Goal: Complete Application Form: Complete application form

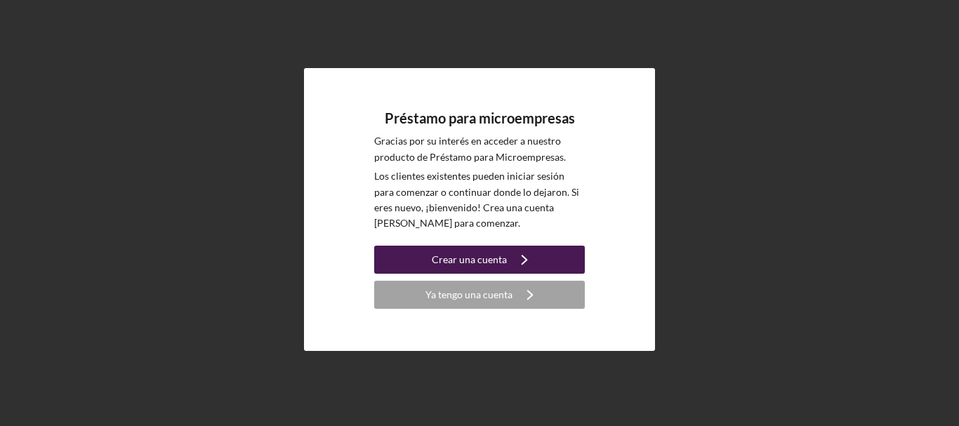
click at [496, 258] on font "Crear una cuenta" at bounding box center [469, 259] width 75 height 12
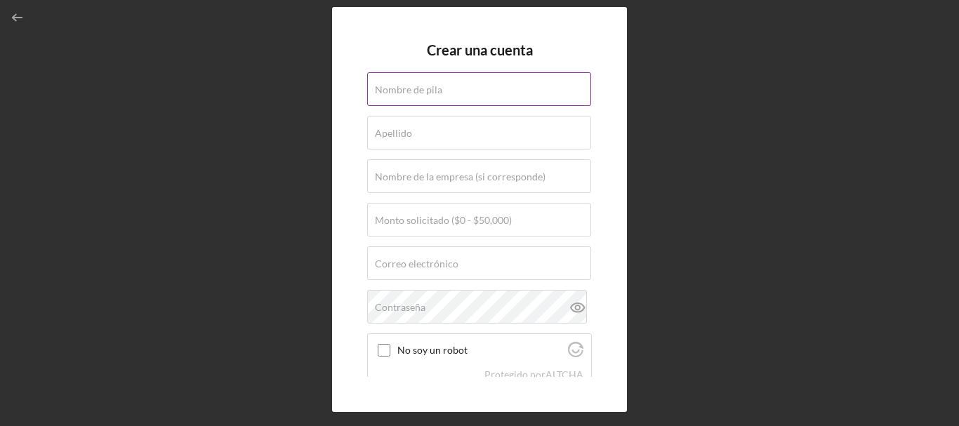
click at [434, 93] on font "Nombre de pila" at bounding box center [408, 90] width 67 height 12
click at [434, 93] on input "Nombre de pila" at bounding box center [479, 89] width 224 height 34
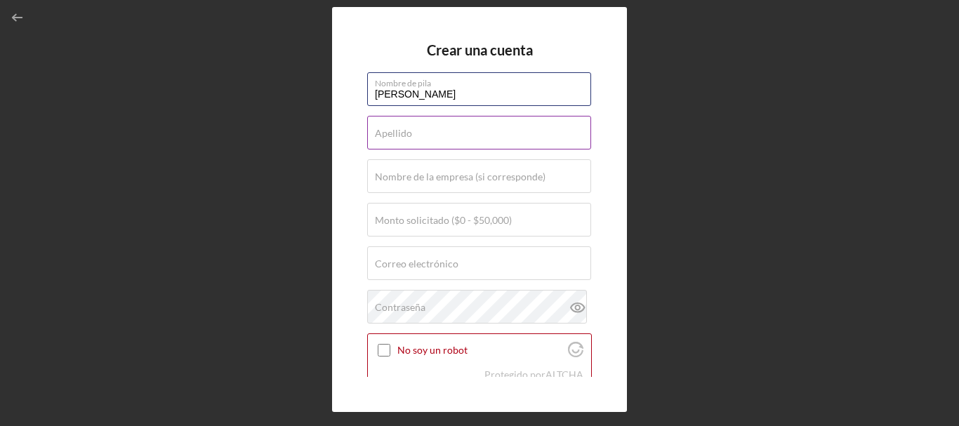
type input "[PERSON_NAME]"
click at [388, 138] on font "Apellido" at bounding box center [393, 133] width 37 height 12
click at [388, 138] on input "Apellido" at bounding box center [479, 133] width 224 height 34
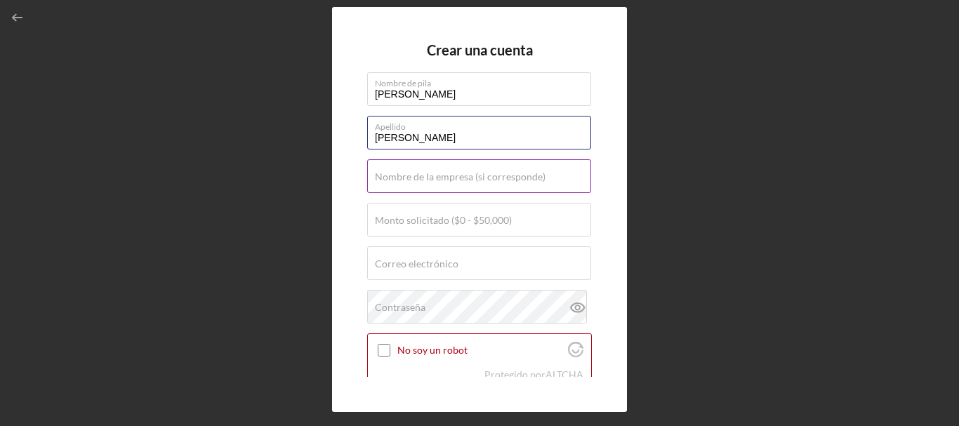
type input "[PERSON_NAME]"
click at [387, 178] on font "Nombre de la empresa (si corresponde)" at bounding box center [460, 177] width 171 height 12
click at [387, 178] on input "Nombre de la empresa (si corresponde)" at bounding box center [479, 176] width 224 height 34
type input "p"
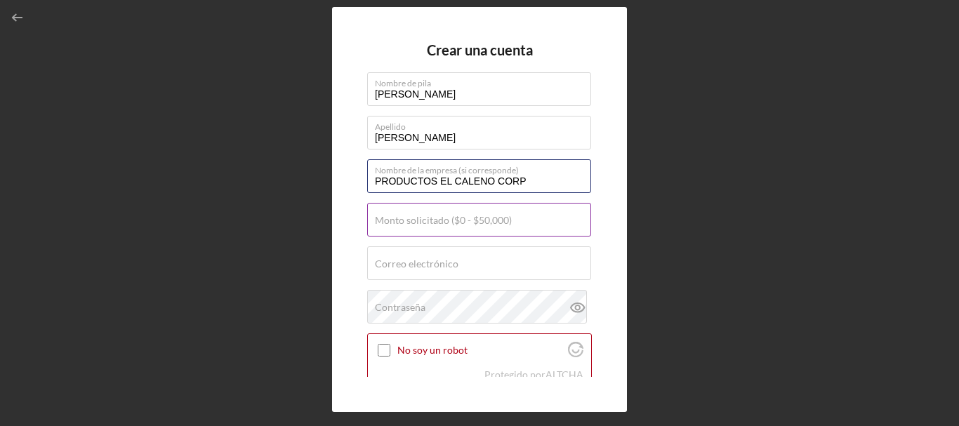
type input "PRODUCTOS EL CALENO CORP"
click at [386, 222] on font "Monto solicitado ($0 - $50,000)" at bounding box center [443, 220] width 137 height 12
click at [386, 222] on input "Monto solicitado ($0 - $50,000)" at bounding box center [479, 220] width 224 height 34
type input "$20,000"
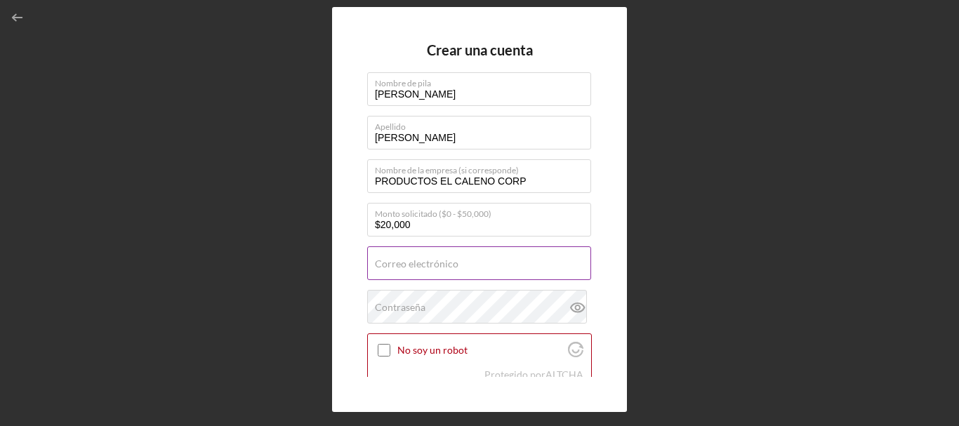
click at [396, 261] on font "Correo electrónico" at bounding box center [417, 264] width 84 height 12
click at [396, 261] on input "Correo electrónico" at bounding box center [479, 263] width 224 height 34
type input "[EMAIL_ADDRESS][DOMAIN_NAME]"
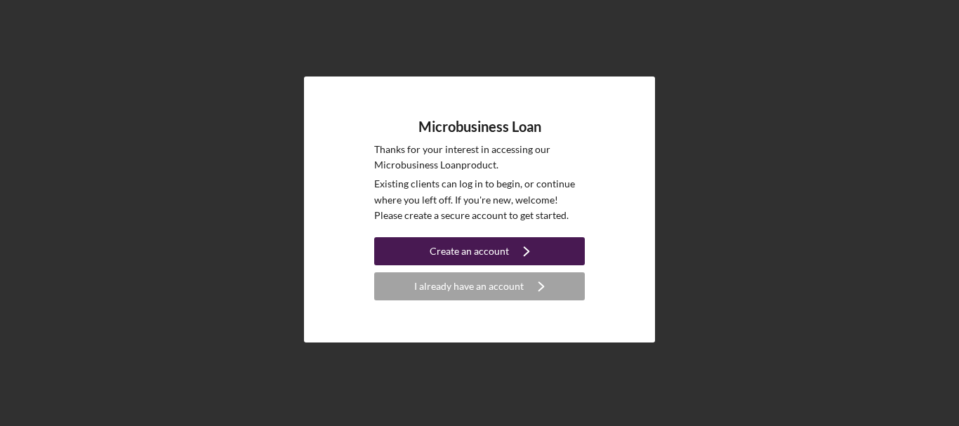
click at [528, 252] on icon "Icon/Navigate" at bounding box center [526, 251] width 35 height 35
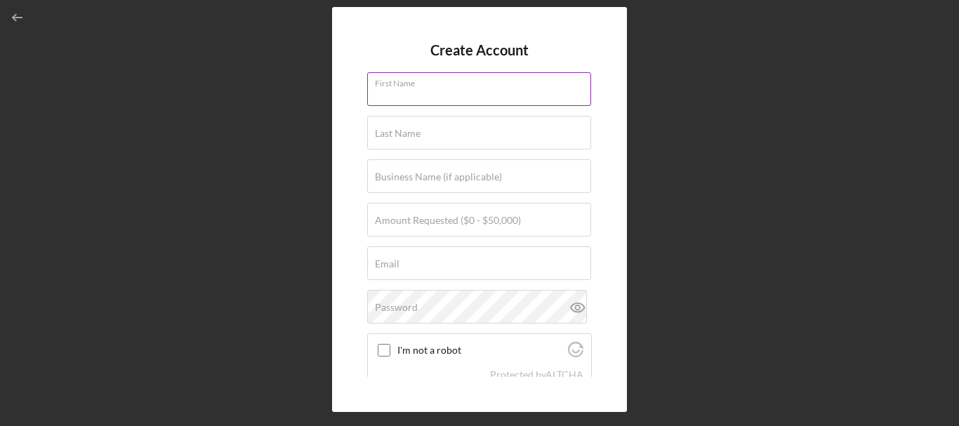
click at [465, 88] on div "First Name" at bounding box center [479, 89] width 225 height 35
type input "[PERSON_NAME]"
type input "[EMAIL_ADDRESS][DOMAIN_NAME]"
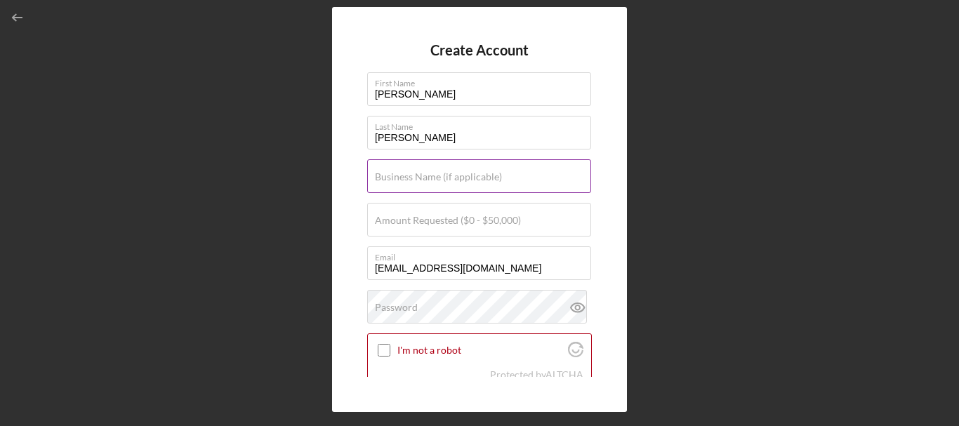
click at [427, 178] on label "Business Name (if applicable)" at bounding box center [438, 176] width 127 height 11
click at [427, 178] on input "Business Name (if applicable)" at bounding box center [479, 176] width 224 height 34
type input "PRODUCTOS EL CALENO CORP"
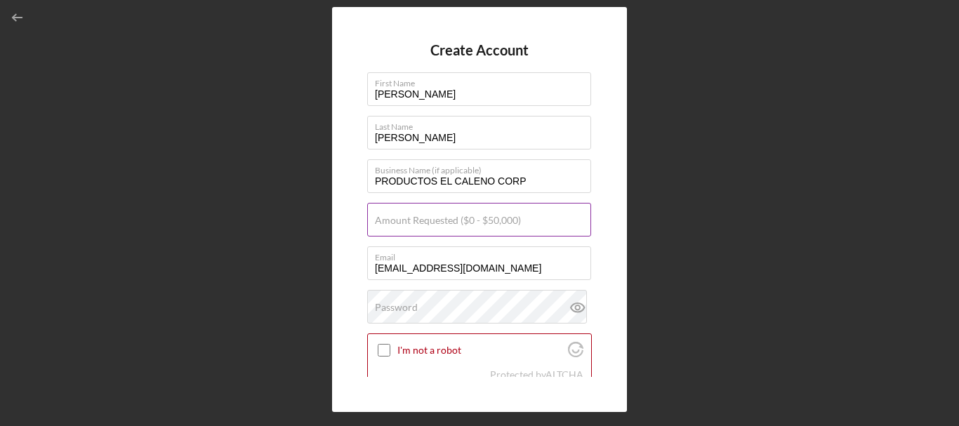
click at [441, 222] on label "Amount Requested ($0 - $50,000)" at bounding box center [448, 220] width 146 height 11
click at [441, 222] on input "Amount Requested ($0 - $50,000)" at bounding box center [479, 220] width 224 height 34
type input "$20,000"
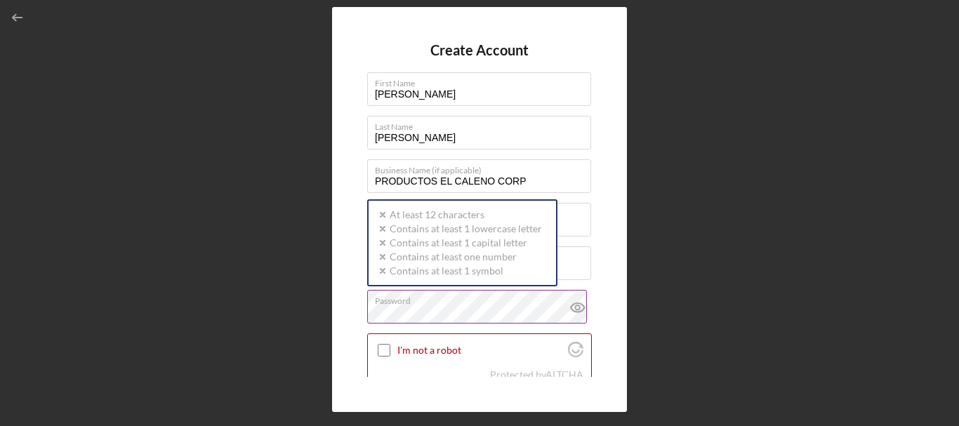
click at [434, 299] on div "Password Icon/icon-validation-no At least 12 characters Icon/icon-validation-no…" at bounding box center [479, 307] width 225 height 35
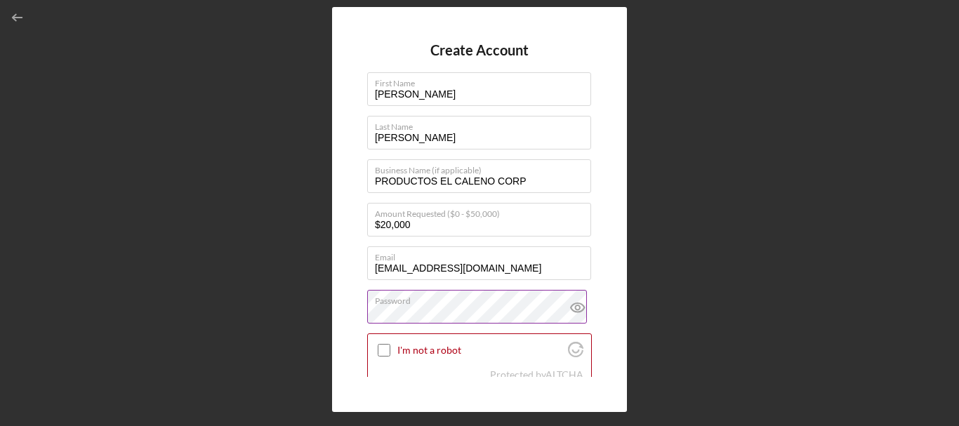
click at [575, 306] on icon at bounding box center [577, 307] width 4 height 4
click at [387, 349] on input "I'm not a robot" at bounding box center [384, 350] width 13 height 13
checkbox input "true"
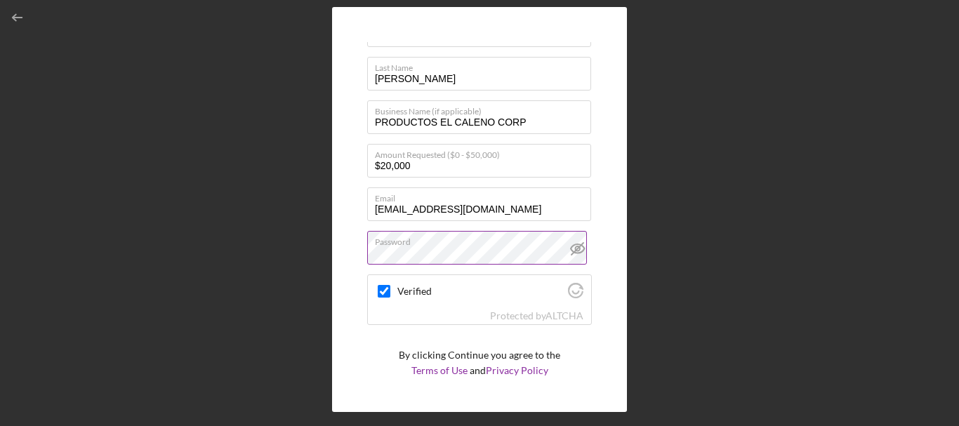
scroll to position [102, 0]
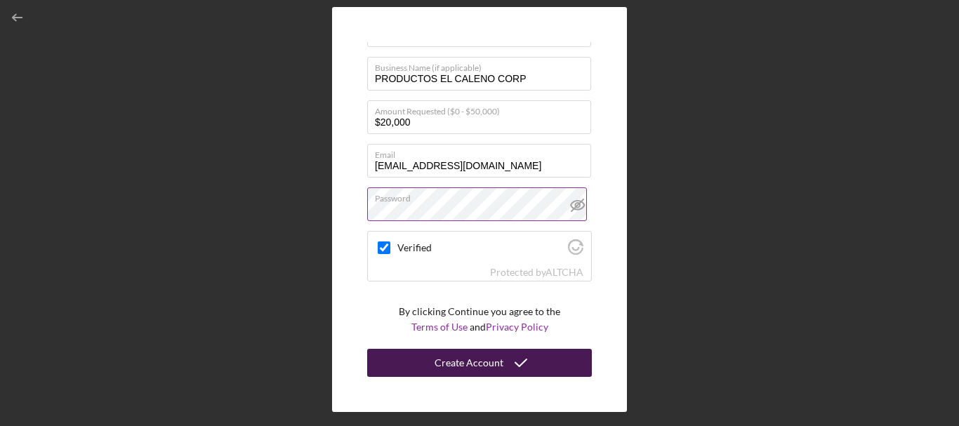
click at [507, 358] on icon "submit" at bounding box center [520, 362] width 35 height 35
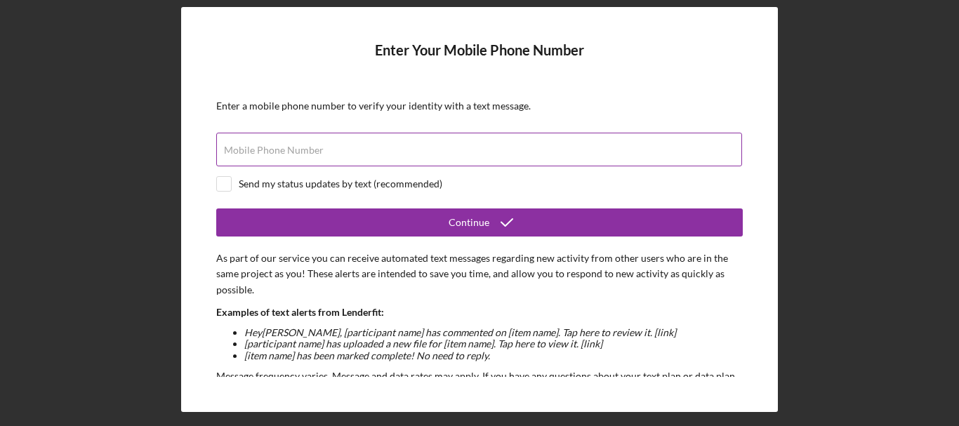
click at [290, 146] on label "Mobile Phone Number" at bounding box center [274, 150] width 100 height 11
click at [290, 146] on input "Mobile Phone Number" at bounding box center [479, 150] width 526 height 34
type input "(864) 553-0586"
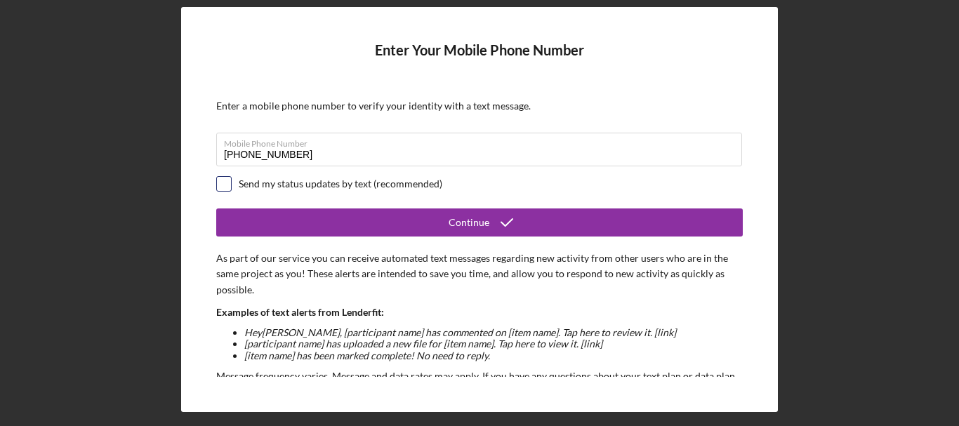
click at [227, 181] on input "checkbox" at bounding box center [224, 184] width 14 height 14
checkbox input "true"
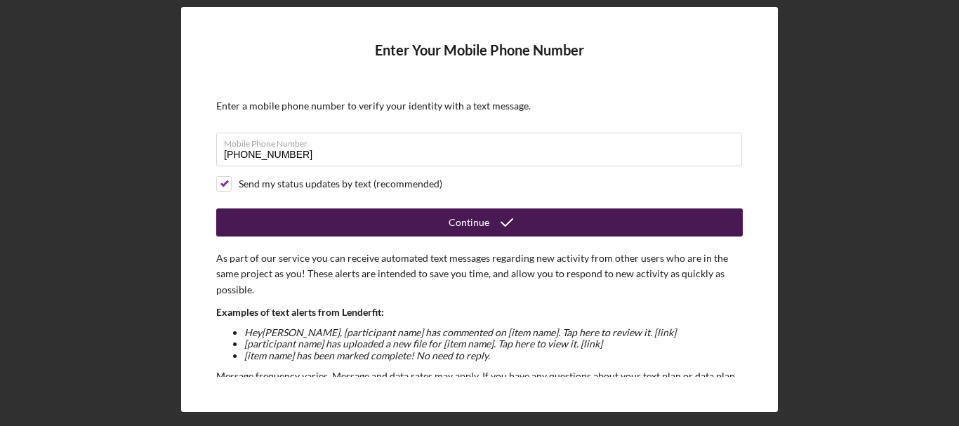
click at [425, 223] on button "Continue" at bounding box center [479, 222] width 526 height 28
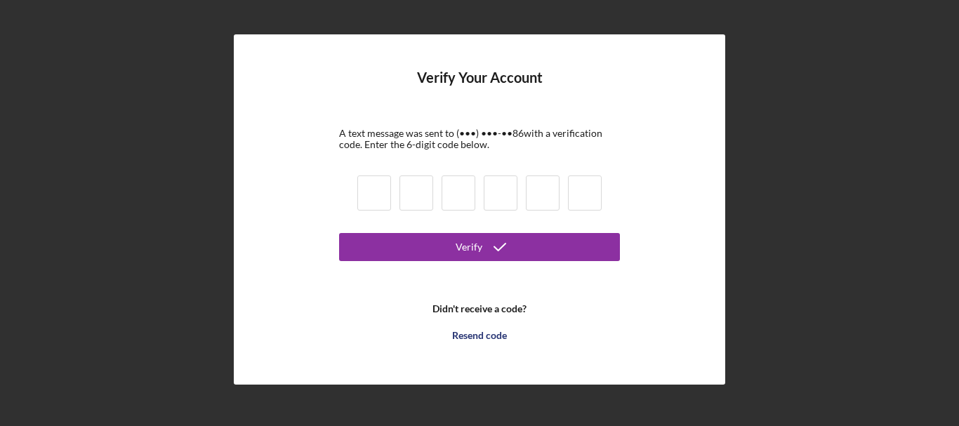
click at [378, 185] on input at bounding box center [374, 192] width 34 height 35
type input "2"
type input "5"
type input "6"
type input "8"
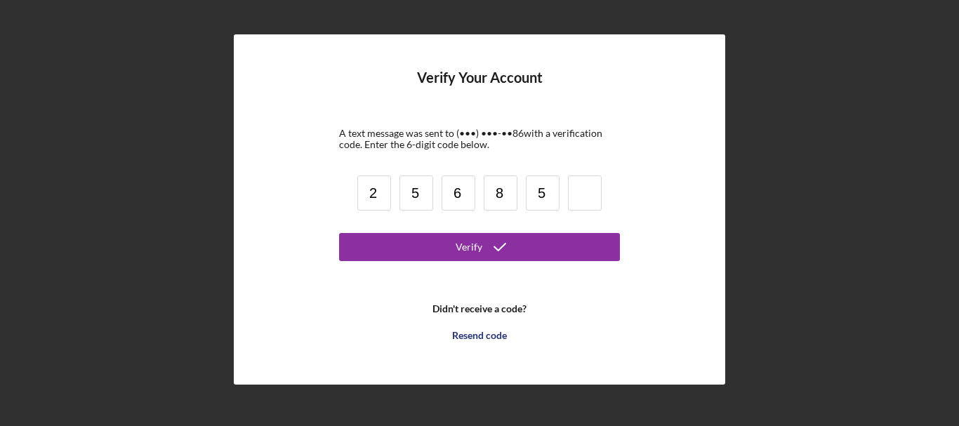
type input "5"
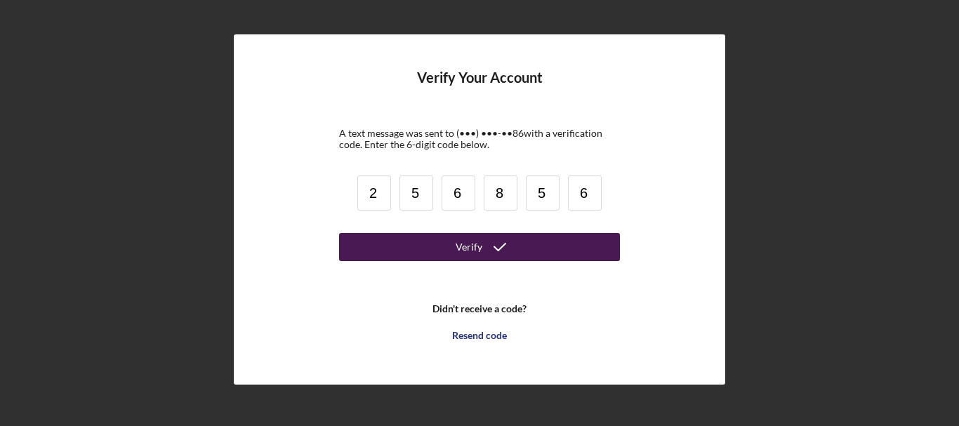
type input "6"
click at [460, 246] on div "Verify" at bounding box center [468, 247] width 27 height 28
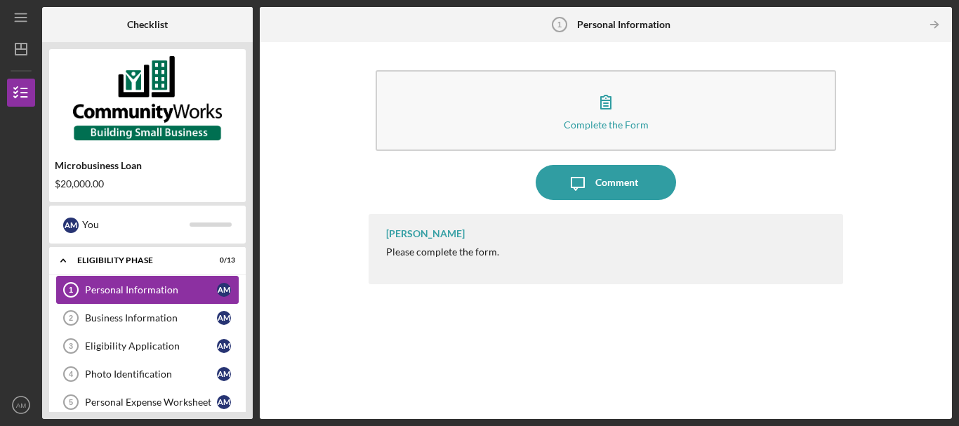
click at [175, 291] on div "Personal Information" at bounding box center [151, 289] width 132 height 11
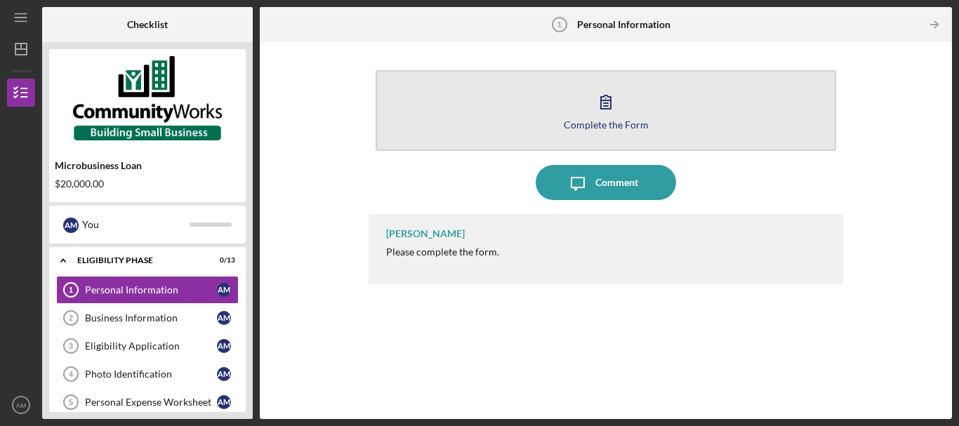
click at [618, 124] on div "Complete the Form" at bounding box center [606, 124] width 85 height 11
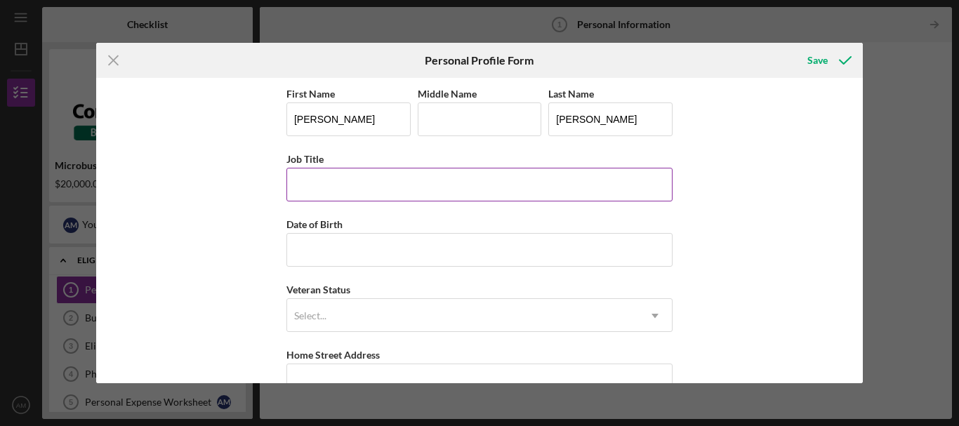
click at [337, 182] on input "Job Title" at bounding box center [479, 185] width 386 height 34
type input "o"
type input "OWNER"
click at [320, 247] on input "Date of Birth" at bounding box center [479, 250] width 386 height 34
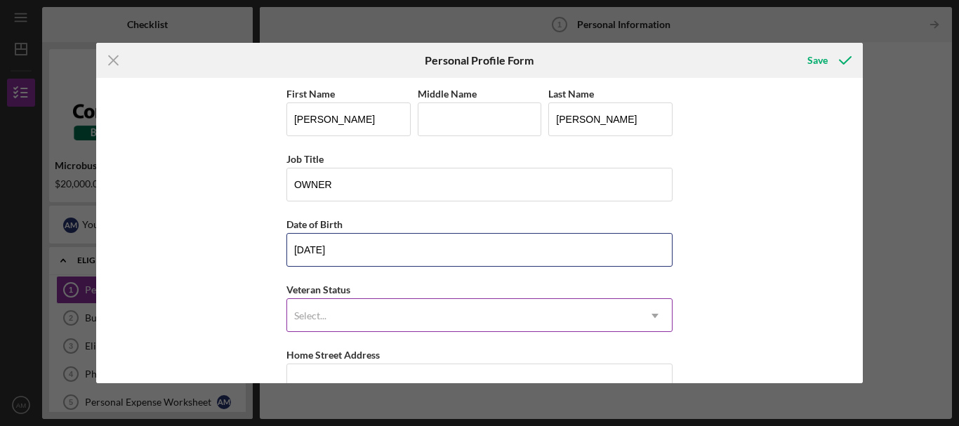
type input "01/28/1979"
click at [649, 316] on icon "Icon/Dropdown Arrow" at bounding box center [655, 316] width 34 height 34
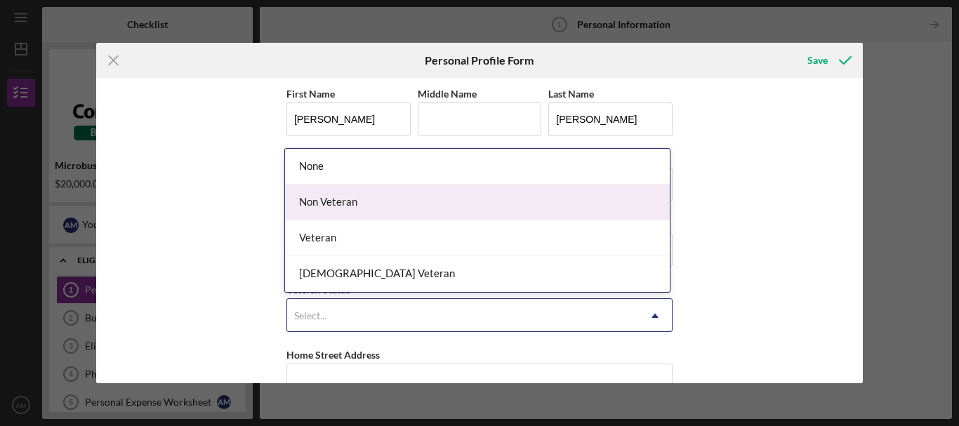
click at [338, 204] on div "Non Veteran" at bounding box center [477, 203] width 385 height 36
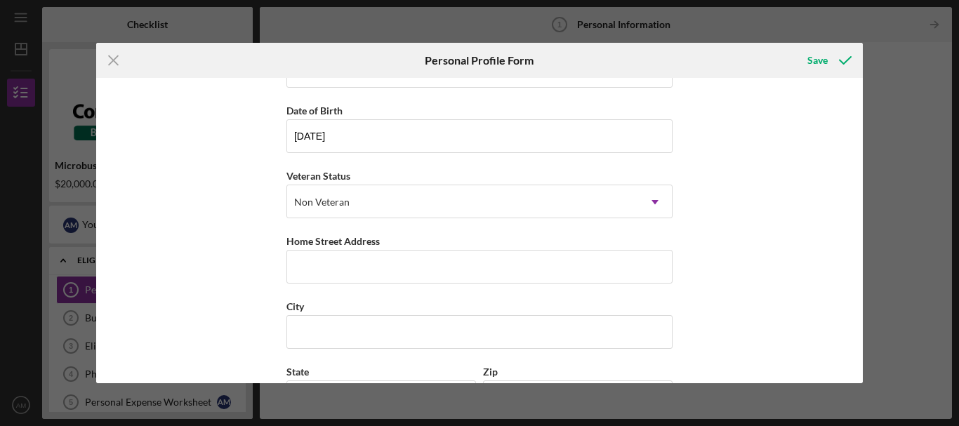
scroll to position [140, 0]
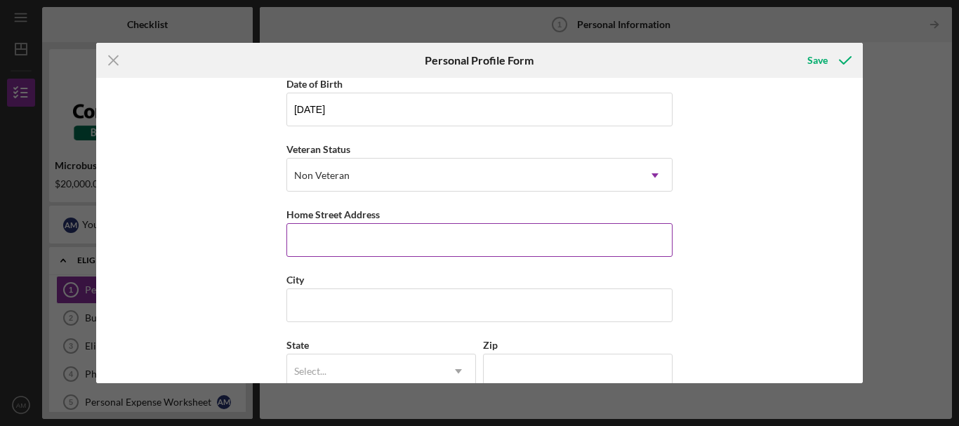
click at [357, 233] on input "Home Street Address" at bounding box center [479, 240] width 386 height 34
type input "203 Merriweather Way"
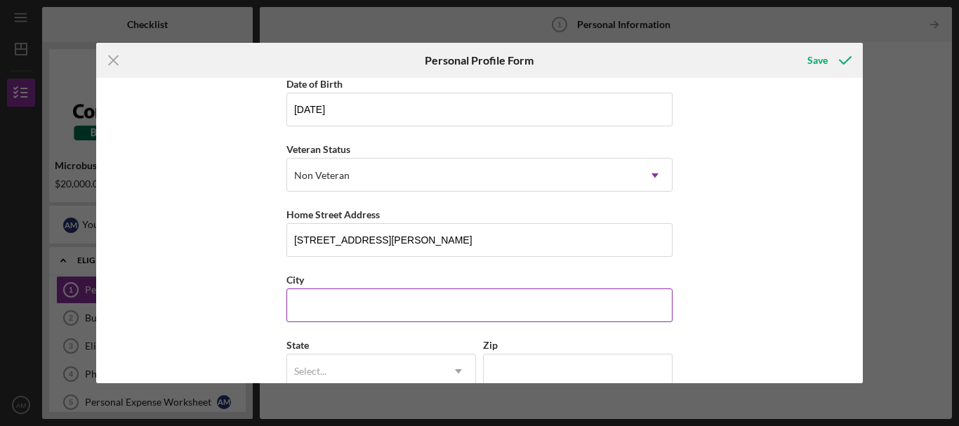
click at [343, 302] on input "City" at bounding box center [479, 305] width 386 height 34
type input "Spartanburg"
type input "South Carolina"
type input "29302"
type input "Estados Unidos"
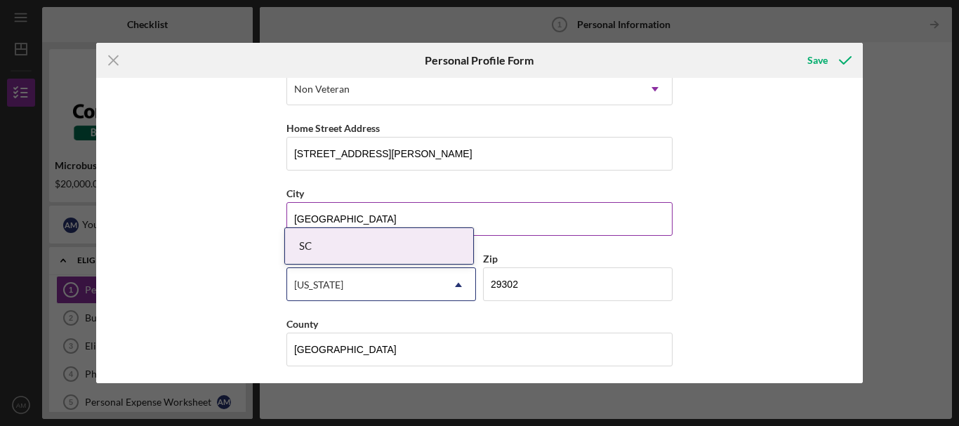
scroll to position [231, 0]
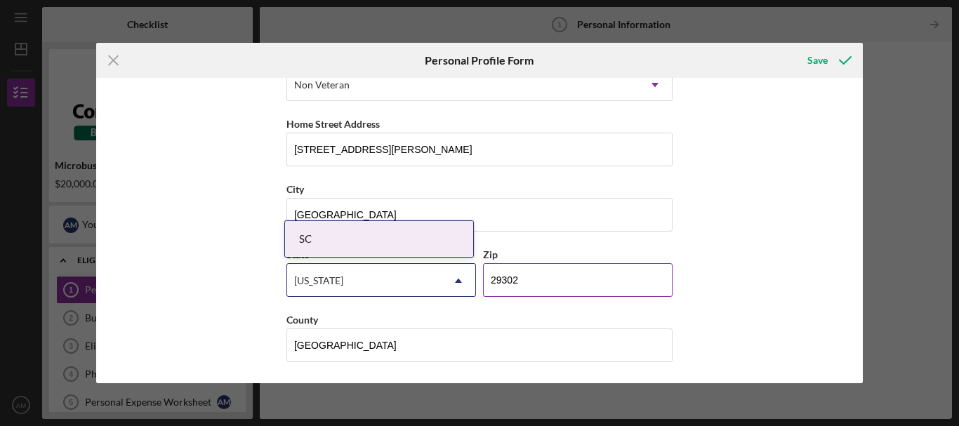
click at [598, 287] on input "29302" at bounding box center [577, 280] width 189 height 34
type input "29306"
click at [455, 201] on input "Spartanburg" at bounding box center [479, 215] width 386 height 34
click at [333, 238] on div "SC" at bounding box center [379, 239] width 188 height 36
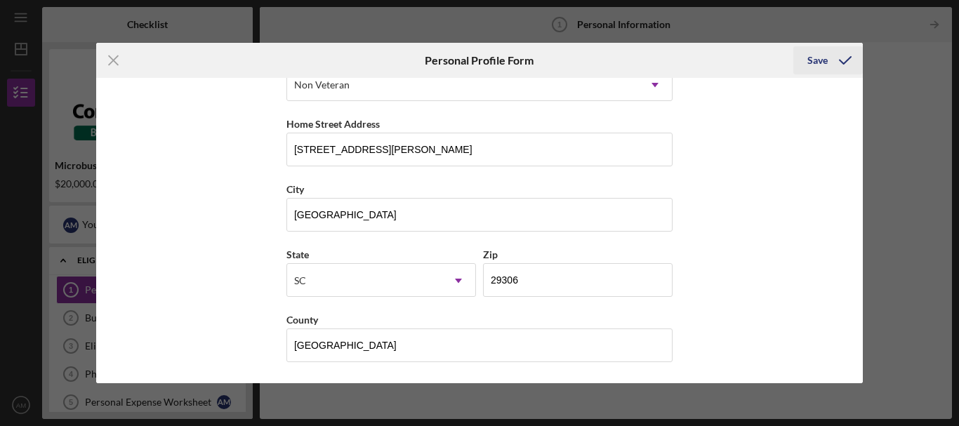
click at [811, 59] on div "Save" at bounding box center [817, 60] width 20 height 28
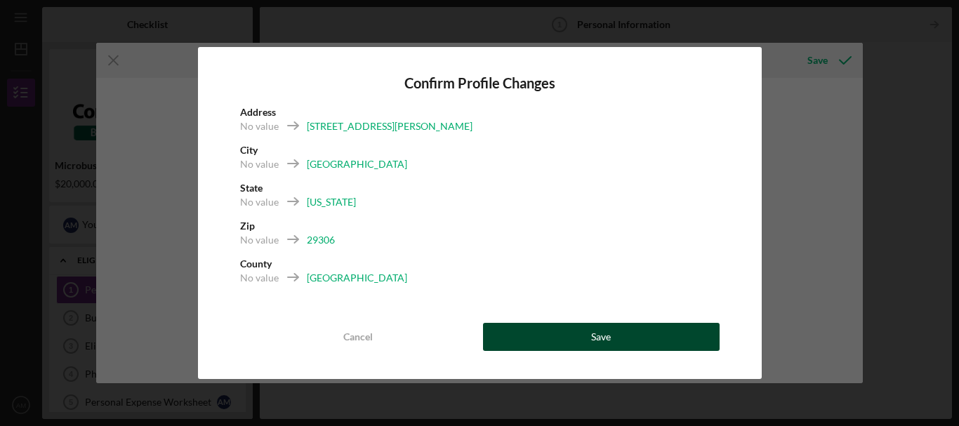
click at [592, 335] on div "Save" at bounding box center [601, 337] width 20 height 28
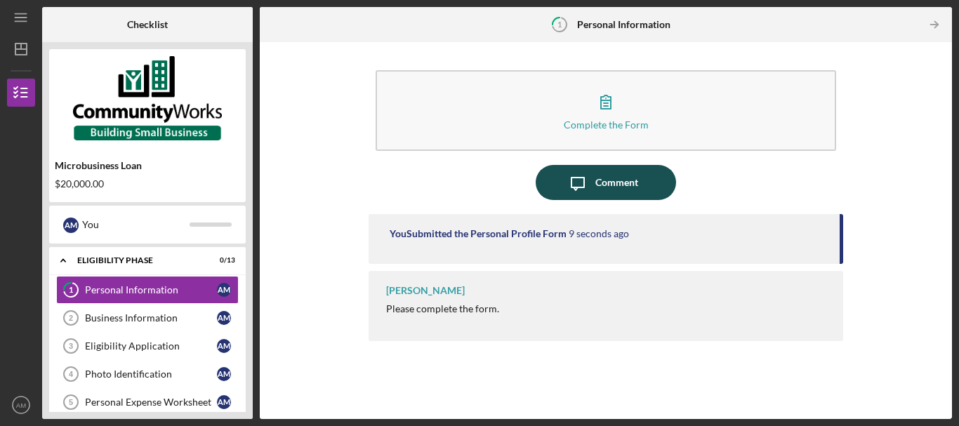
click at [585, 177] on icon "Icon/Message" at bounding box center [577, 182] width 35 height 35
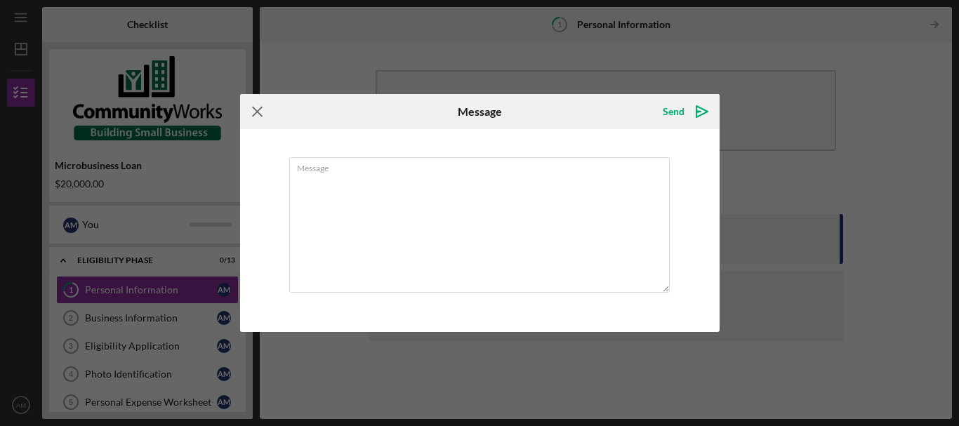
click at [249, 107] on icon "Icon/Menu Close" at bounding box center [257, 111] width 35 height 35
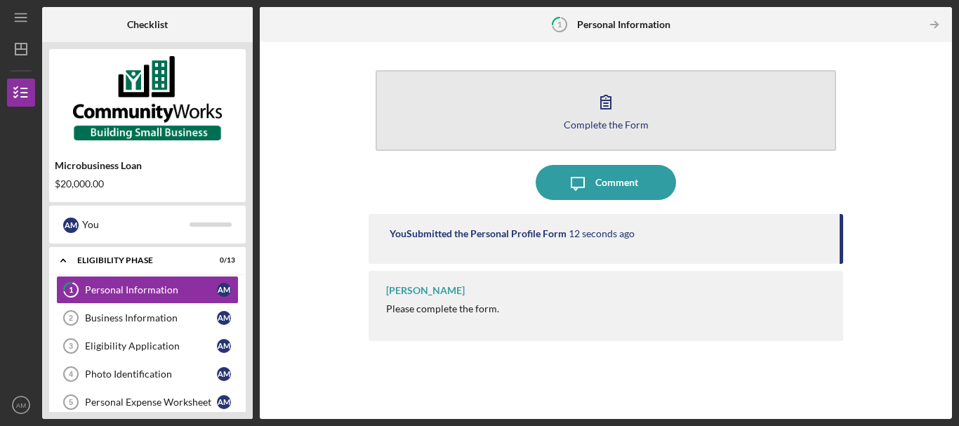
click at [630, 100] on button "Complete the Form Form" at bounding box center [605, 110] width 460 height 81
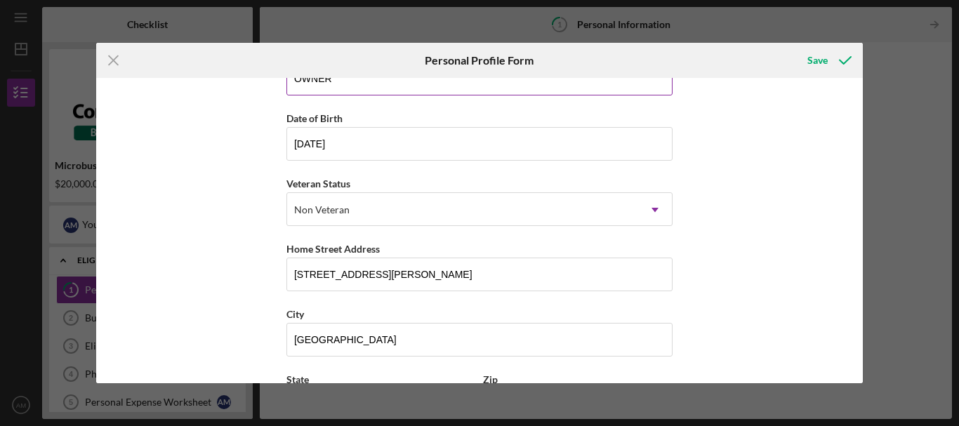
scroll to position [231, 0]
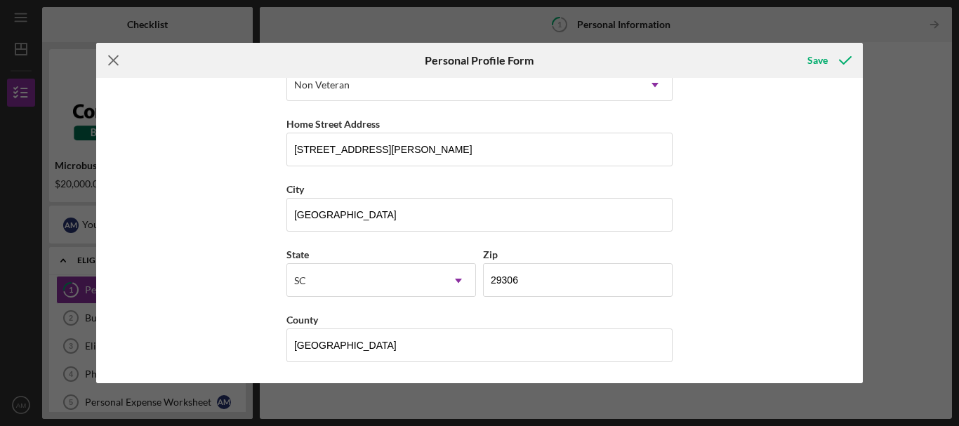
click at [121, 58] on icon "Icon/Menu Close" at bounding box center [113, 60] width 35 height 35
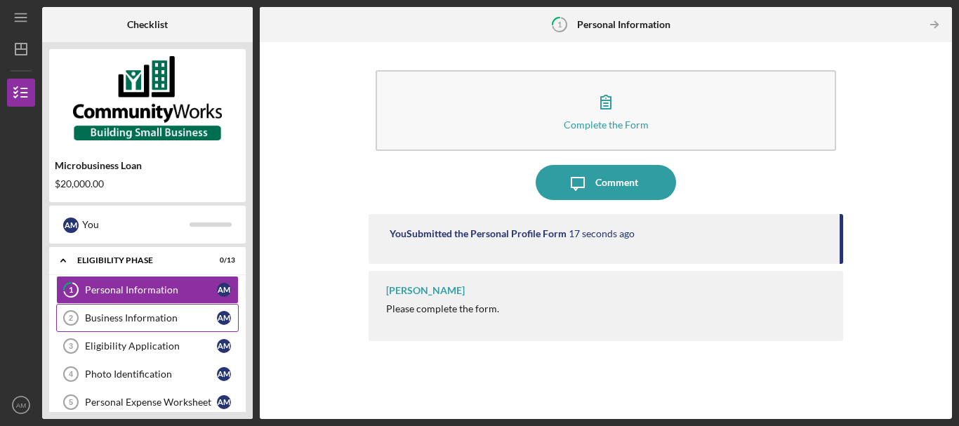
click at [130, 314] on div "Business Information" at bounding box center [151, 317] width 132 height 11
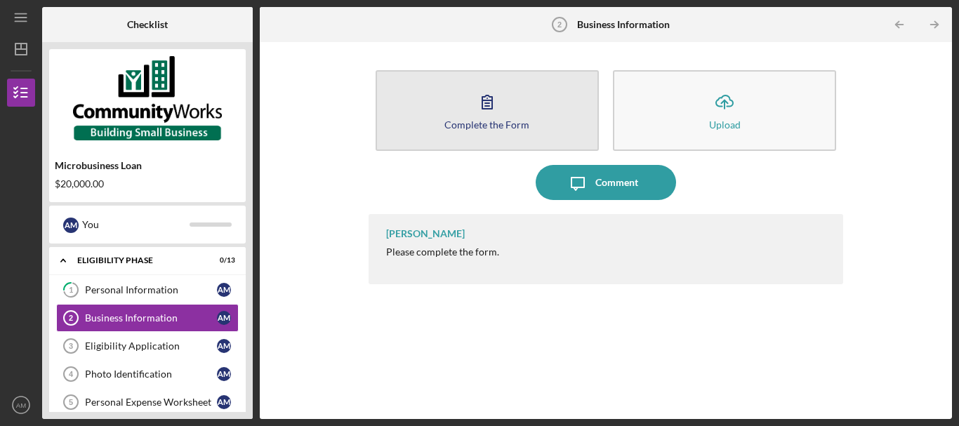
click at [465, 110] on button "Complete the Form Form" at bounding box center [486, 110] width 223 height 81
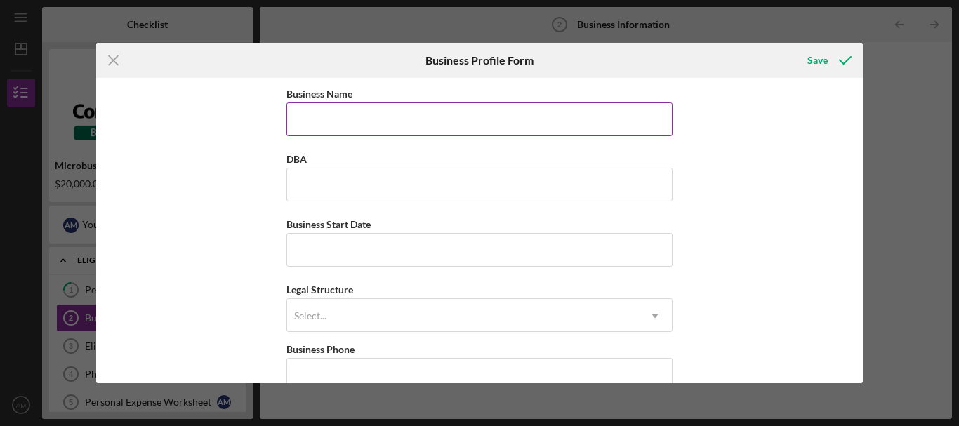
click at [354, 122] on input "Business Name" at bounding box center [479, 119] width 386 height 34
type input "PRODUCTOS EL CALENO CORP"
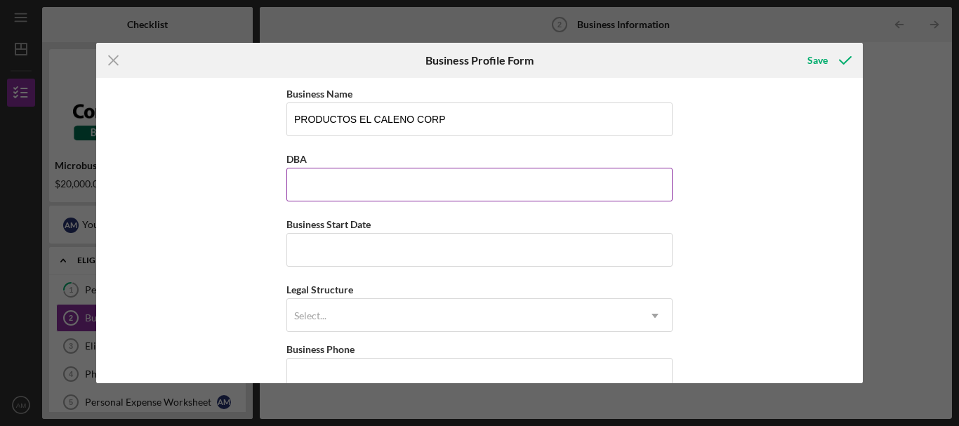
click at [328, 173] on input "DBA" at bounding box center [479, 185] width 386 height 34
click at [298, 155] on label "DBA" at bounding box center [296, 159] width 20 height 12
click at [298, 168] on input "DBA" at bounding box center [479, 185] width 386 height 34
click at [318, 243] on input "Business Start Date" at bounding box center [479, 250] width 386 height 34
click at [690, 341] on div "Business Name PRODUCTOS EL CALENO CORP DBA Business Start Date 02/21/2021 Legal…" at bounding box center [479, 231] width 767 height 306
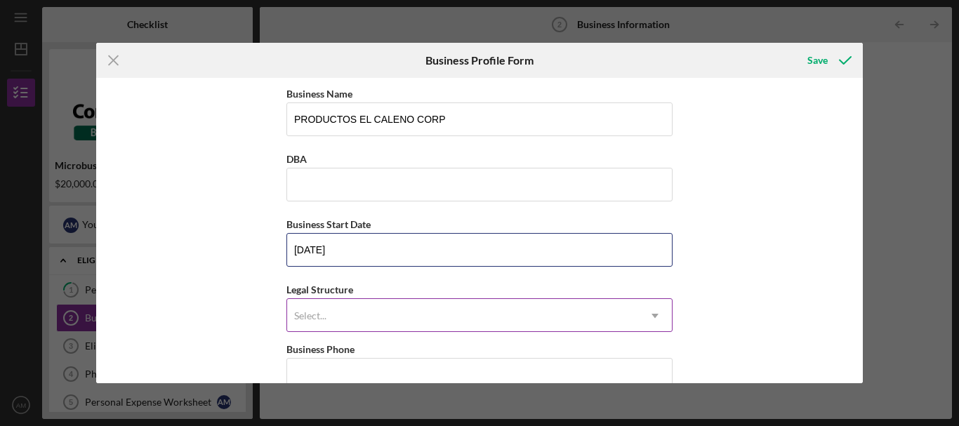
type input "02/21/2021"
click at [660, 315] on icon "Icon/Dropdown Arrow" at bounding box center [655, 316] width 34 height 34
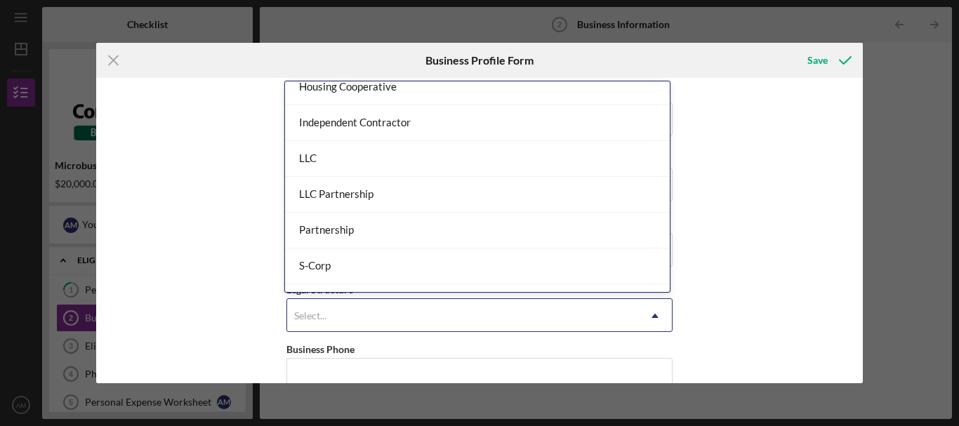
scroll to position [211, 0]
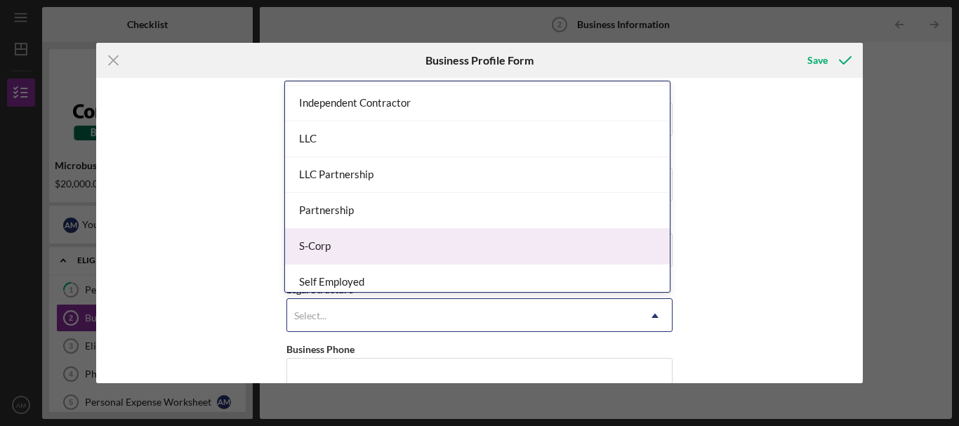
click at [391, 246] on div "S-Corp" at bounding box center [477, 247] width 385 height 36
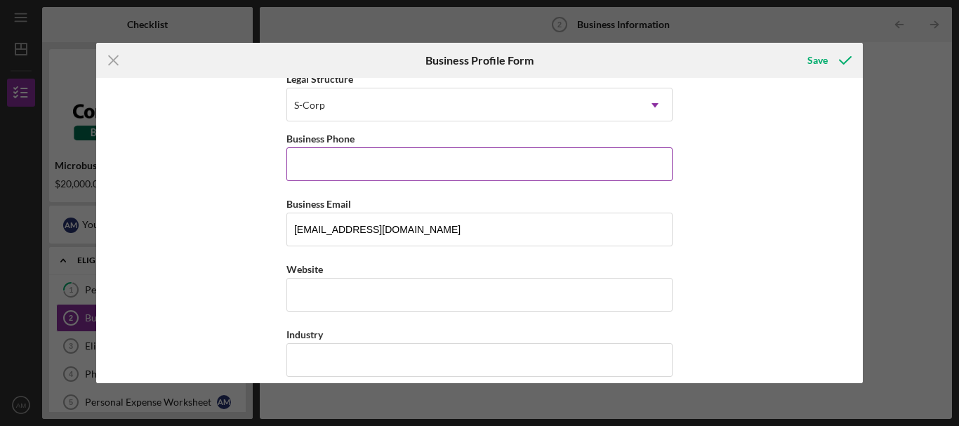
click at [365, 162] on input "Business Phone" at bounding box center [479, 164] width 386 height 34
type input "(864) 553-0586"
type input "120 Vista Hill Drive"
type input "Spartanburg"
type input "South Carolina"
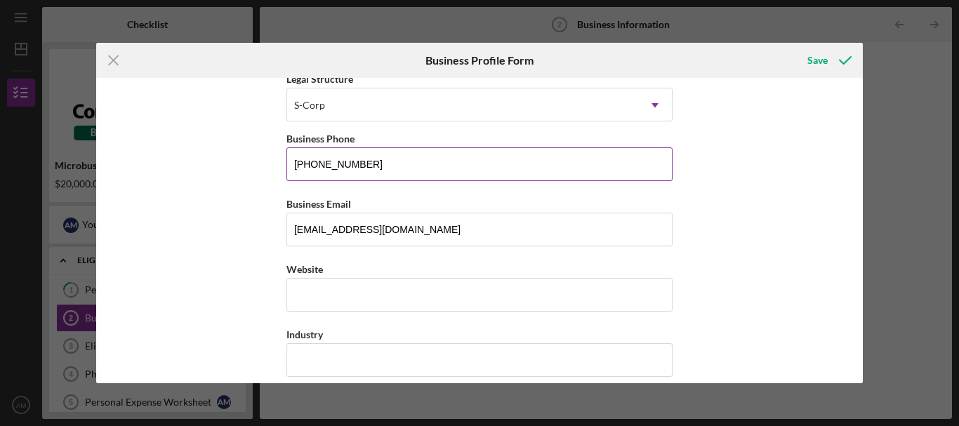
type input "29302"
type input "South Carolina"
type input "(864) 553-0586"
drag, startPoint x: 413, startPoint y: 230, endPoint x: 238, endPoint y: 218, distance: 175.1
click at [238, 218] on div "Business Name PRODUCTOS EL CALENO CORP DBA Business Start Date 02/21/2021 Legal…" at bounding box center [479, 231] width 767 height 306
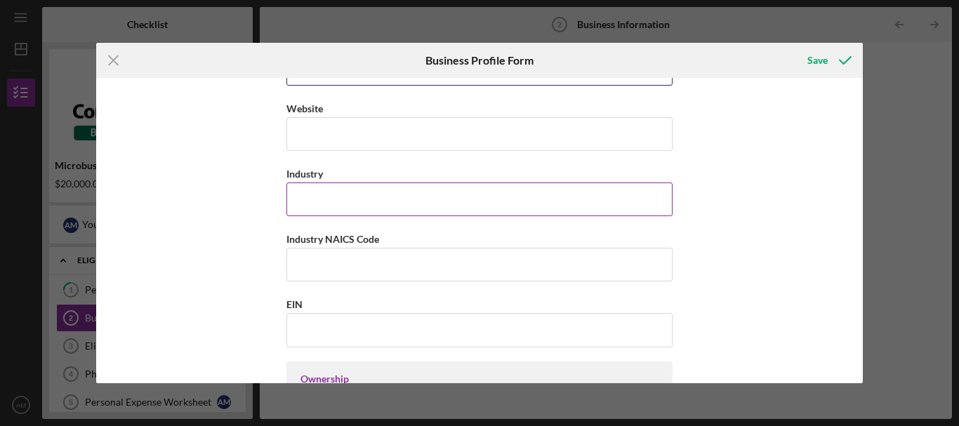
scroll to position [351, 0]
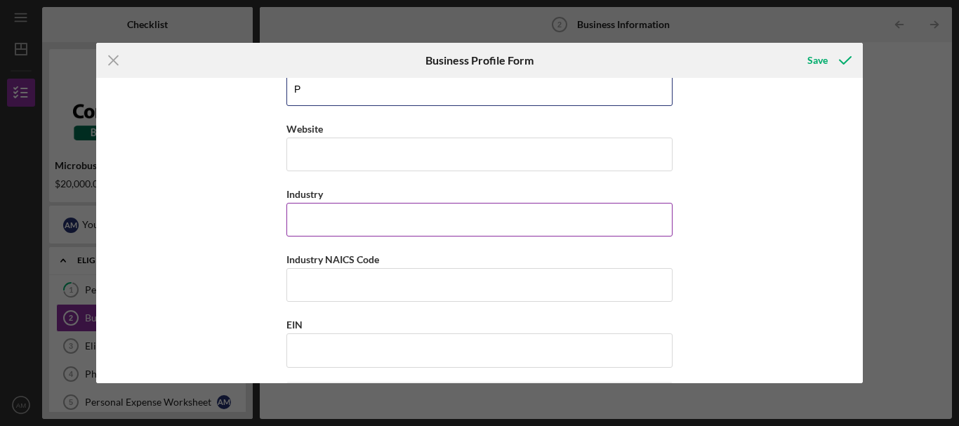
type input "P"
click at [344, 228] on input "Industry" at bounding box center [479, 220] width 386 height 34
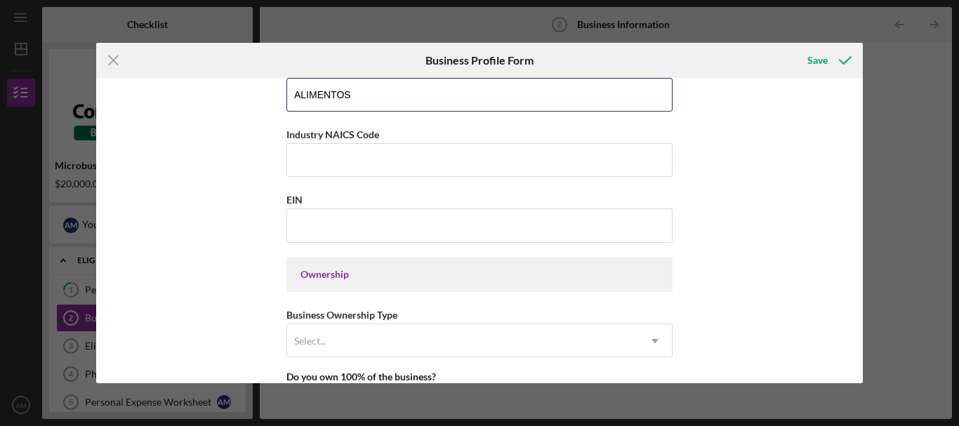
scroll to position [491, 0]
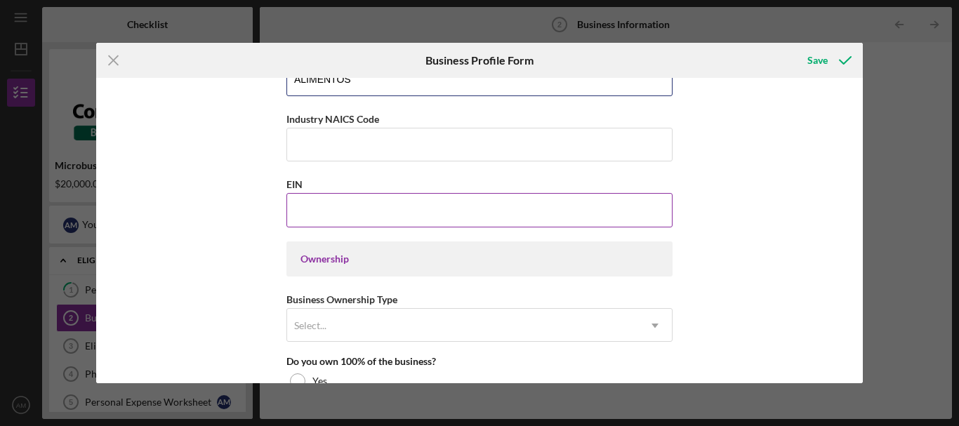
type input "ALIMENTOS"
click at [307, 208] on input "EIN" at bounding box center [479, 210] width 386 height 34
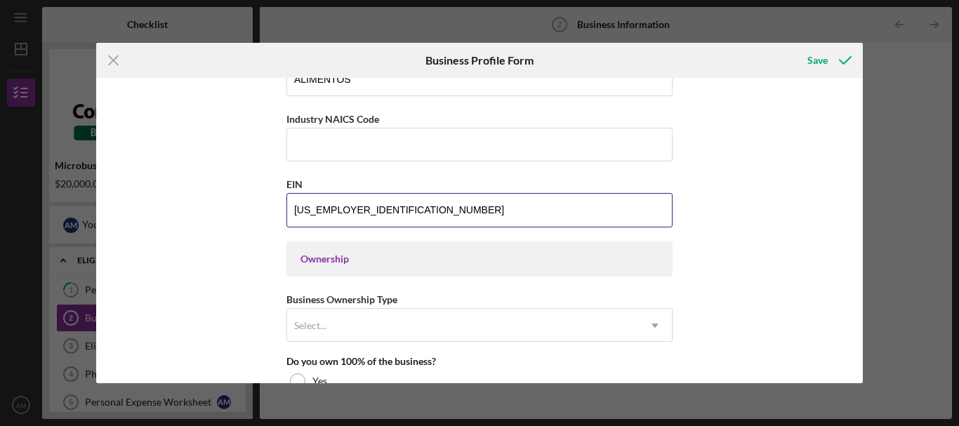
type input "86-2266643"
click at [710, 275] on div "Business Name PRODUCTOS EL CALENO CORP DBA Business Start Date 02/21/2021 Legal…" at bounding box center [479, 231] width 767 height 306
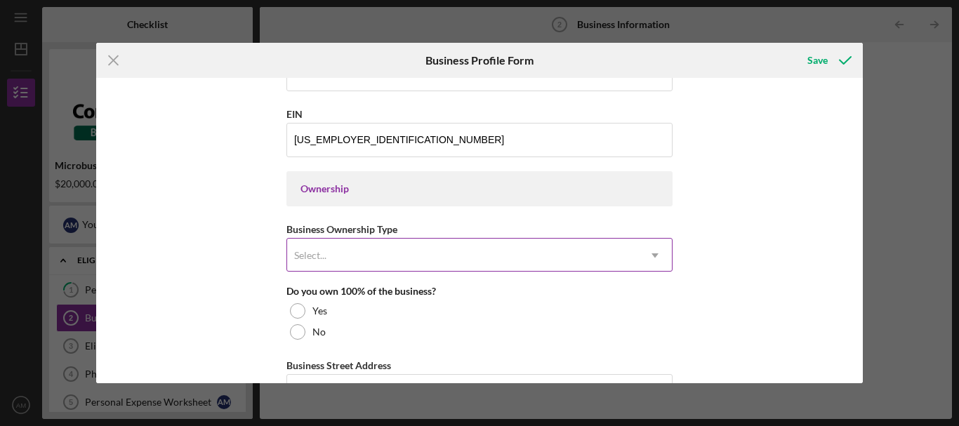
click at [653, 258] on icon "Icon/Dropdown Arrow" at bounding box center [655, 256] width 34 height 34
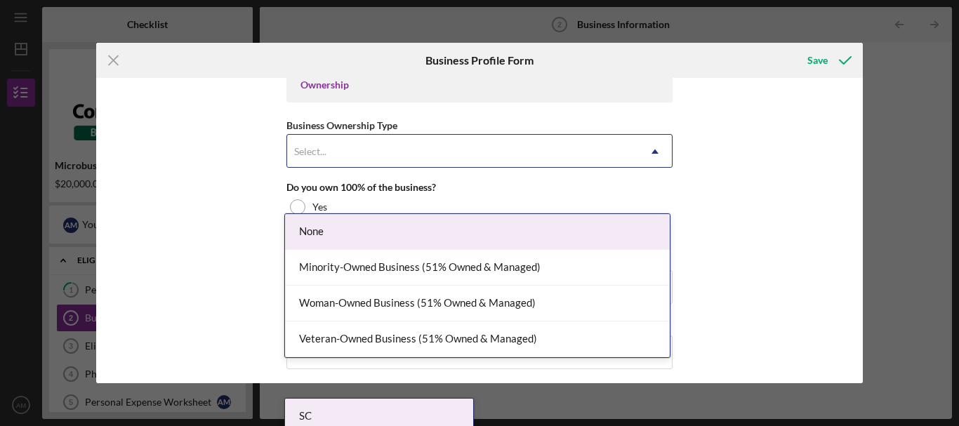
scroll to position [702, 0]
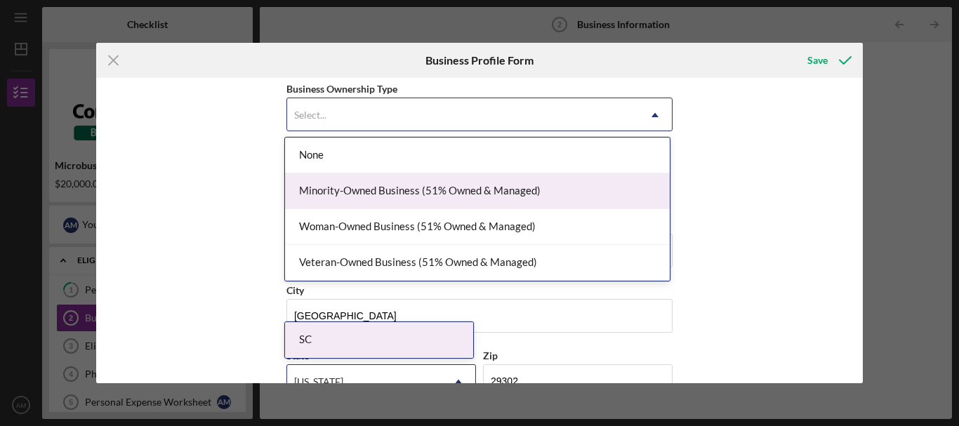
click at [354, 188] on div "Minority-Owned Business (51% Owned & Managed)" at bounding box center [477, 191] width 385 height 36
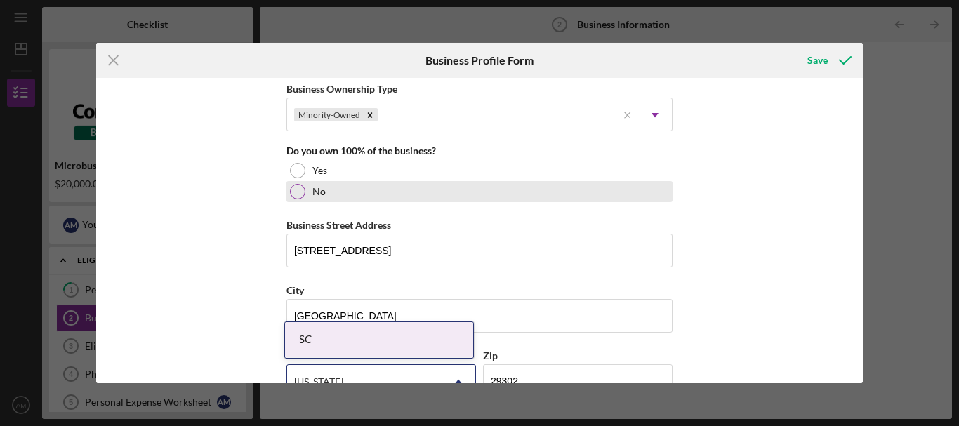
click at [306, 190] on div "No" at bounding box center [479, 191] width 386 height 21
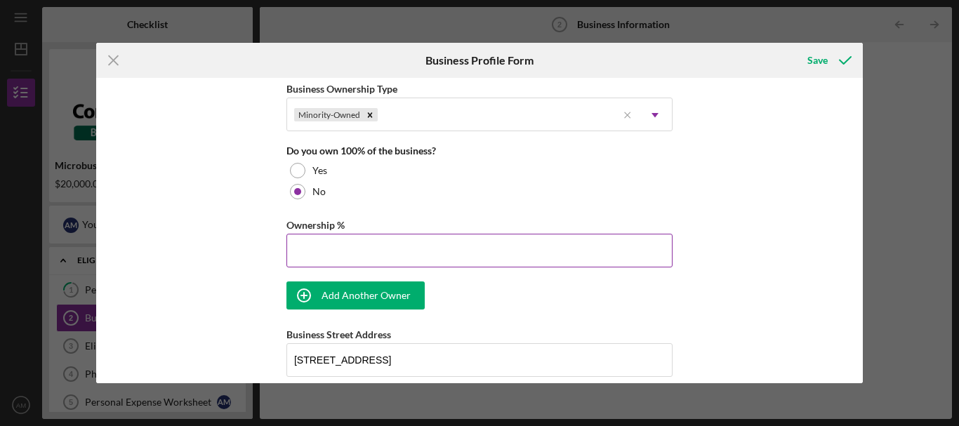
click at [388, 244] on input "Ownership %" at bounding box center [479, 251] width 386 height 34
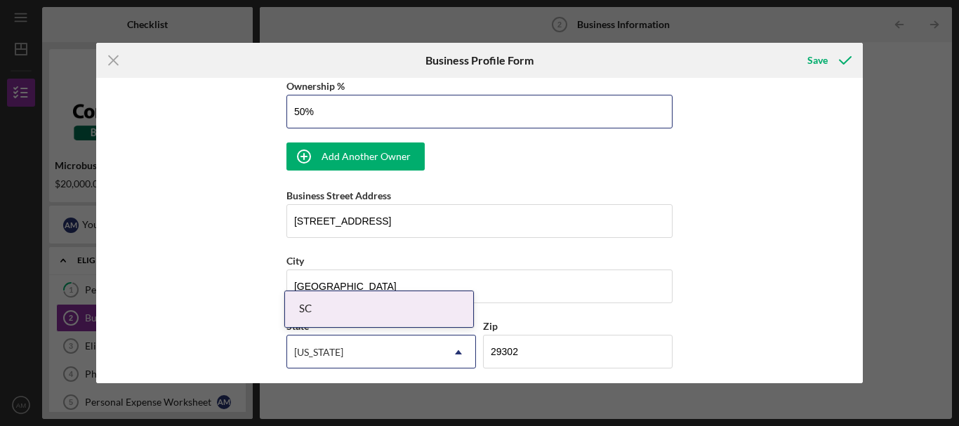
scroll to position [842, 0]
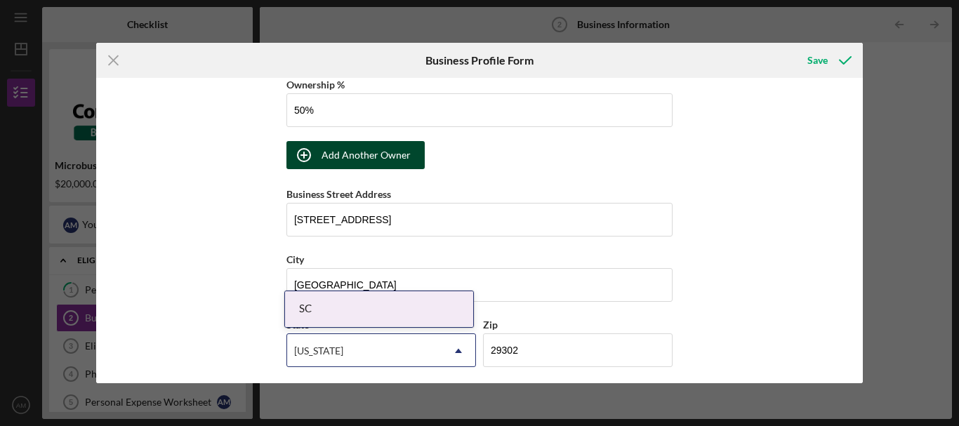
click at [351, 154] on div "Add Another Owner" at bounding box center [365, 155] width 89 height 28
type input "50.00%"
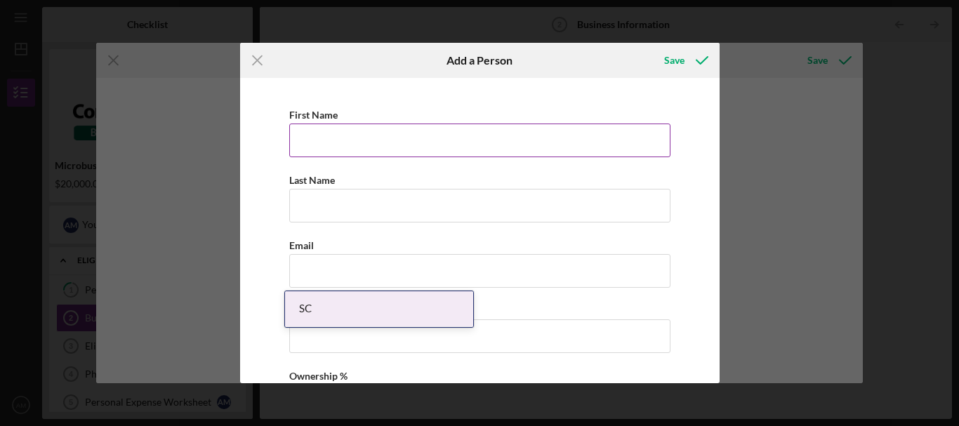
click at [342, 138] on input "First Name" at bounding box center [479, 141] width 381 height 34
type input "a"
type input "ALEJANDRO"
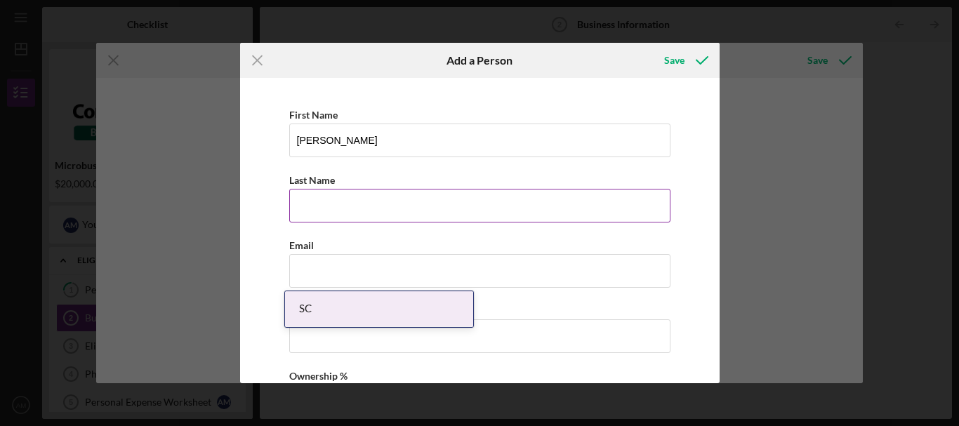
click at [328, 213] on input "Last Name" at bounding box center [479, 206] width 381 height 34
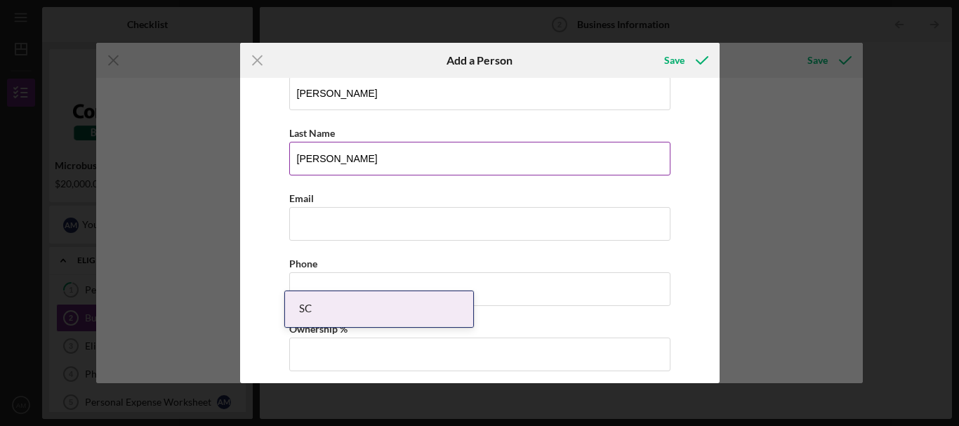
scroll to position [76, 0]
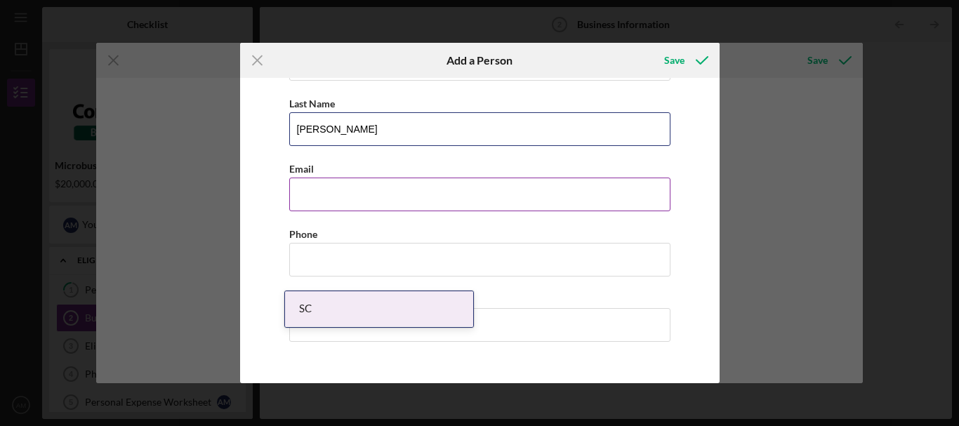
type input "DIAZ"
click at [331, 196] on input "Business Email" at bounding box center [479, 195] width 381 height 34
type input "alex_1661@hotmail.com"
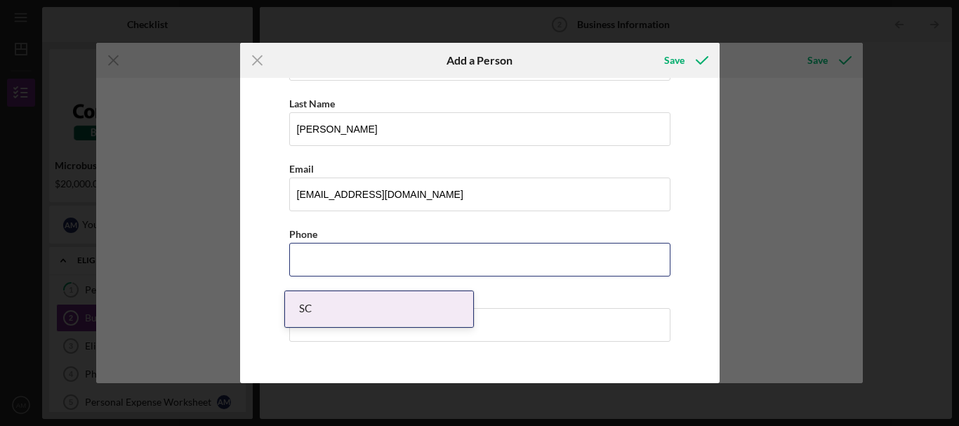
type input "(864) 285-2414"
click at [596, 285] on div "First Name ALEJANDRO Last Name DIAZ Email alex_1661@hotmail.com Phone (864) 285…" at bounding box center [479, 192] width 465 height 368
click at [687, 343] on div "First Name ALEJANDRO Last Name DIAZ Email alex_1661@hotmail.com Phone (864) 285…" at bounding box center [479, 192] width 465 height 368
click at [359, 306] on div "SC" at bounding box center [379, 309] width 188 height 36
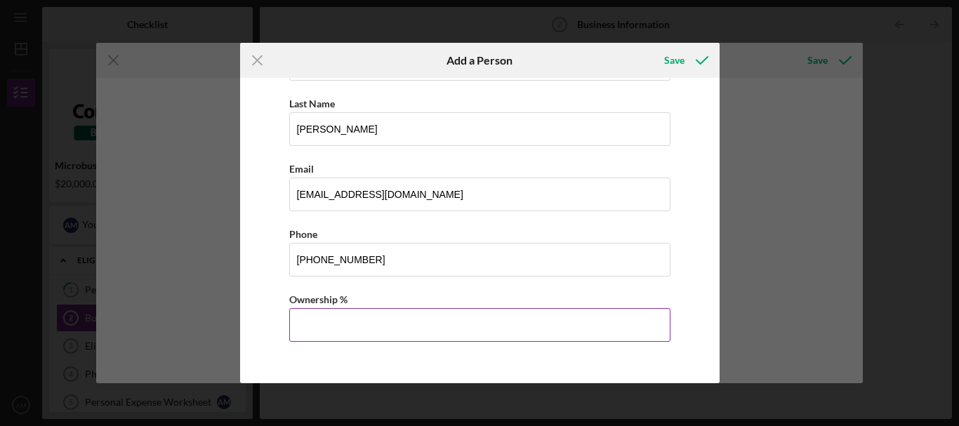
click at [393, 331] on input "Ownership %" at bounding box center [479, 325] width 381 height 34
type input "50.00%"
click at [679, 59] on div "Save" at bounding box center [674, 60] width 20 height 28
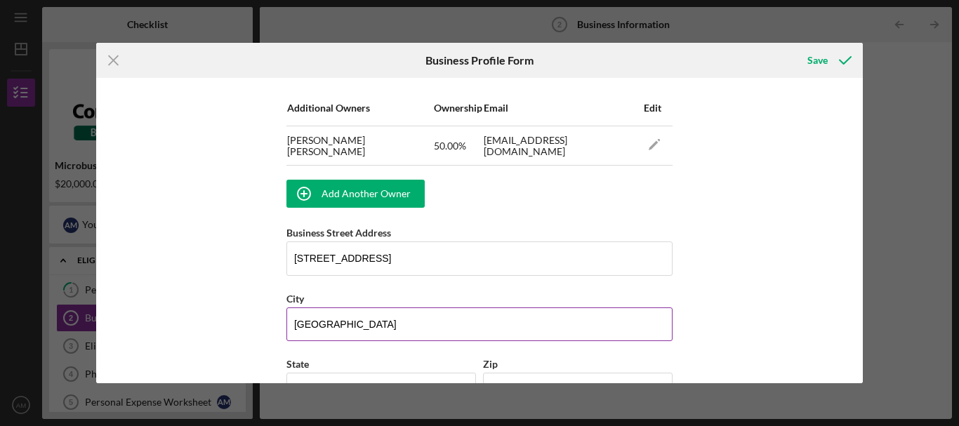
scroll to position [912, 0]
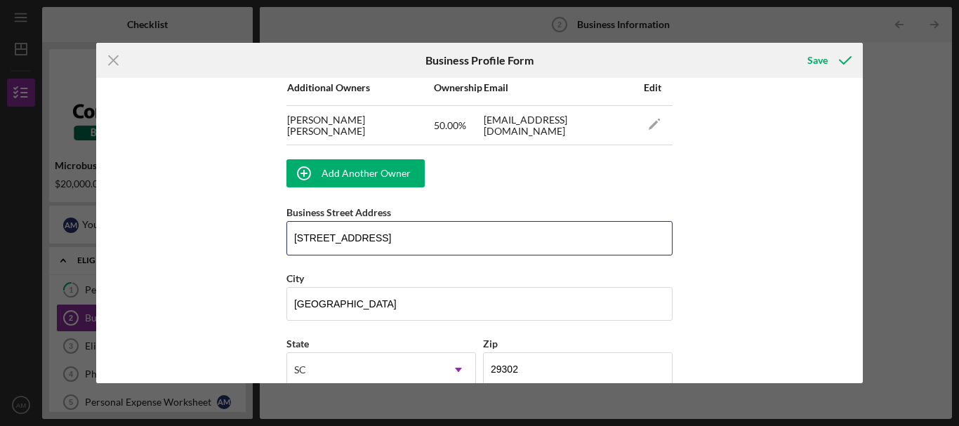
drag, startPoint x: 398, startPoint y: 235, endPoint x: 227, endPoint y: 225, distance: 170.8
click at [227, 225] on div "Business Name PRODUCTOS EL CALENO CORP DBA Business Start Date 02/21/2021 Legal…" at bounding box center [479, 231] width 767 height 306
type input "2514 E NORTH ST"
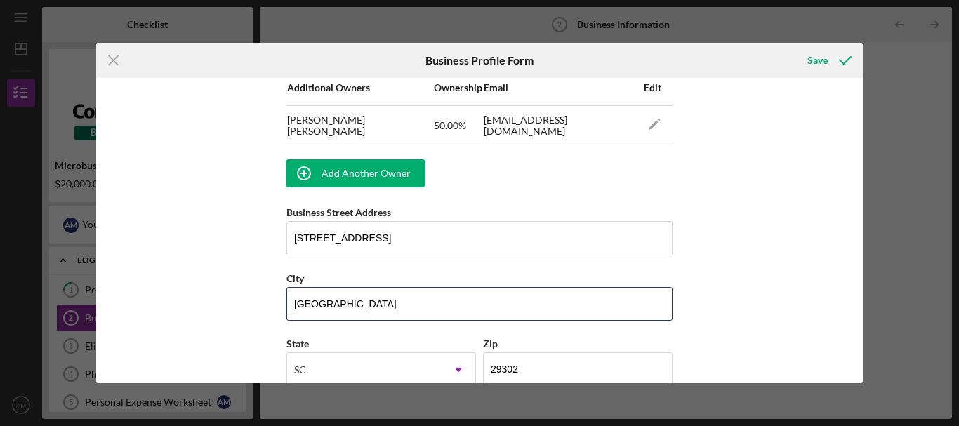
drag, startPoint x: 340, startPoint y: 306, endPoint x: 249, endPoint y: 293, distance: 92.2
click at [249, 293] on div "Business Name PRODUCTOS EL CALENO CORP DBA Business Start Date 02/21/2021 Legal…" at bounding box center [479, 231] width 767 height 306
type input "Greenville"
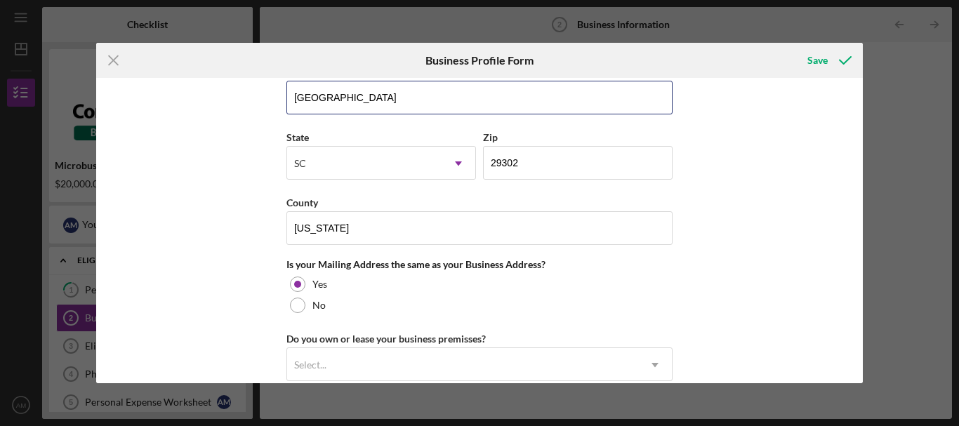
scroll to position [1123, 0]
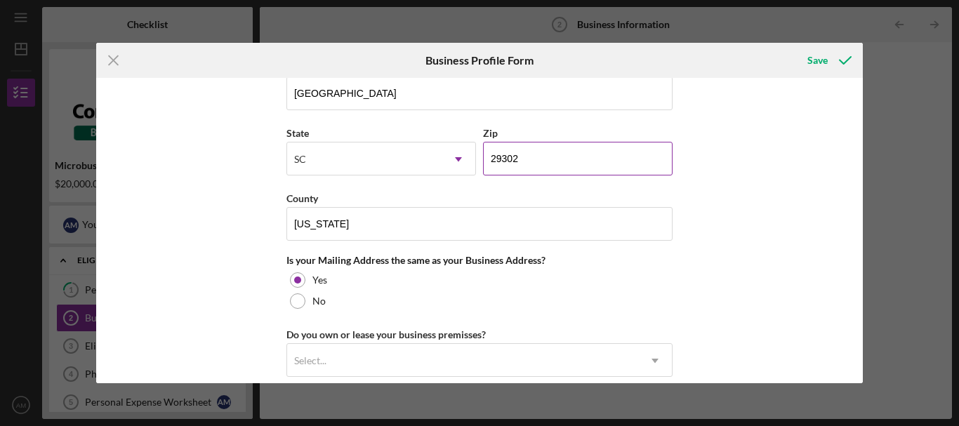
click at [540, 154] on input "29302" at bounding box center [577, 159] width 189 height 34
type input "29615"
click at [412, 225] on input "South Carolina" at bounding box center [479, 224] width 386 height 34
click at [709, 296] on div "Business Name PRODUCTOS EL CALENO CORP DBA Business Start Date 02/21/2021 Legal…" at bounding box center [479, 231] width 767 height 306
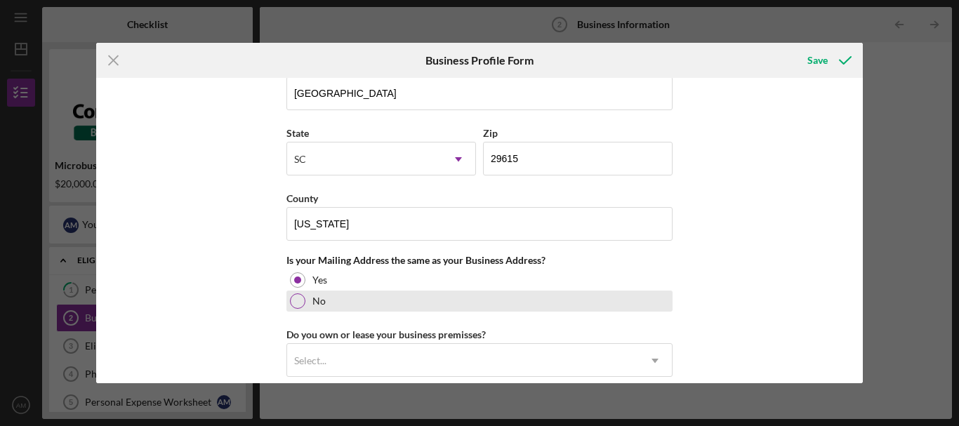
click at [293, 300] on div at bounding box center [297, 300] width 15 height 15
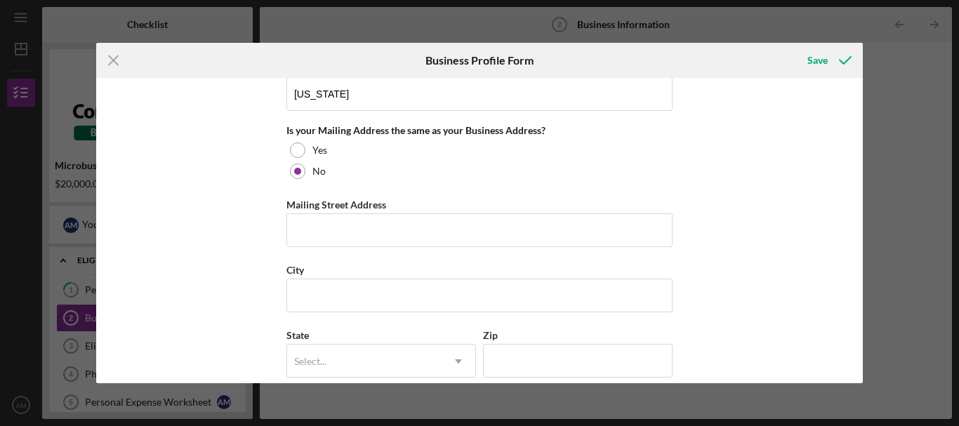
scroll to position [1263, 0]
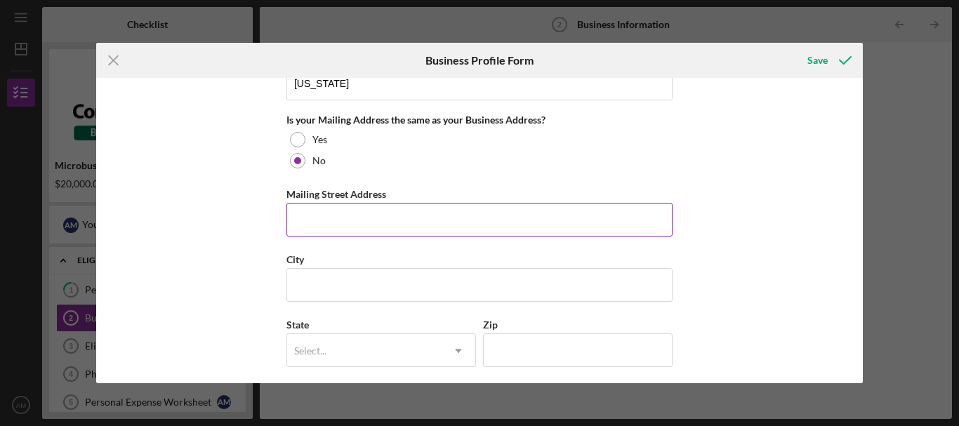
click at [302, 216] on input "Mailing Street Address" at bounding box center [479, 220] width 386 height 34
type input "203 Merrriweather w"
click at [793, 46] on button "Save" at bounding box center [827, 60] width 69 height 28
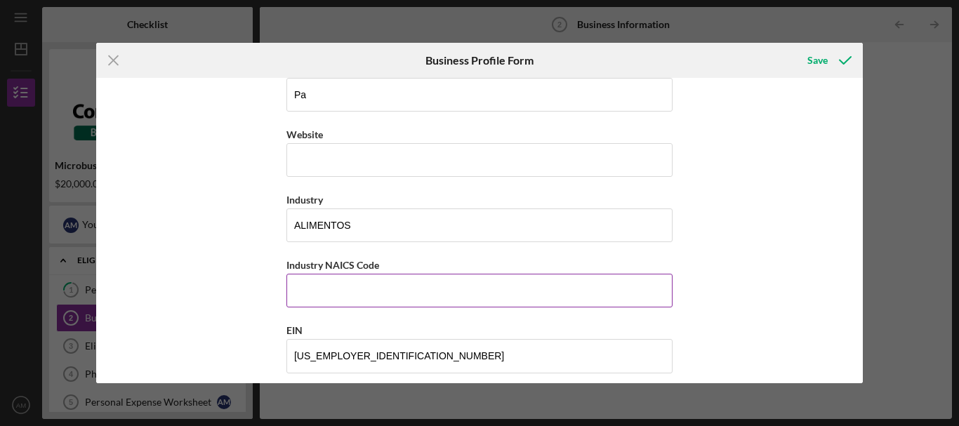
click at [465, 291] on input "Industry NAICS Code" at bounding box center [479, 291] width 386 height 34
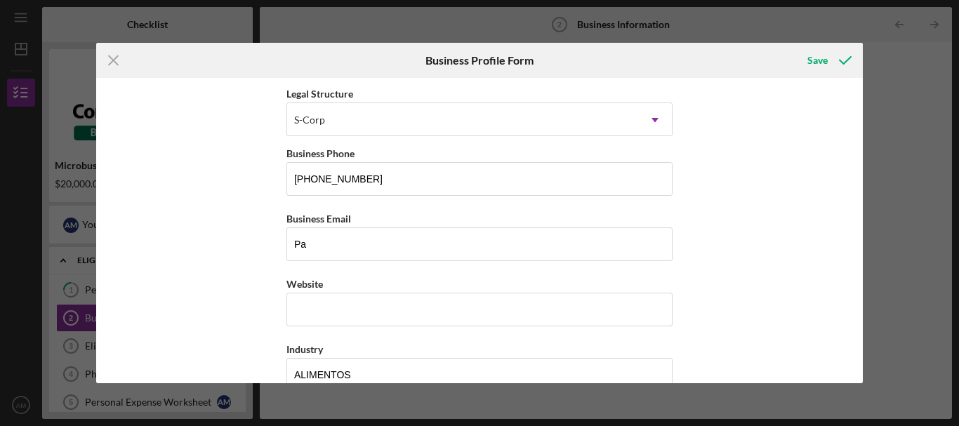
scroll to position [275, 0]
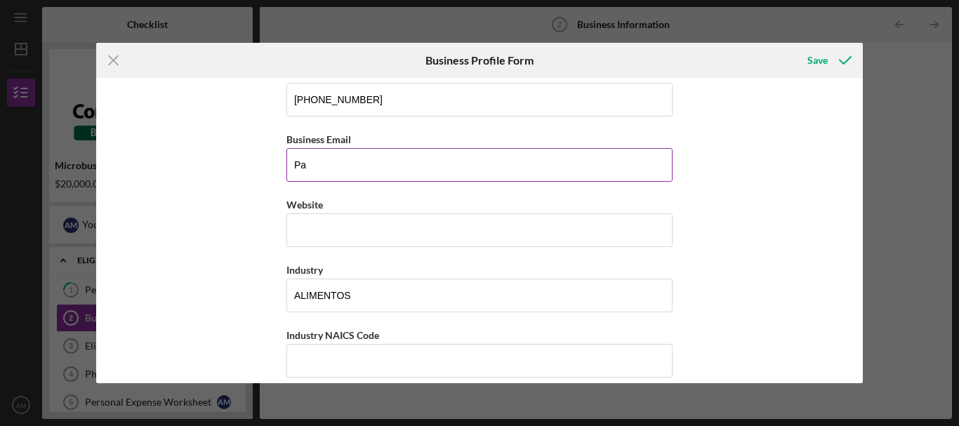
click at [315, 165] on input "Pa" at bounding box center [479, 165] width 386 height 34
type input "P"
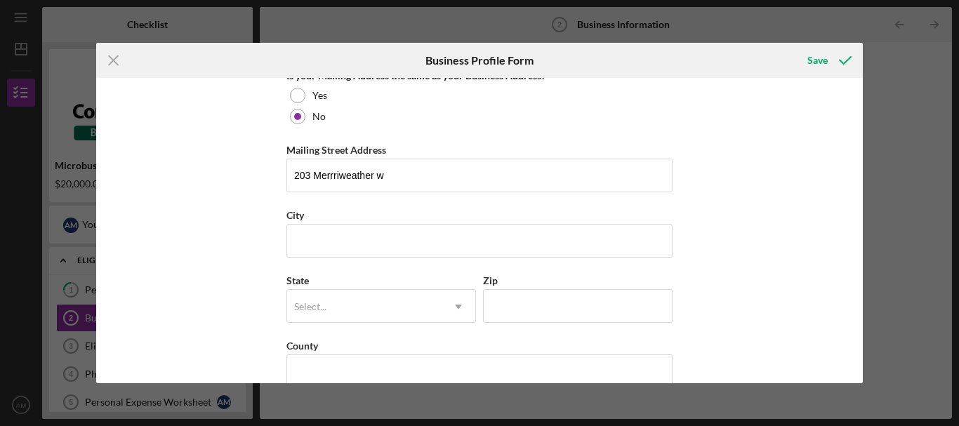
scroll to position [1328, 0]
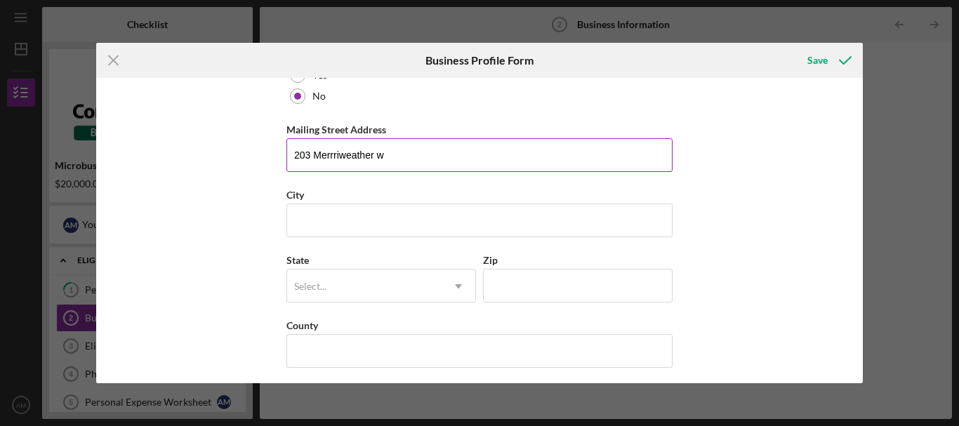
type input "[EMAIL_ADDRESS][DOMAIN_NAME]"
click at [411, 155] on input "203 Merrriweather w" at bounding box center [479, 155] width 386 height 34
type input "203 Merrriweather way"
click at [306, 225] on input "City" at bounding box center [479, 221] width 386 height 34
type input "Spartanburg"
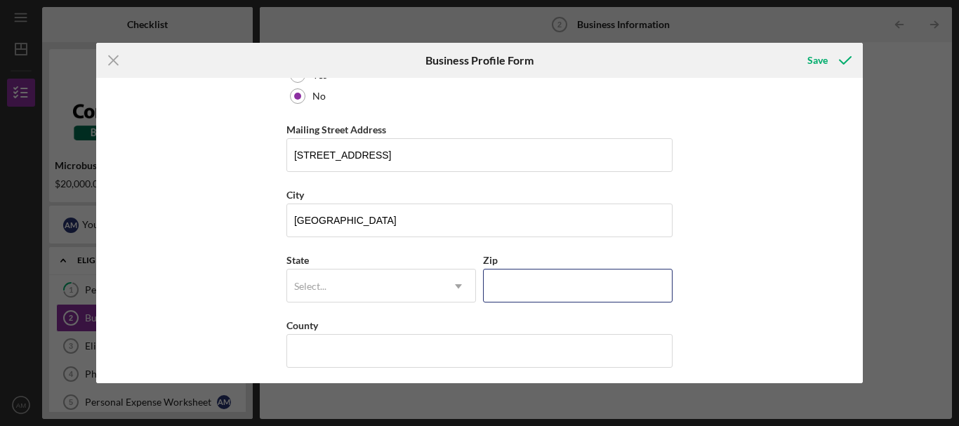
type input "29302"
type input "South Carolina"
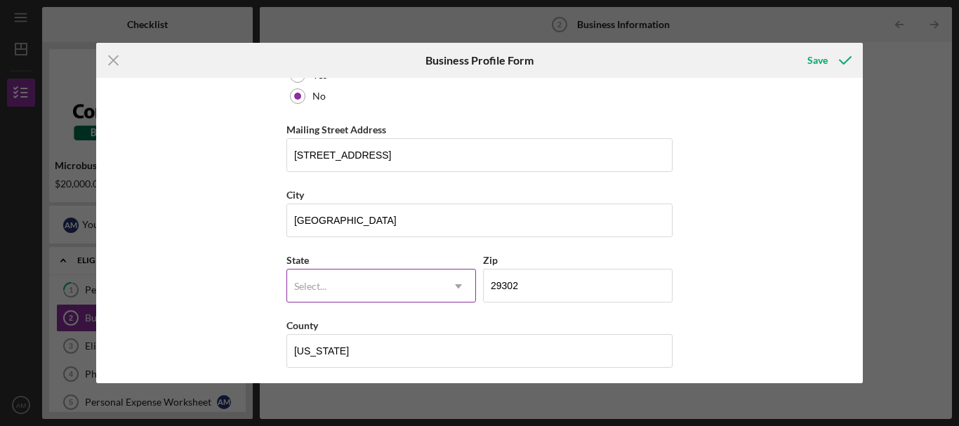
click at [461, 290] on icon "Icon/Dropdown Arrow" at bounding box center [458, 286] width 34 height 34
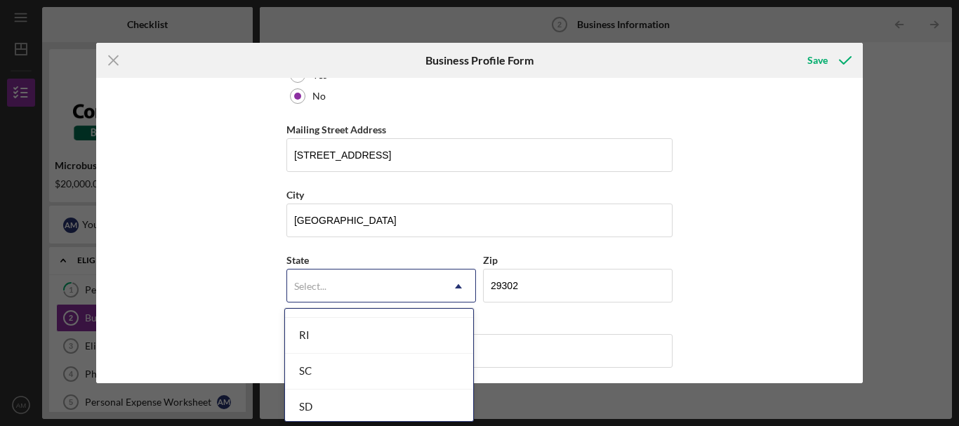
scroll to position [2175, 0]
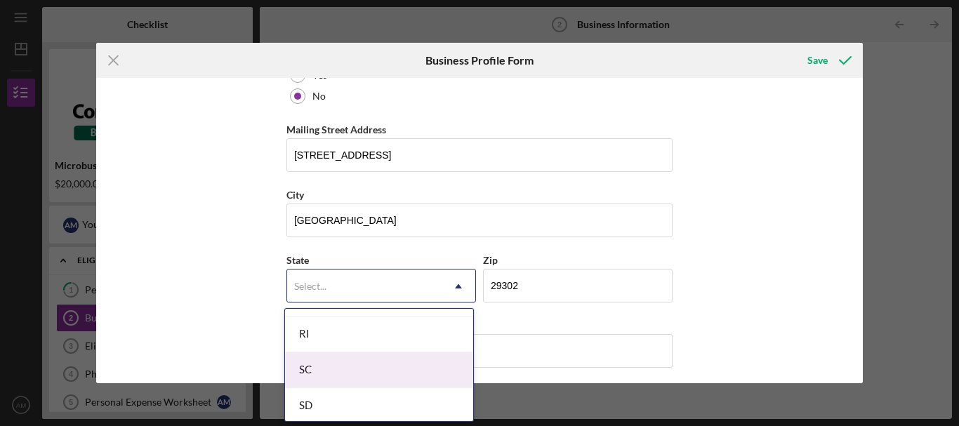
click at [321, 375] on div "SC" at bounding box center [379, 370] width 188 height 36
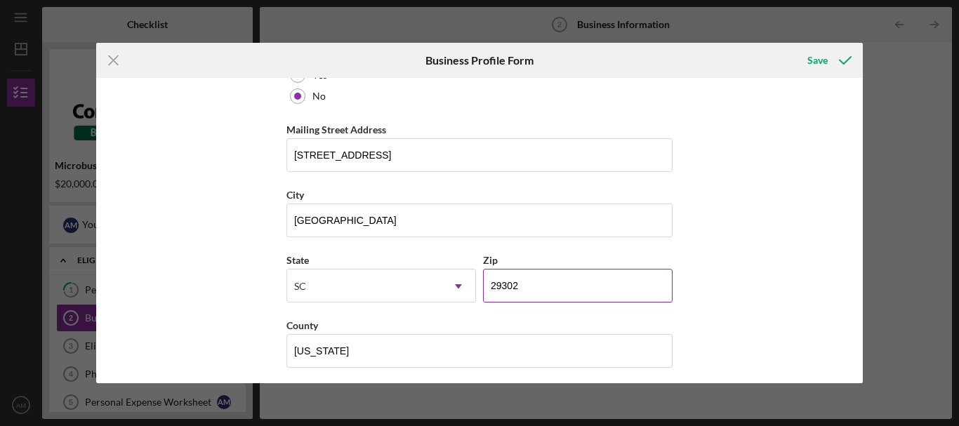
click at [526, 287] on input "29302" at bounding box center [577, 286] width 189 height 34
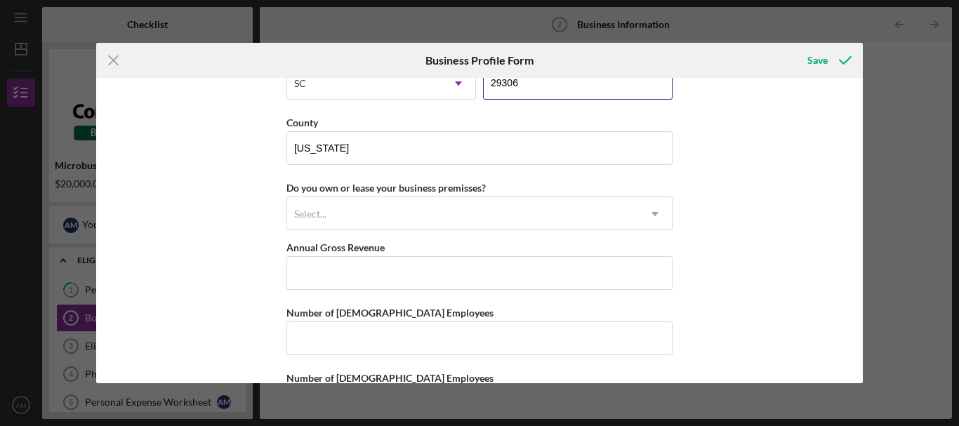
scroll to position [1538, 0]
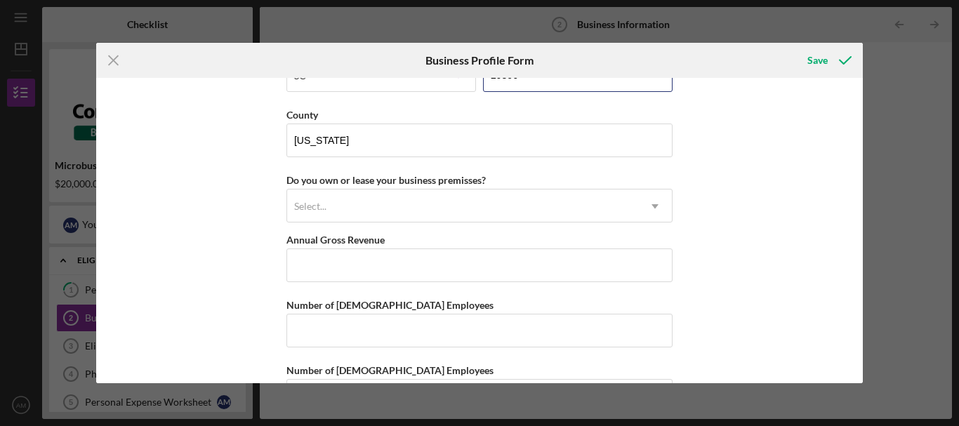
type input "29306"
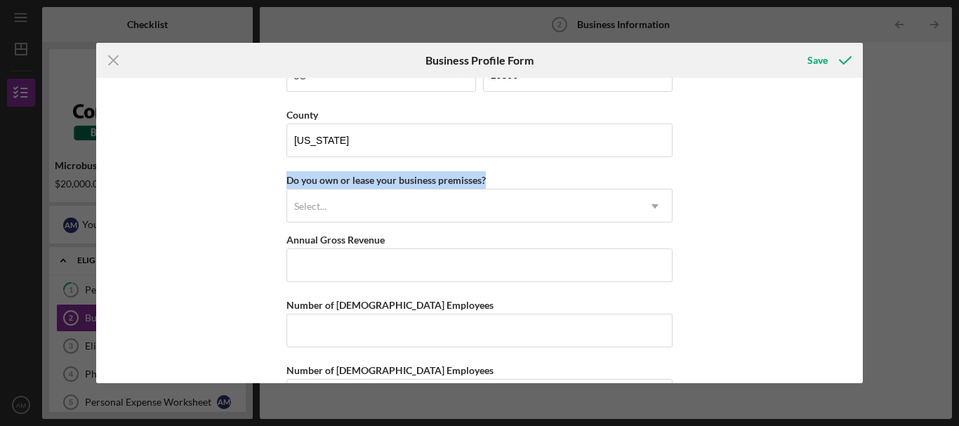
drag, startPoint x: 484, startPoint y: 178, endPoint x: 263, endPoint y: 177, distance: 221.1
click at [263, 177] on div "Business Name PRODUCTOS EL CALENO CORP DBA Business Start Date 02/21/2021 Legal…" at bounding box center [479, 231] width 767 height 306
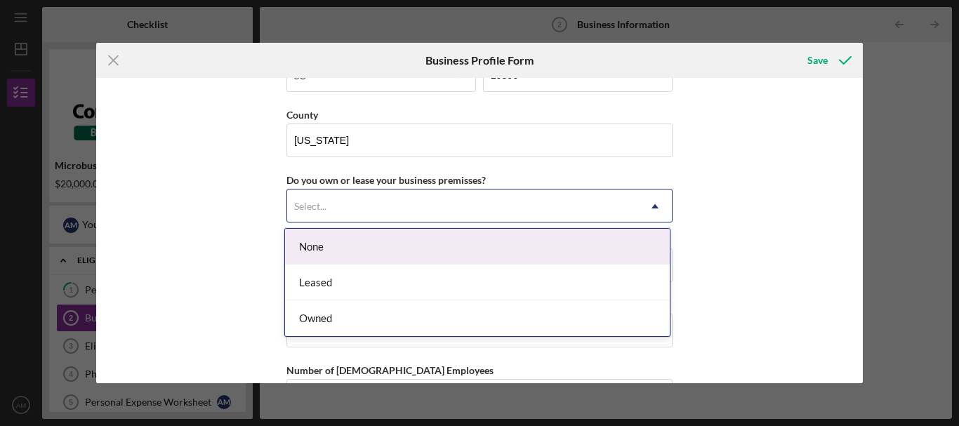
click at [655, 201] on icon "Icon/Dropdown Arrow" at bounding box center [655, 206] width 34 height 34
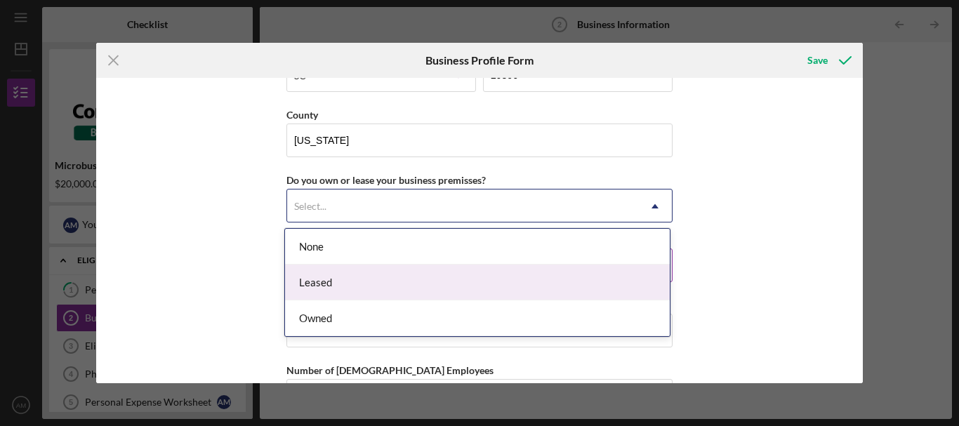
click at [342, 280] on div "Leased" at bounding box center [477, 283] width 385 height 36
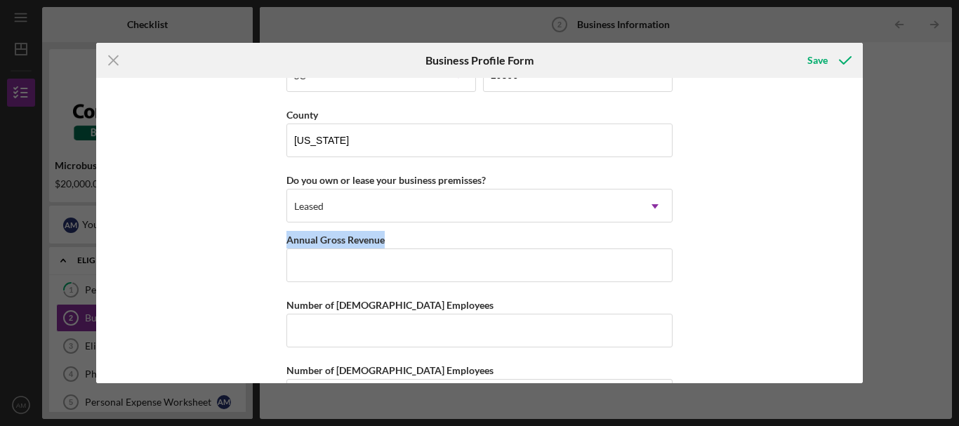
drag, startPoint x: 385, startPoint y: 238, endPoint x: 281, endPoint y: 236, distance: 103.2
click at [281, 236] on div "Business Name PRODUCTOS EL CALENO CORP DBA Business Start Date 02/21/2021 Legal…" at bounding box center [479, 231] width 767 height 306
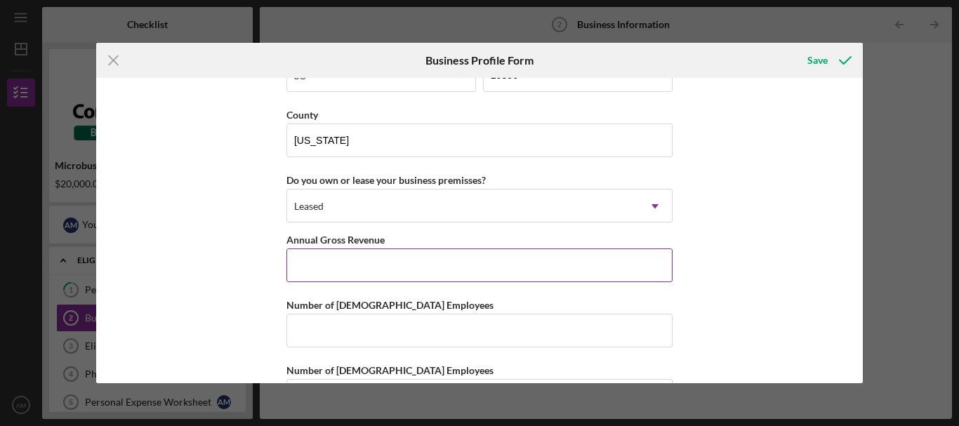
click at [333, 263] on input "Annual Gross Revenue" at bounding box center [479, 265] width 386 height 34
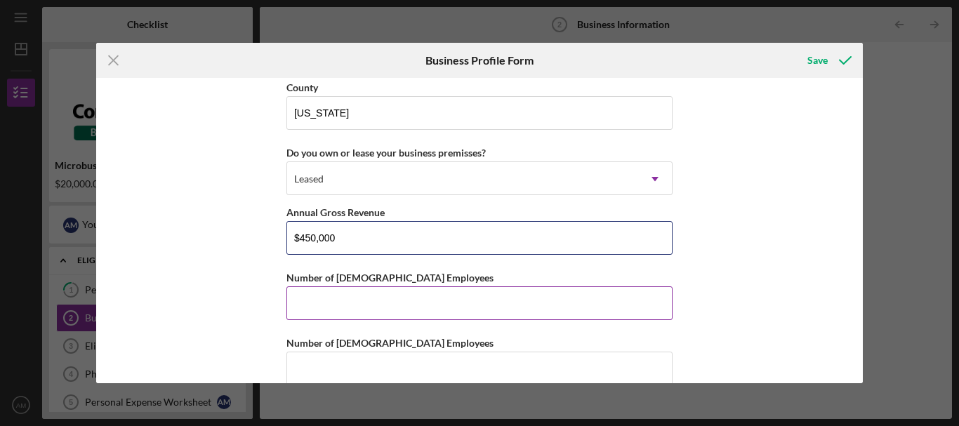
scroll to position [1589, 0]
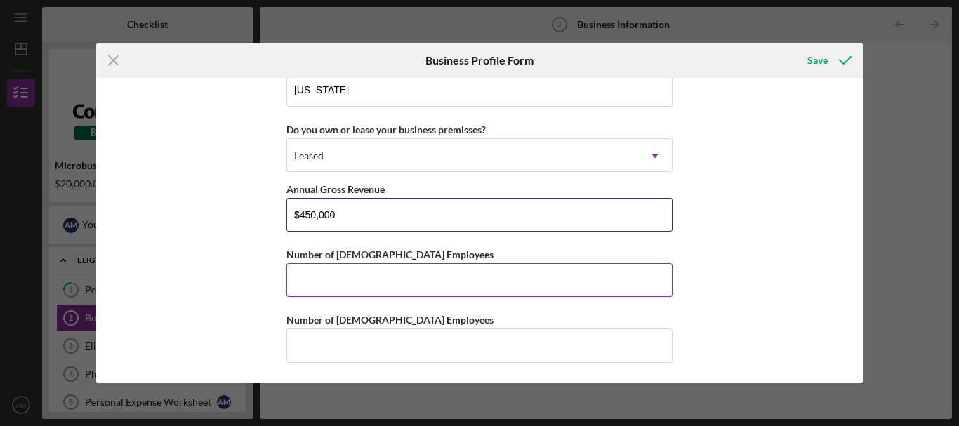
type input "$450,000"
click at [300, 270] on input "Number of Full-Time Employees" at bounding box center [479, 280] width 386 height 34
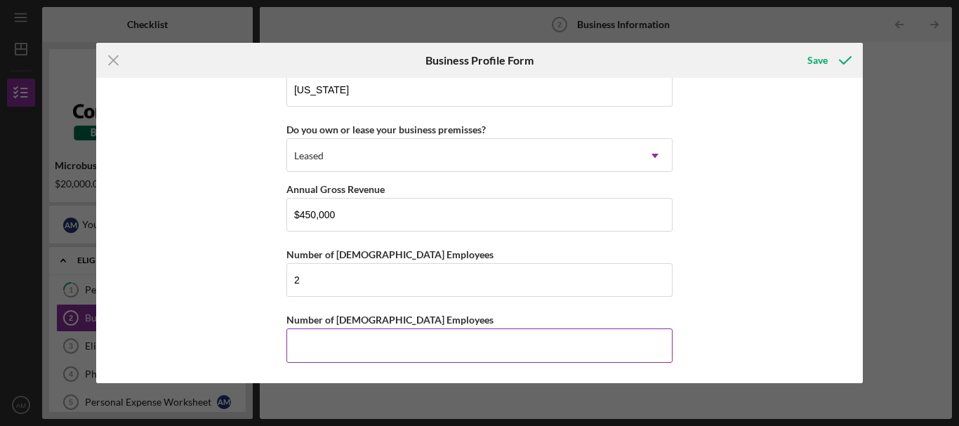
click at [390, 347] on input "Number of Part-Time Employees" at bounding box center [479, 345] width 386 height 34
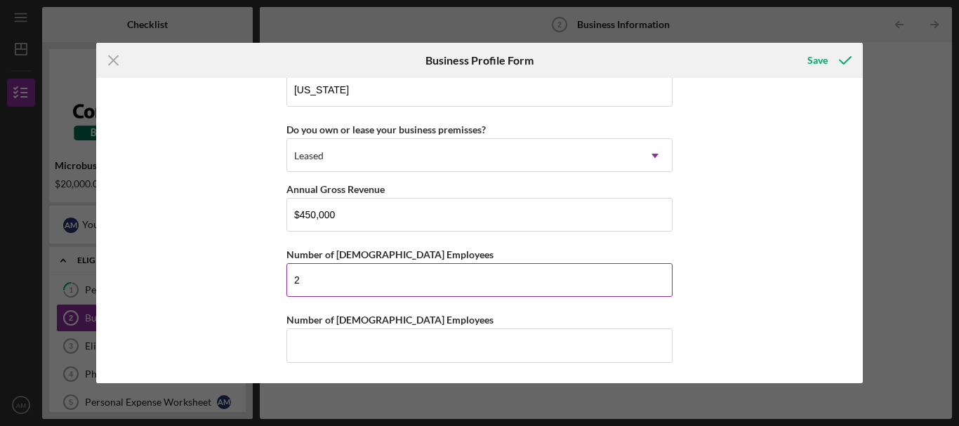
drag, startPoint x: 299, startPoint y: 279, endPoint x: 307, endPoint y: 280, distance: 7.8
click at [307, 280] on input "2" at bounding box center [479, 280] width 386 height 34
type input "3"
type input "4"
click at [820, 58] on div "Save" at bounding box center [817, 60] width 20 height 28
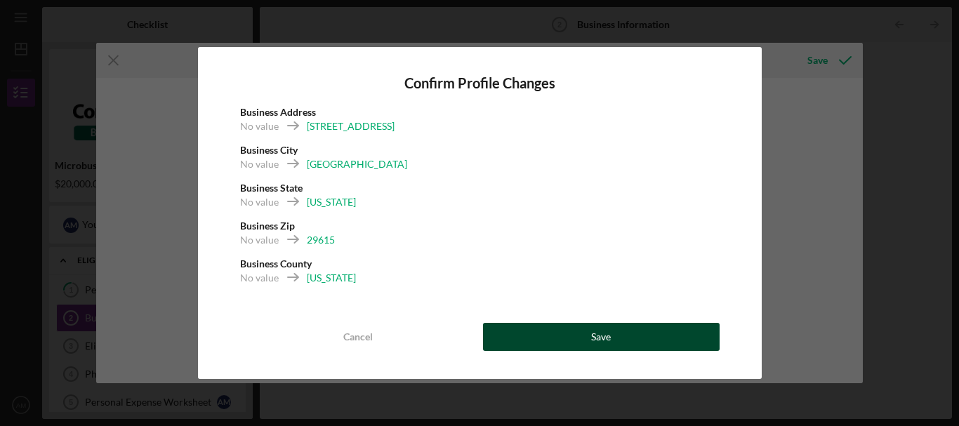
click at [571, 334] on button "Save" at bounding box center [601, 337] width 236 height 28
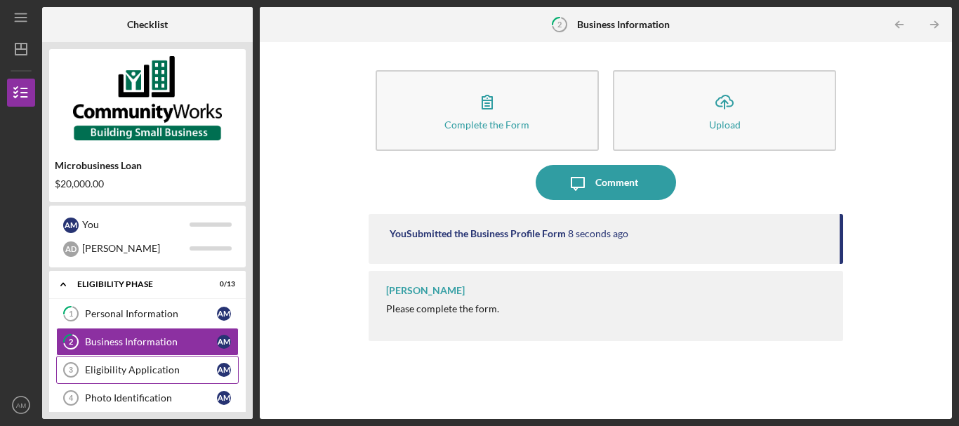
click at [116, 366] on div "Eligibility Application" at bounding box center [151, 369] width 132 height 11
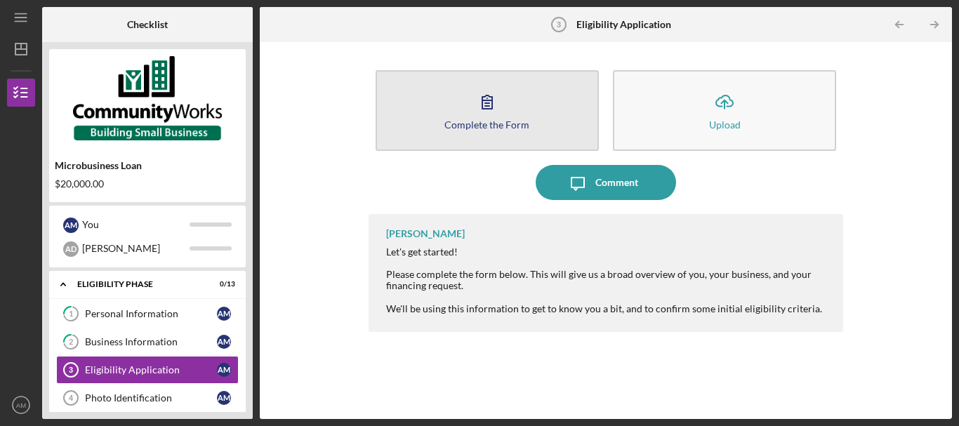
click at [482, 116] on icon "button" at bounding box center [486, 101] width 35 height 35
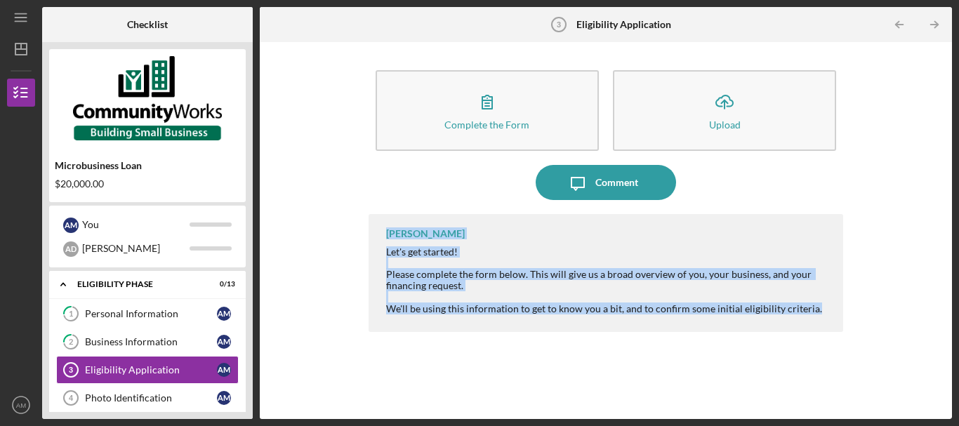
drag, startPoint x: 389, startPoint y: 229, endPoint x: 832, endPoint y: 316, distance: 451.3
click at [832, 316] on div "Matt Rivera Let's get started! Please complete the form below. This will give u…" at bounding box center [605, 273] width 474 height 118
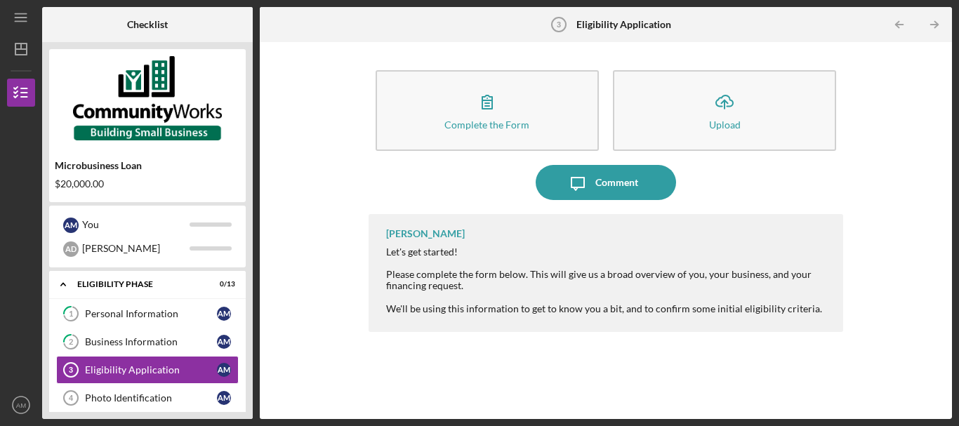
click at [768, 204] on div "Complete the Form Form Icon/Upload Upload Icon/Message Comment Matt Rivera Let'…" at bounding box center [605, 230] width 474 height 363
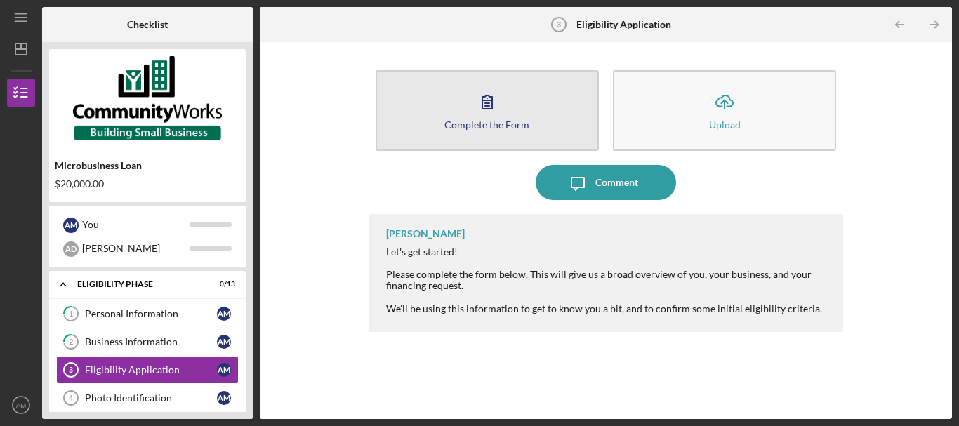
click at [498, 110] on icon "button" at bounding box center [486, 101] width 35 height 35
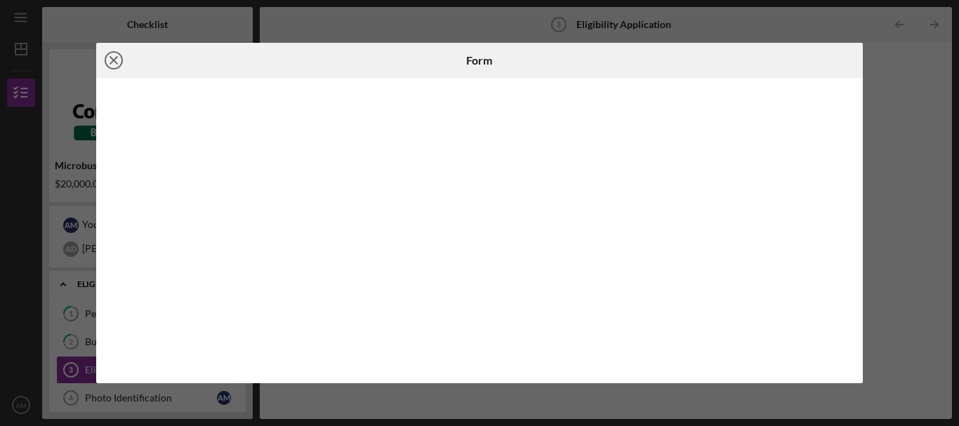
click at [114, 59] on line at bounding box center [113, 60] width 7 height 7
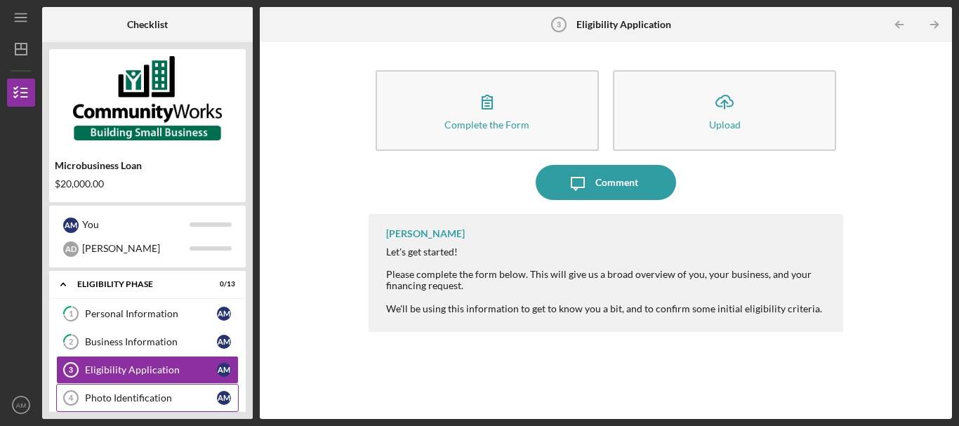
click at [142, 394] on div "Photo Identification" at bounding box center [151, 397] width 132 height 11
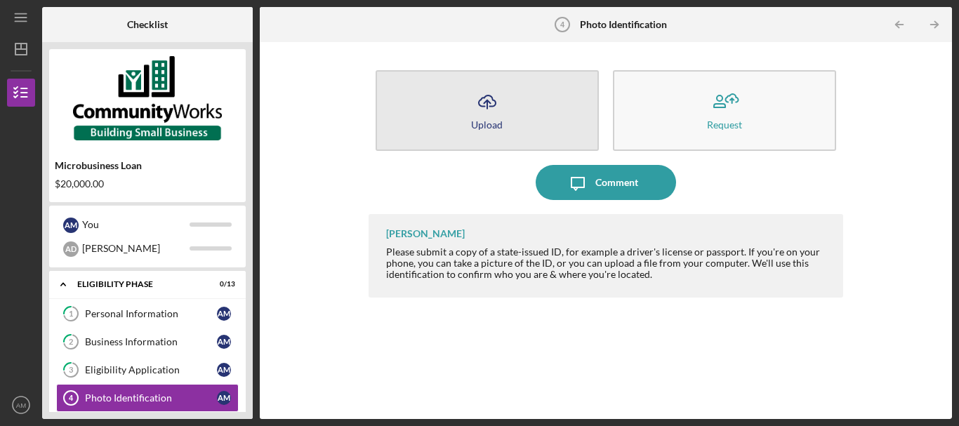
click at [475, 115] on icon "Icon/Upload" at bounding box center [486, 101] width 35 height 35
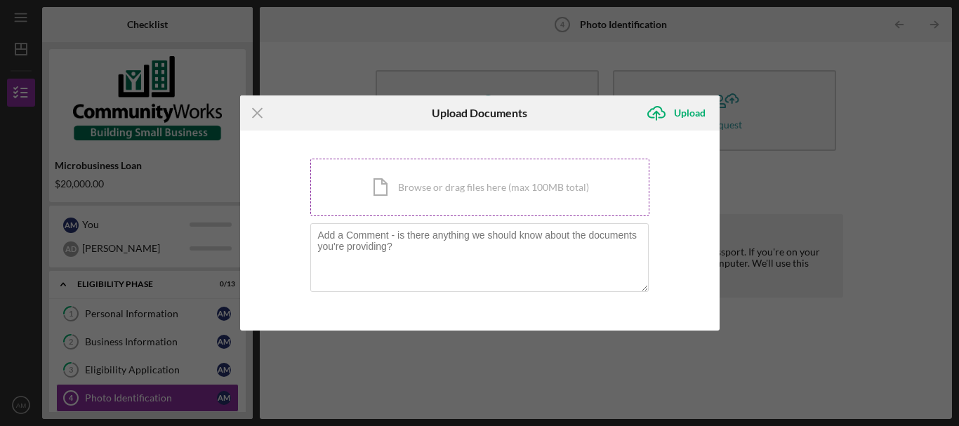
click at [399, 189] on div "Icon/Document Browse or drag files here (max 100MB total) Tap to choose files o…" at bounding box center [479, 188] width 339 height 58
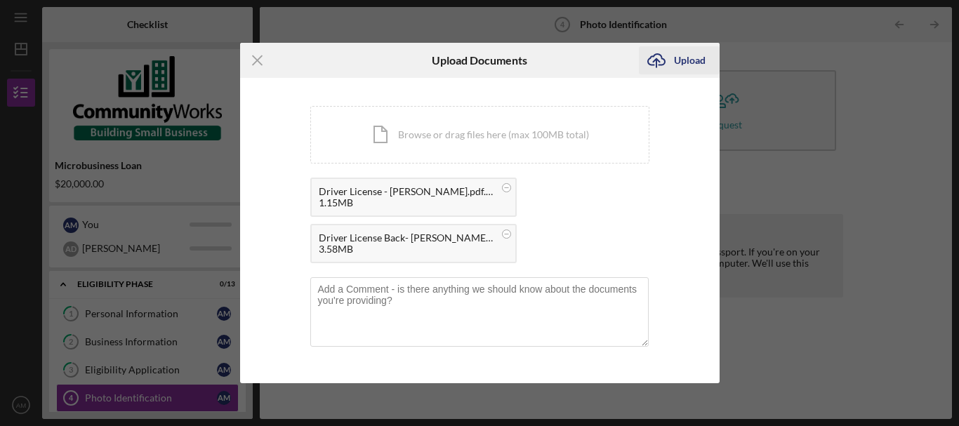
click at [658, 60] on icon "Icon/Upload" at bounding box center [656, 60] width 35 height 35
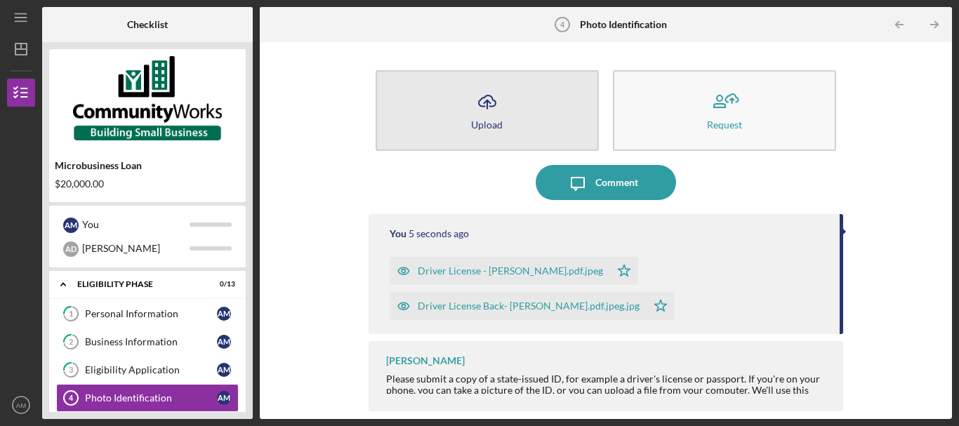
click at [494, 114] on icon "Icon/Upload" at bounding box center [486, 101] width 35 height 35
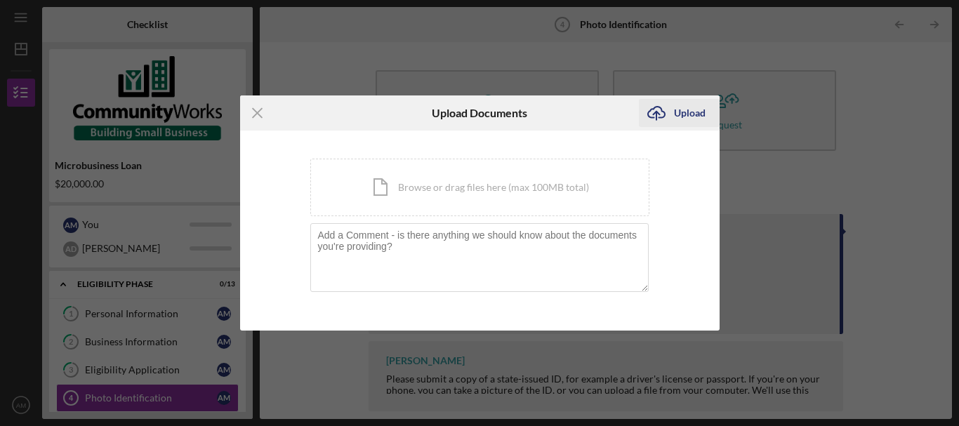
click at [672, 113] on icon "Icon/Upload" at bounding box center [656, 112] width 35 height 35
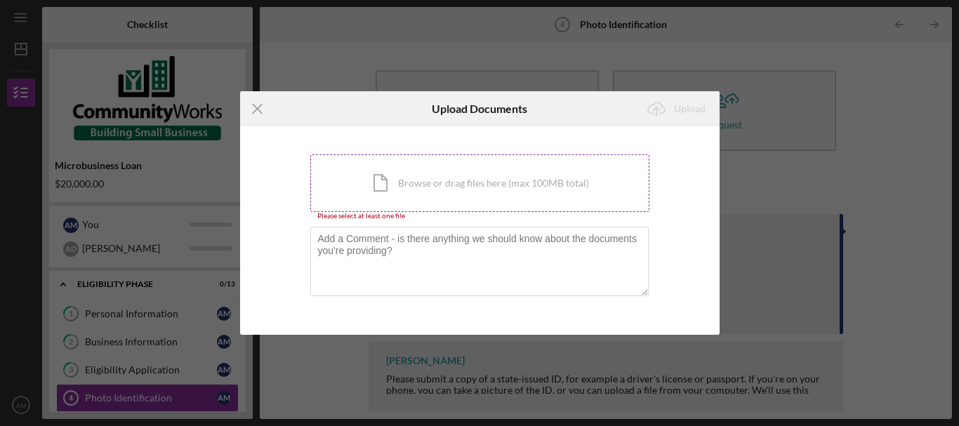
click at [377, 189] on div "Icon/Document Browse or drag files here (max 100MB total) Tap to choose files o…" at bounding box center [479, 183] width 339 height 58
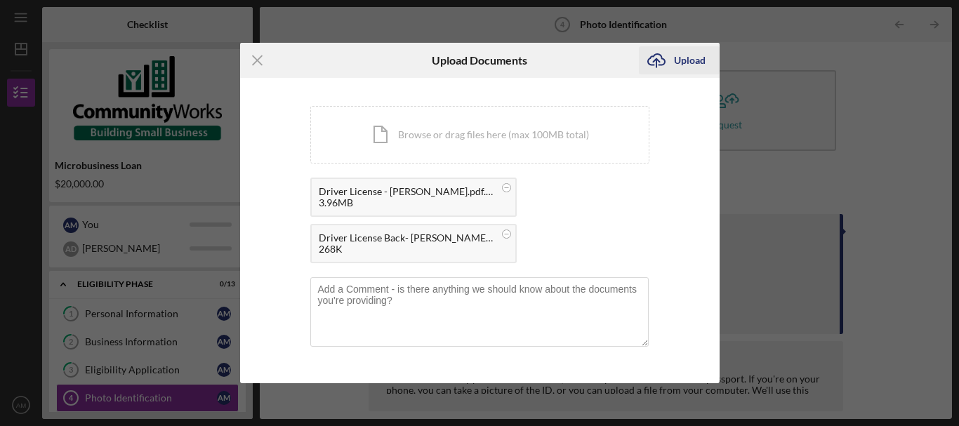
click at [680, 62] on div "Upload" at bounding box center [690, 60] width 32 height 28
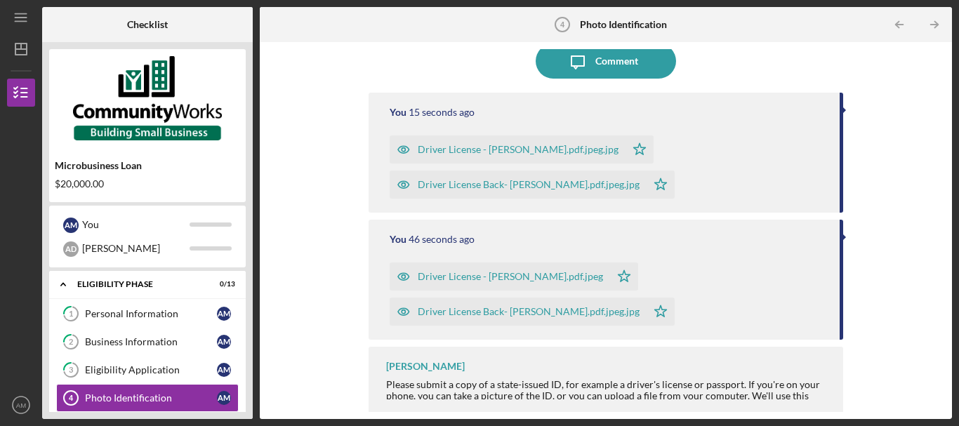
scroll to position [126, 0]
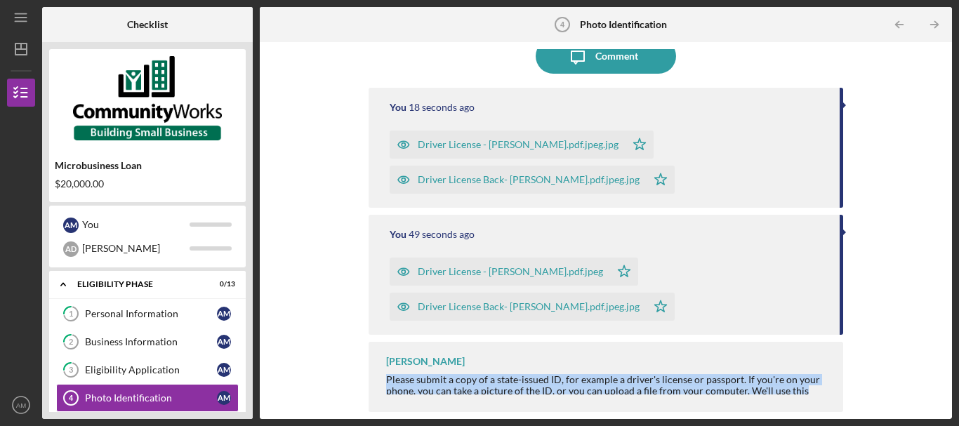
drag, startPoint x: 385, startPoint y: 377, endPoint x: 815, endPoint y: 394, distance: 431.2
click at [815, 394] on div "Matt Rivera Please submit a copy of a state-issued ID, for example a driver's l…" at bounding box center [605, 377] width 474 height 70
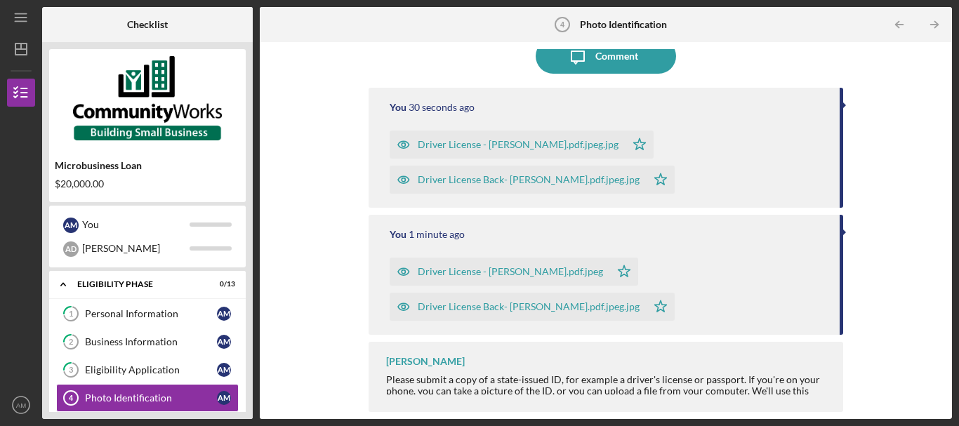
click at [342, 59] on div "Icon/Upload Upload Request Icon/Message Comment You 30 seconds ago Driver Licen…" at bounding box center [606, 230] width 678 height 363
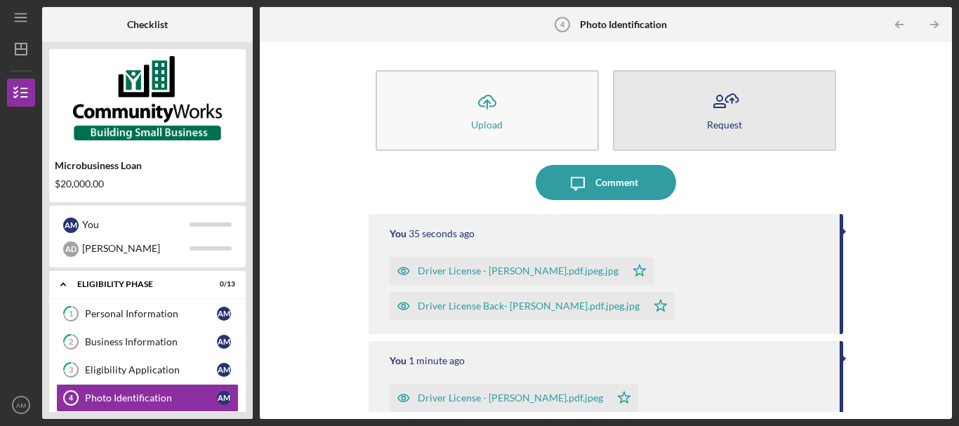
click at [710, 102] on icon "button" at bounding box center [724, 101] width 35 height 35
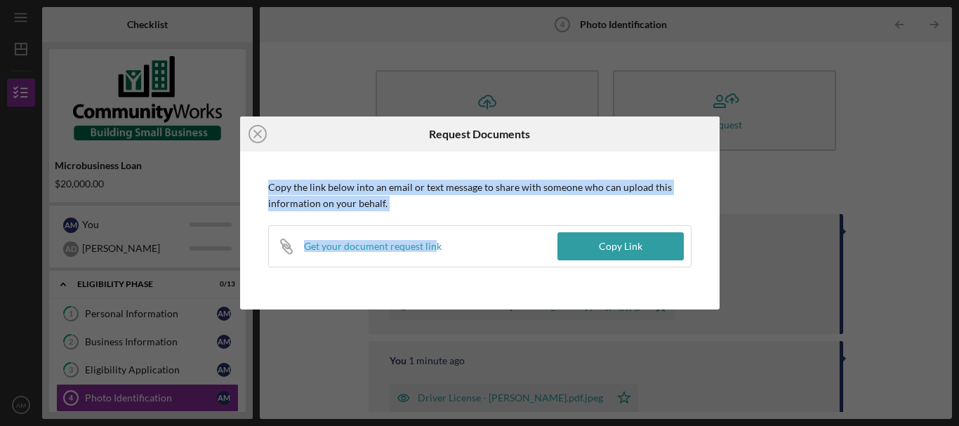
drag, startPoint x: 269, startPoint y: 186, endPoint x: 432, endPoint y: 215, distance: 165.5
click at [432, 215] on div "Copy the link below into an email or text message to share with someone who can…" at bounding box center [479, 224] width 423 height 88
click at [375, 185] on p "Copy the link below into an email or text message to share with someone who can…" at bounding box center [479, 196] width 423 height 32
click at [331, 182] on p "Copy the link below into an email or text message to share with someone who can…" at bounding box center [479, 196] width 423 height 32
drag, startPoint x: 268, startPoint y: 184, endPoint x: 417, endPoint y: 208, distance: 150.7
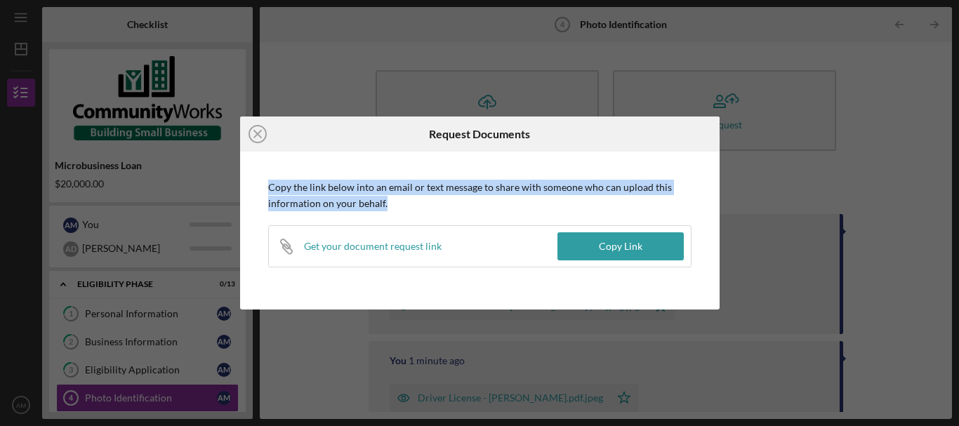
click at [417, 208] on p "Copy the link below into an email or text message to share with someone who can…" at bounding box center [479, 196] width 423 height 32
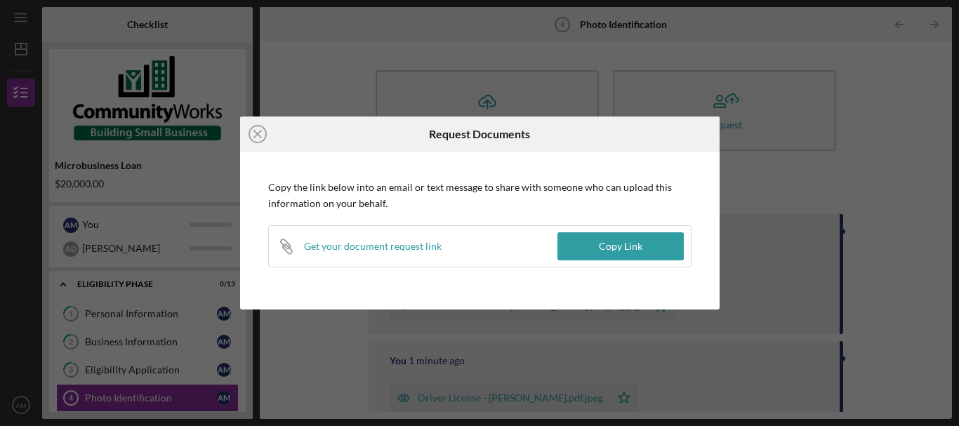
click at [292, 89] on div "Icon/Close Request Documents Copy the link below into an email or text message …" at bounding box center [479, 213] width 959 height 426
click at [256, 125] on icon "Icon/Close" at bounding box center [257, 133] width 35 height 35
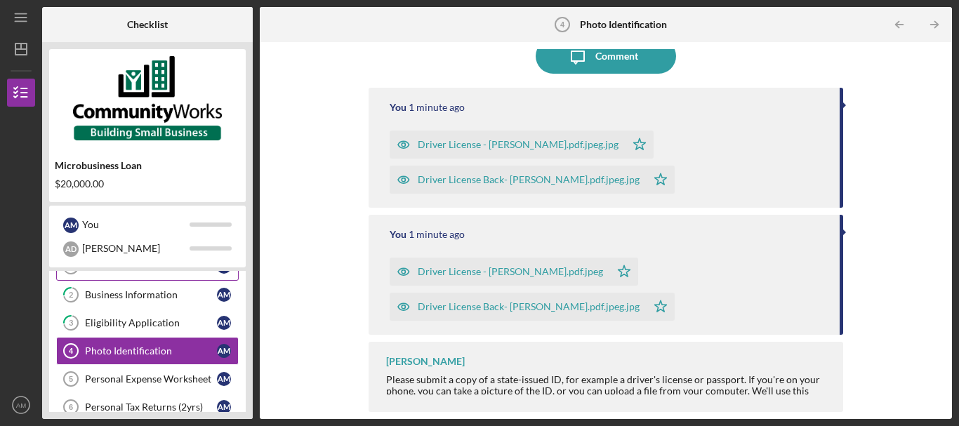
scroll to position [70, 0]
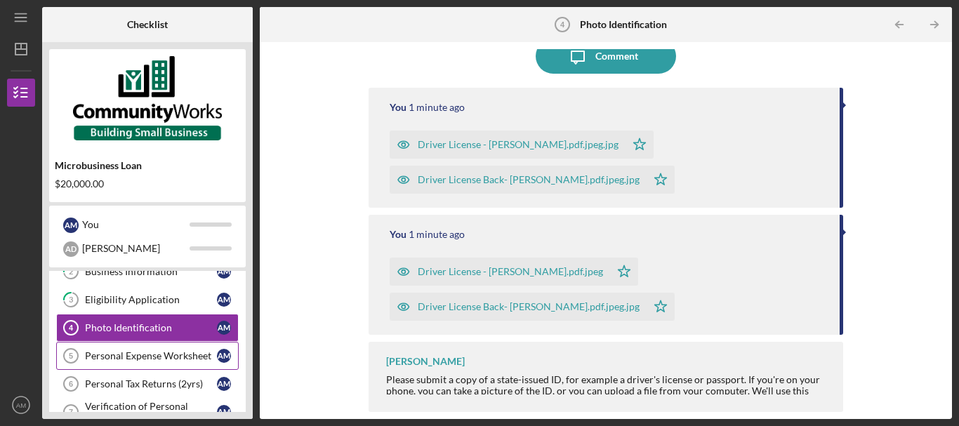
click at [134, 354] on div "Personal Expense Worksheet" at bounding box center [151, 355] width 132 height 11
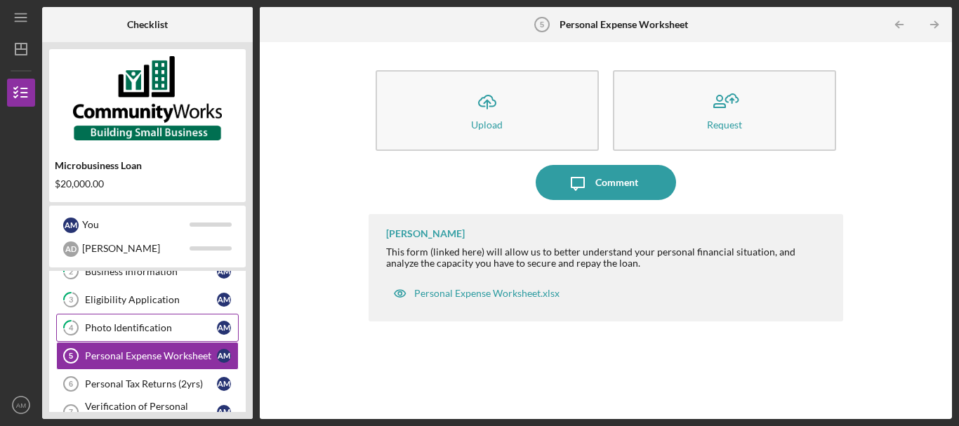
click at [145, 324] on div "Photo Identification" at bounding box center [151, 327] width 132 height 11
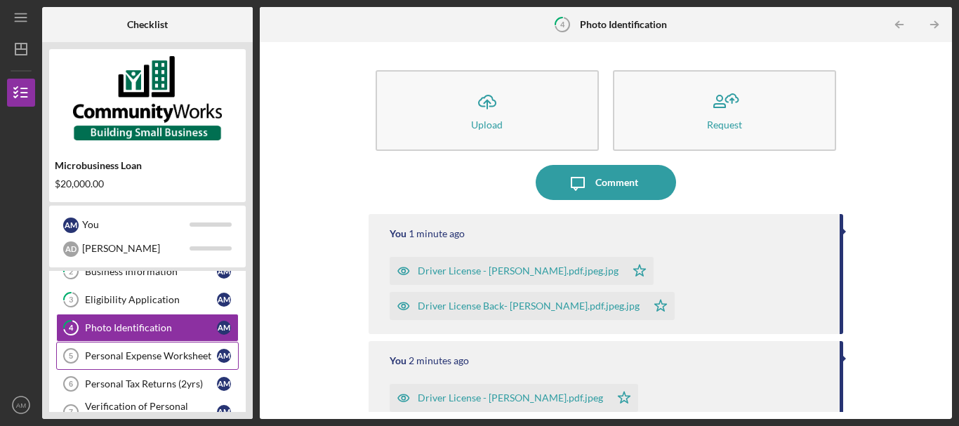
click at [129, 353] on div "Personal Expense Worksheet" at bounding box center [151, 355] width 132 height 11
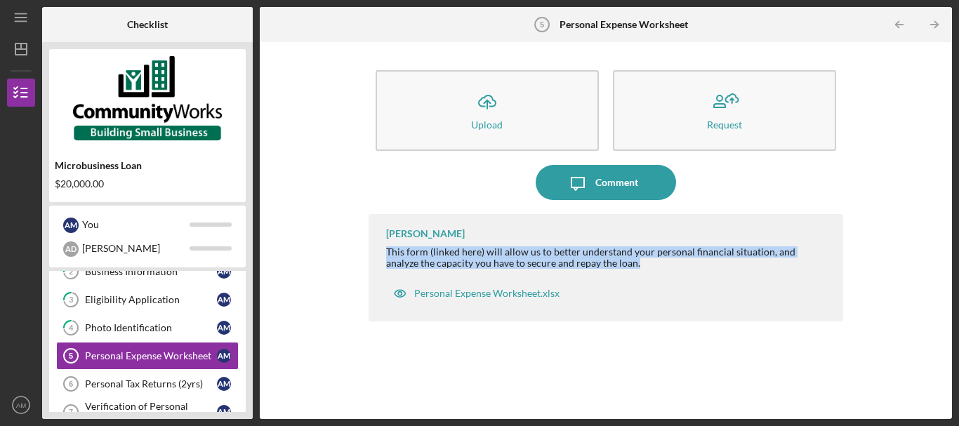
drag, startPoint x: 388, startPoint y: 250, endPoint x: 634, endPoint y: 267, distance: 246.2
click at [634, 267] on div "This form (linked here) will allow us to better understand your personal financ…" at bounding box center [607, 257] width 443 height 22
click at [466, 293] on div "Personal Expense Worksheet.xlsx" at bounding box center [486, 293] width 145 height 11
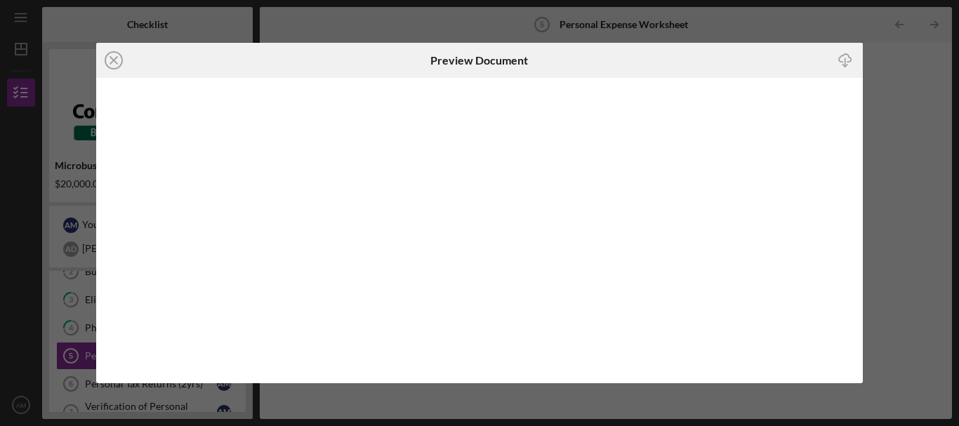
click at [845, 58] on line "button" at bounding box center [845, 62] width 0 height 8
click at [112, 57] on icon "Icon/Close" at bounding box center [113, 60] width 35 height 35
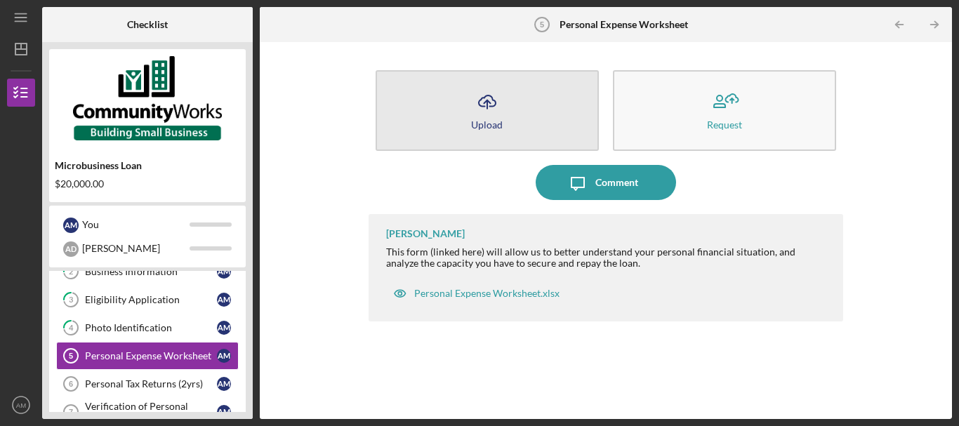
click at [484, 113] on icon "Icon/Upload" at bounding box center [486, 101] width 35 height 35
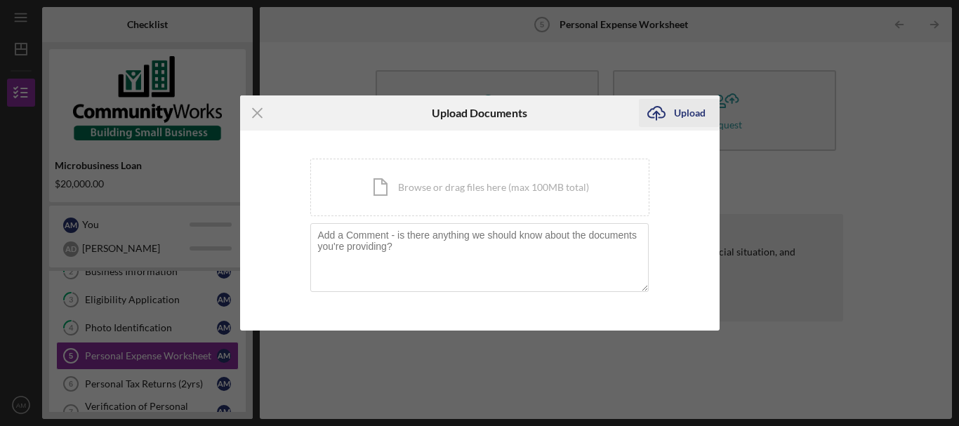
click at [681, 112] on div "Upload" at bounding box center [690, 113] width 32 height 28
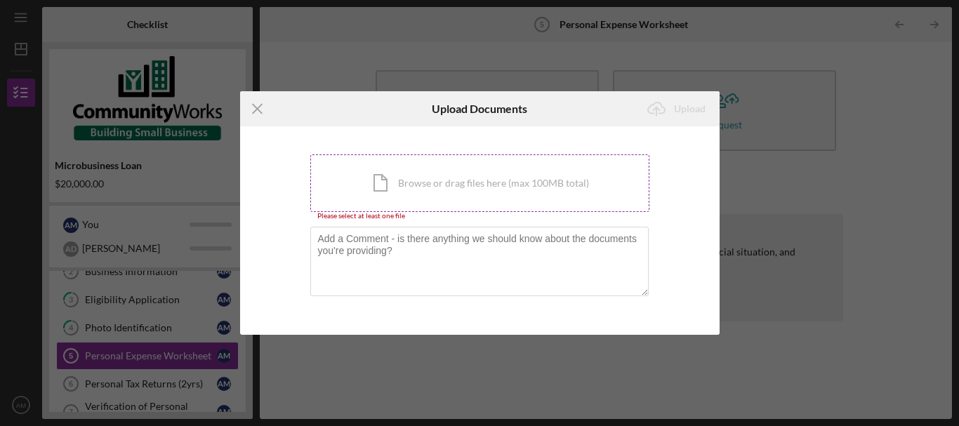
click at [385, 189] on div "Icon/Document Browse or drag files here (max 100MB total) Tap to choose files o…" at bounding box center [479, 183] width 339 height 58
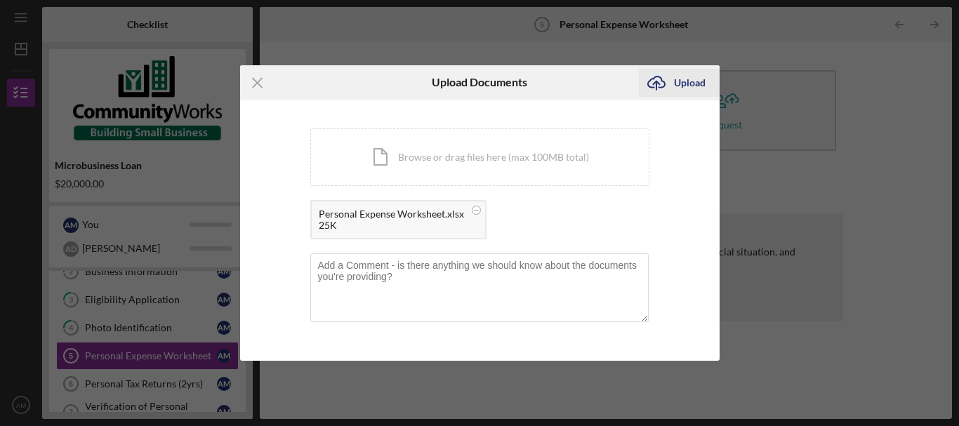
click at [685, 81] on div "Upload" at bounding box center [690, 83] width 32 height 28
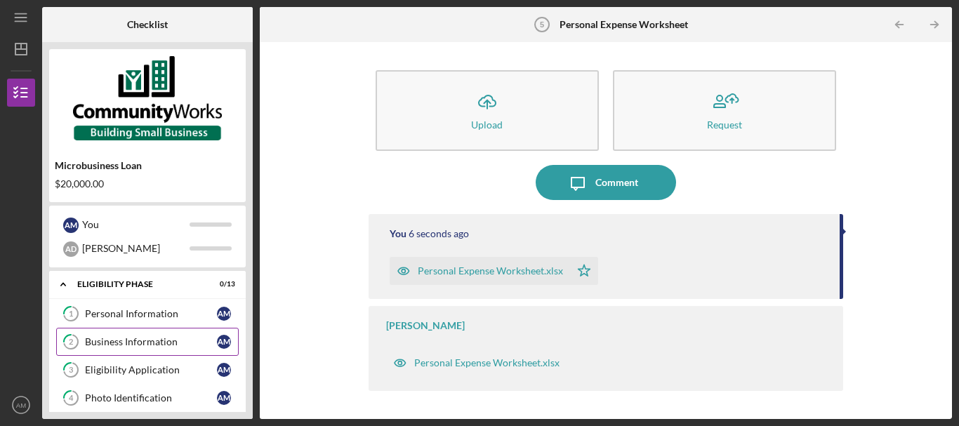
click at [152, 338] on div "Business Information" at bounding box center [151, 341] width 132 height 11
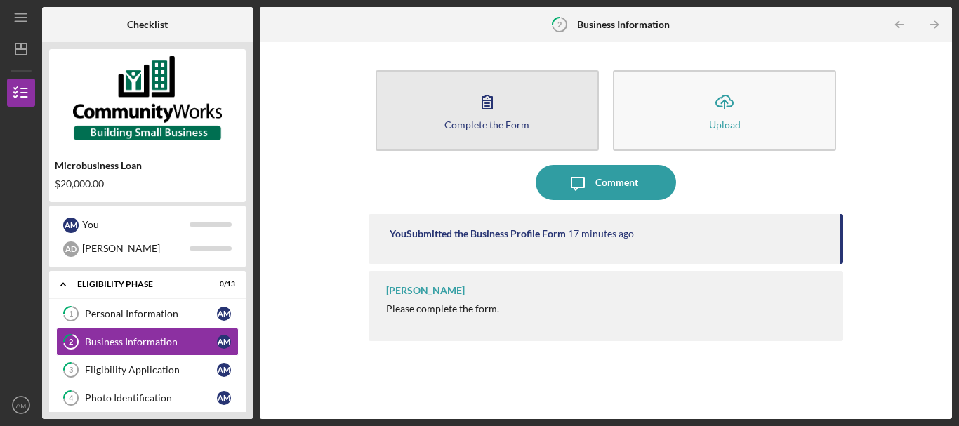
click at [468, 117] on button "Complete the Form Form" at bounding box center [486, 110] width 223 height 81
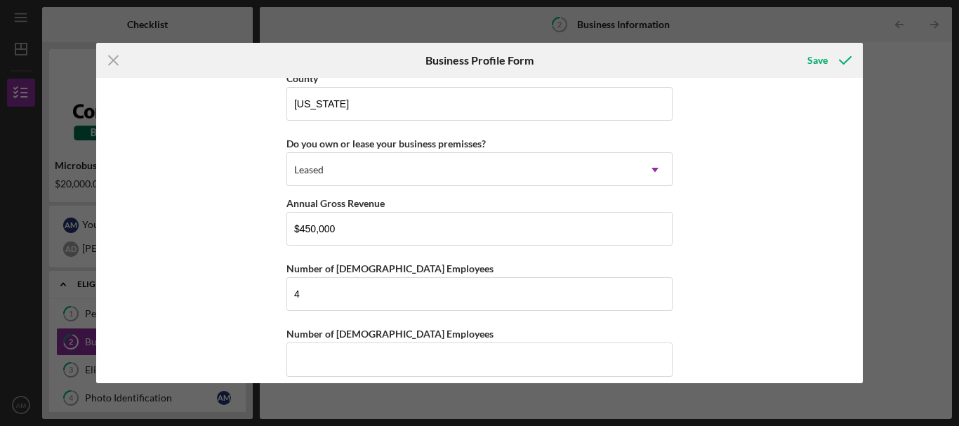
scroll to position [1589, 0]
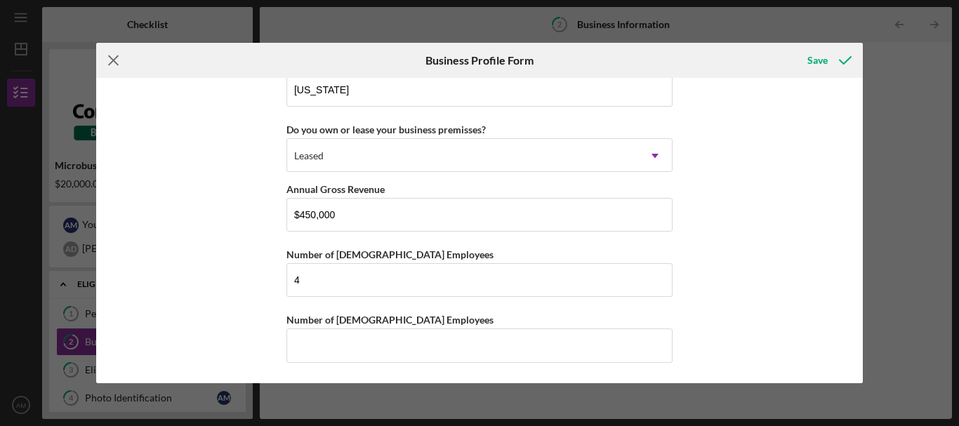
click at [107, 61] on icon "Icon/Menu Close" at bounding box center [113, 60] width 35 height 35
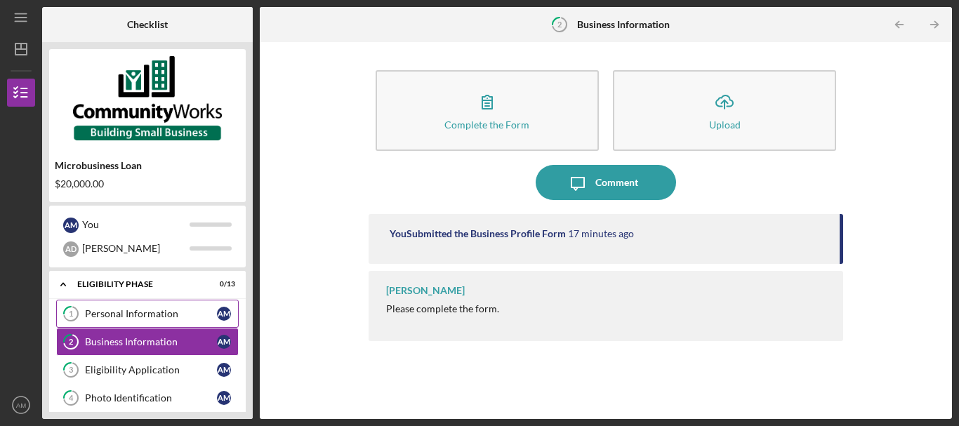
click at [172, 309] on div "Personal Information" at bounding box center [151, 313] width 132 height 11
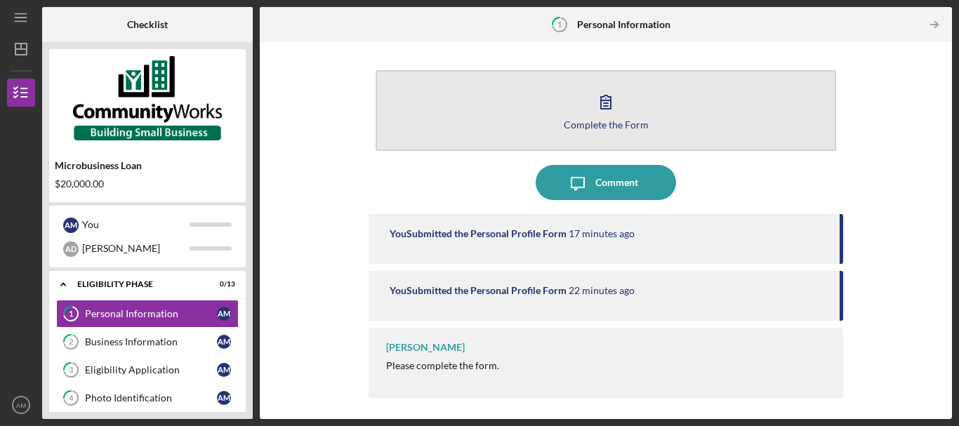
click at [534, 116] on button "Complete the Form Form" at bounding box center [605, 110] width 460 height 81
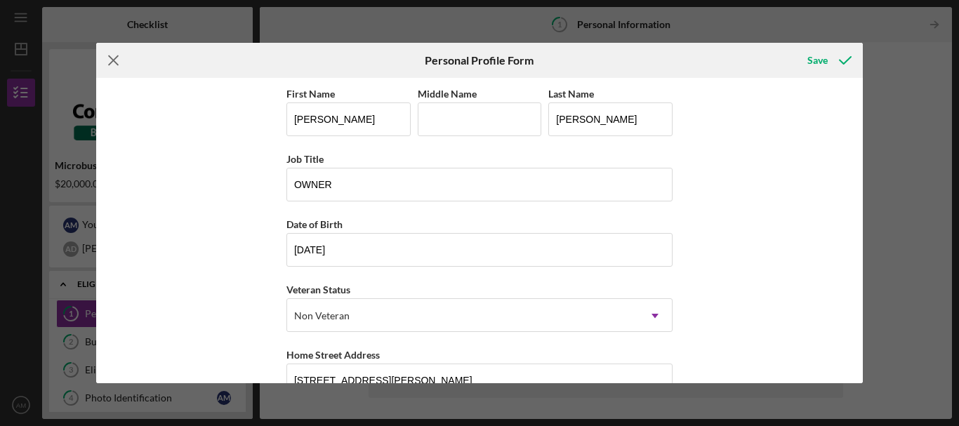
click at [107, 55] on icon "Icon/Menu Close" at bounding box center [113, 60] width 35 height 35
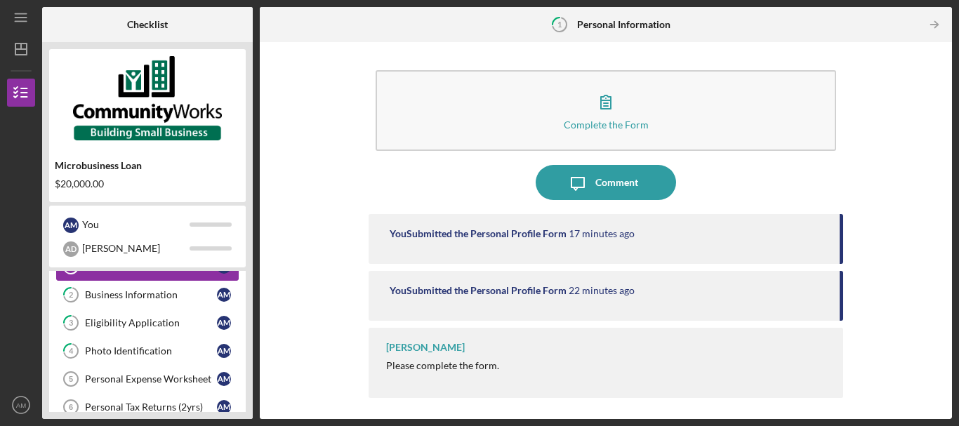
scroll to position [70, 0]
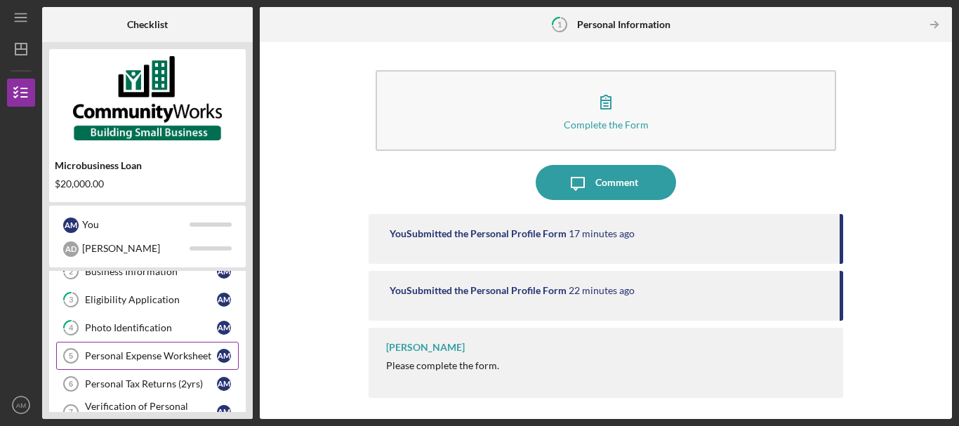
click at [109, 351] on div "Personal Expense Worksheet" at bounding box center [151, 355] width 132 height 11
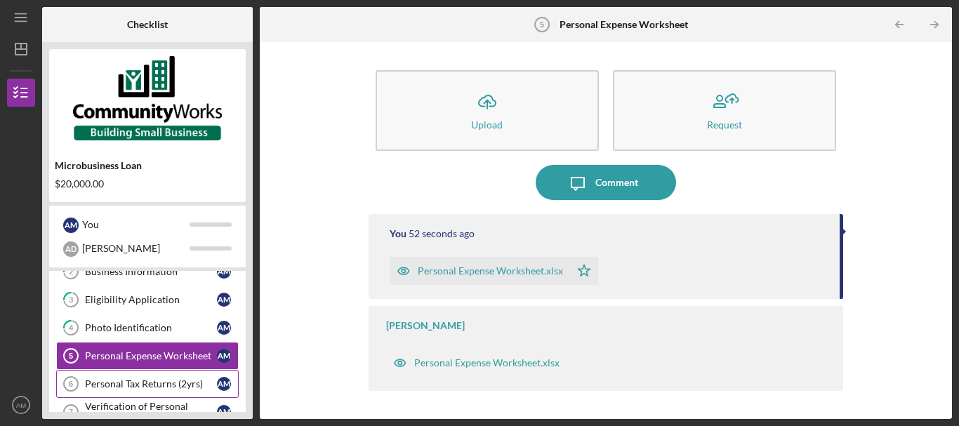
click at [146, 382] on div "Personal Tax Returns (2yrs)" at bounding box center [151, 383] width 132 height 11
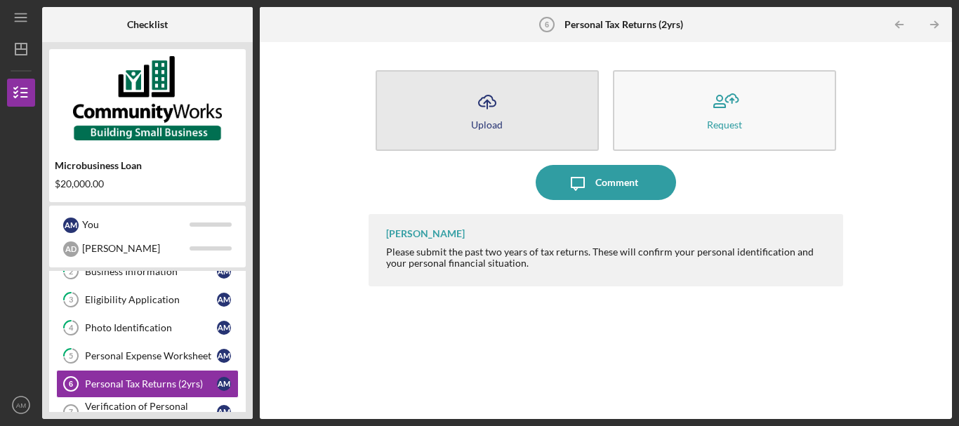
click at [511, 118] on button "Icon/Upload Upload" at bounding box center [486, 110] width 223 height 81
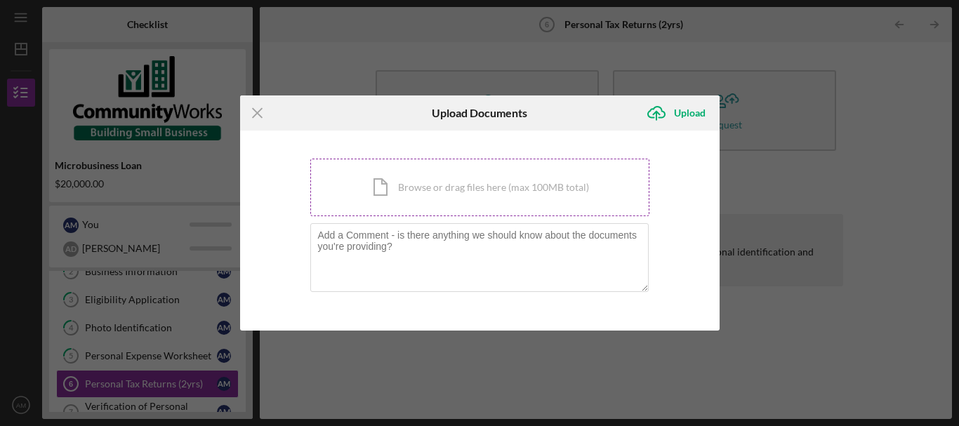
click at [408, 193] on div "Icon/Document Browse or drag files here (max 100MB total) Tap to choose files o…" at bounding box center [479, 188] width 339 height 58
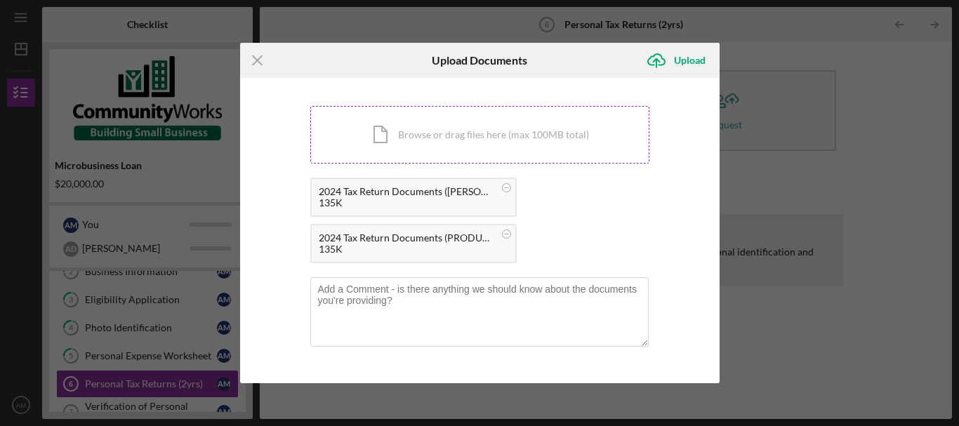
click at [365, 133] on div "Icon/Document Browse or drag files here (max 100MB total) Tap to choose files o…" at bounding box center [479, 135] width 339 height 58
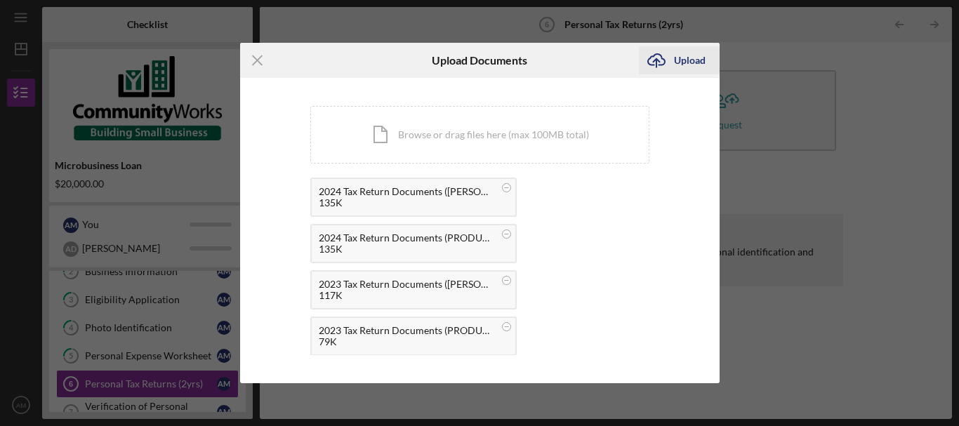
click at [687, 62] on div "Upload" at bounding box center [690, 60] width 32 height 28
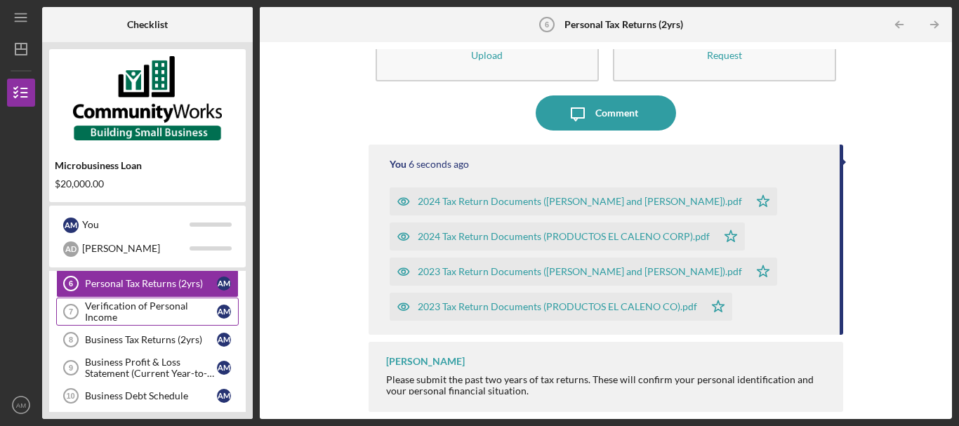
scroll to position [140, 0]
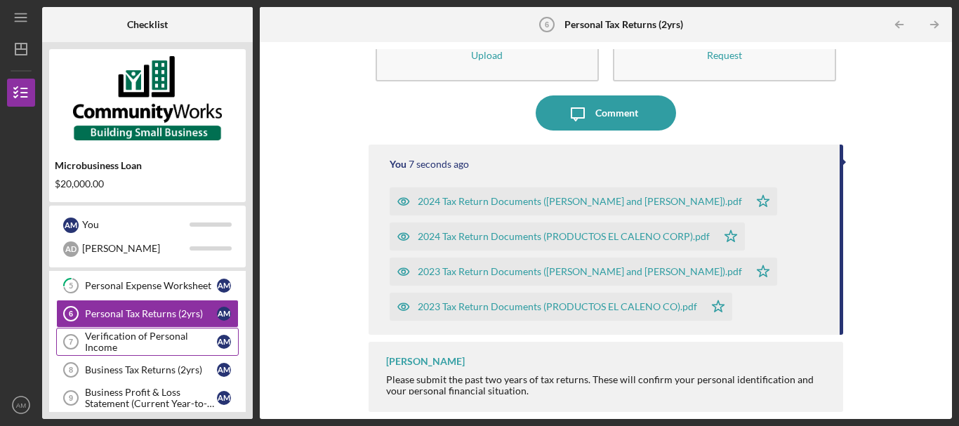
click at [135, 335] on div "Verification of Personal Income" at bounding box center [151, 342] width 132 height 22
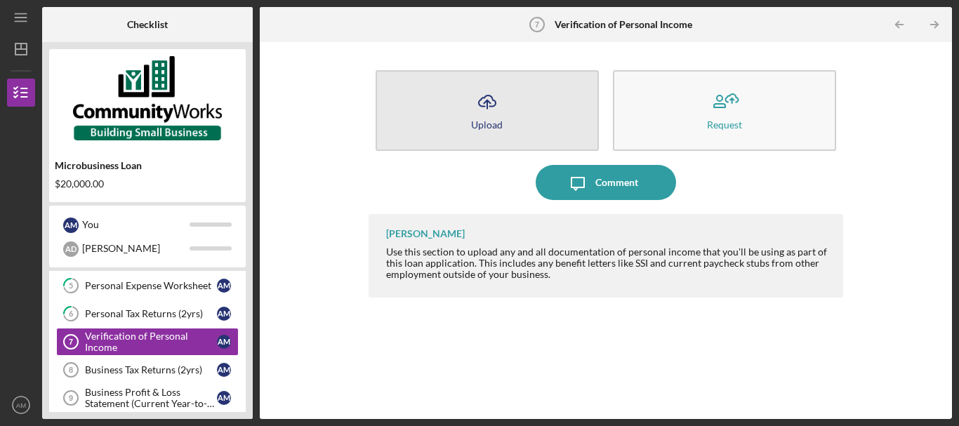
click at [516, 119] on button "Icon/Upload Upload" at bounding box center [486, 110] width 223 height 81
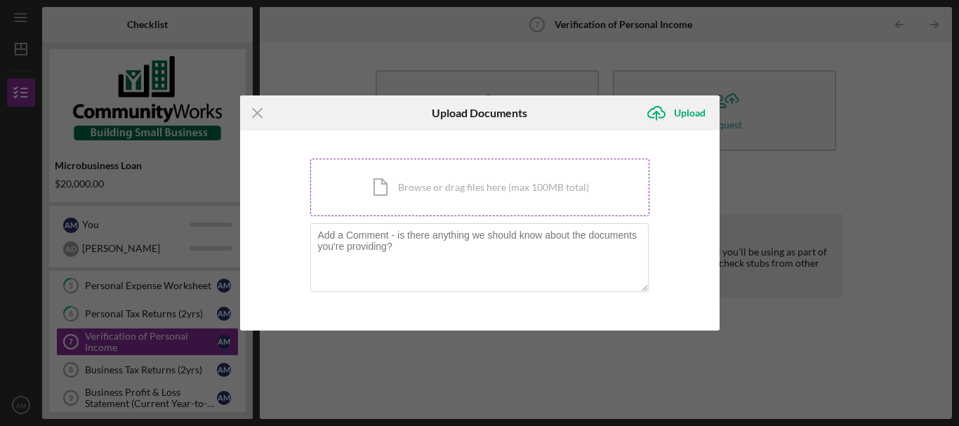
click at [378, 175] on div "Icon/Document Browse or drag files here (max 100MB total) Tap to choose files o…" at bounding box center [479, 188] width 339 height 58
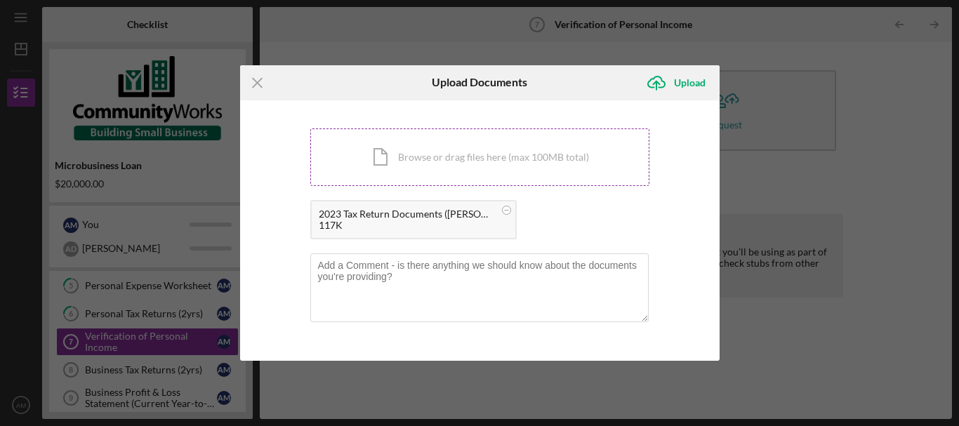
click at [557, 156] on div "Icon/Document Browse or drag files here (max 100MB total) Tap to choose files o…" at bounding box center [479, 157] width 339 height 58
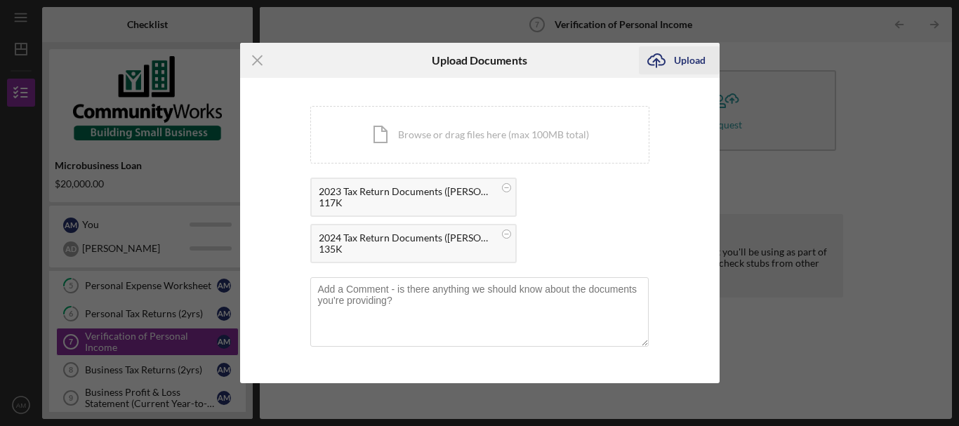
click at [691, 60] on div "Upload" at bounding box center [690, 60] width 32 height 28
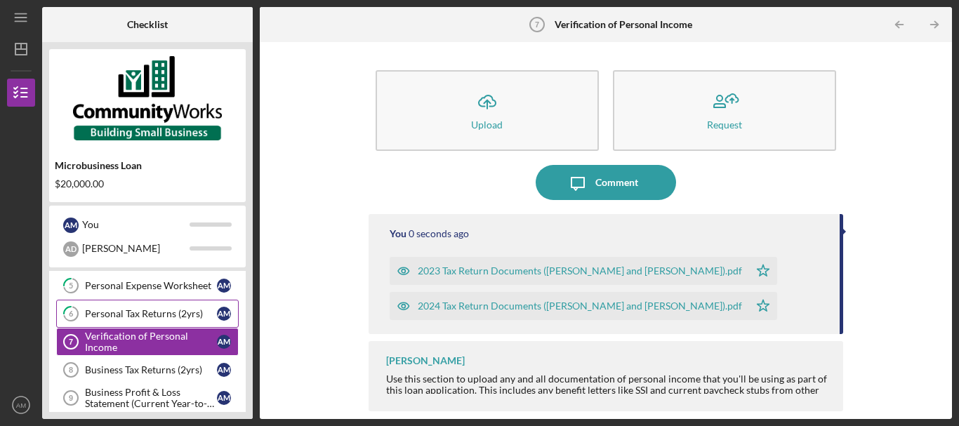
click at [140, 312] on div "Personal Tax Returns (2yrs)" at bounding box center [151, 313] width 132 height 11
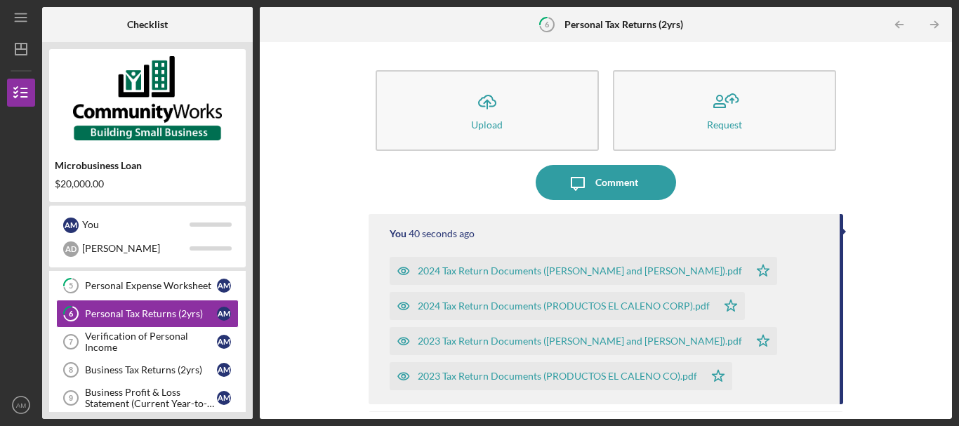
scroll to position [69, 0]
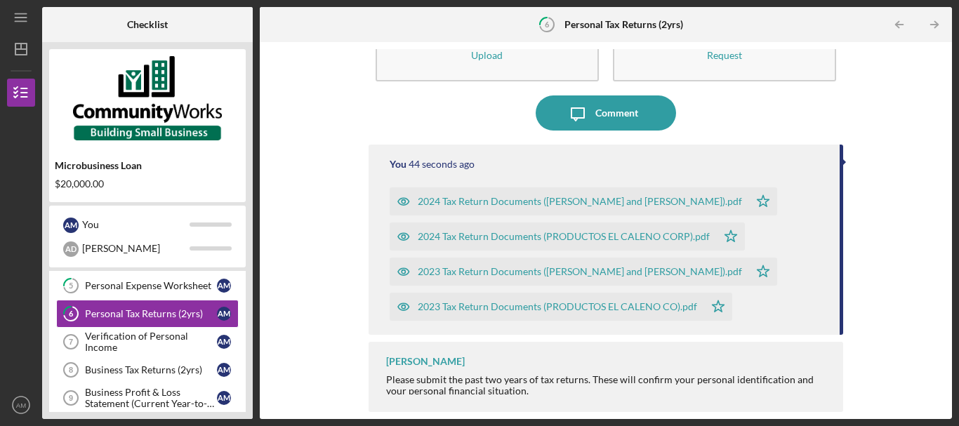
drag, startPoint x: 425, startPoint y: 201, endPoint x: 353, endPoint y: 126, distance: 103.2
click at [353, 126] on div "Icon/Upload Upload Request Icon/Message Comment You 44 seconds ago 2024 Tax Ret…" at bounding box center [606, 230] width 678 height 363
click at [156, 338] on div "Verification of Personal Income" at bounding box center [151, 342] width 132 height 22
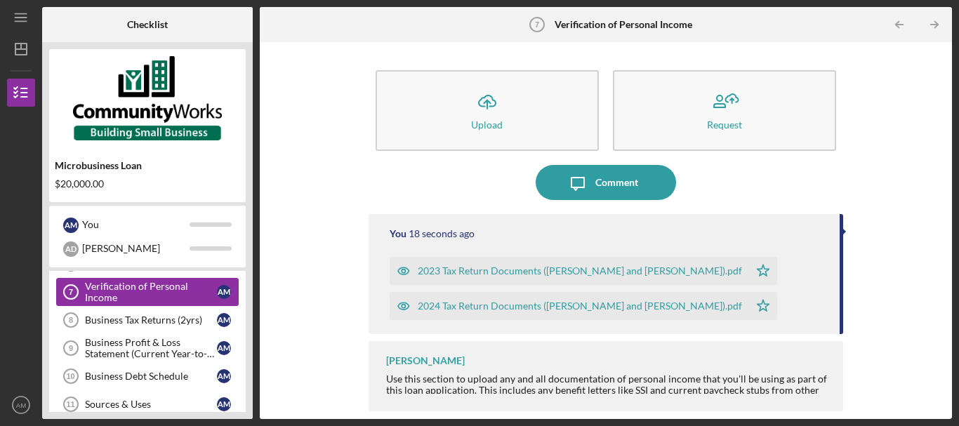
scroll to position [211, 0]
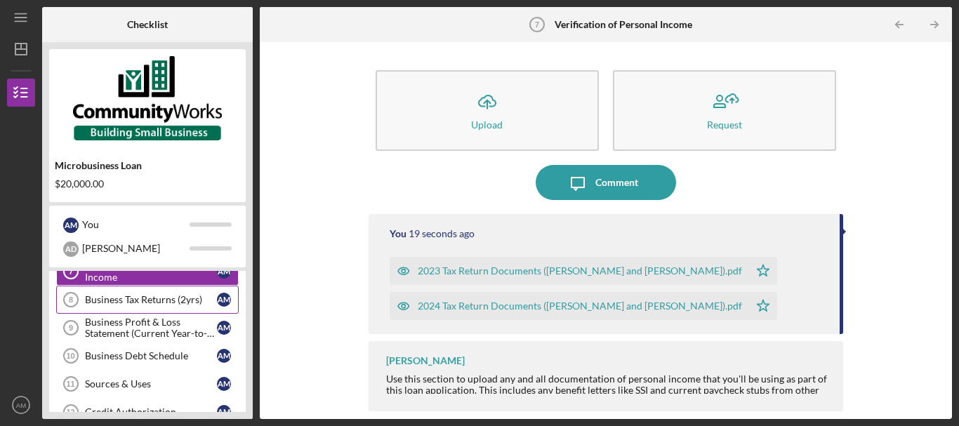
click at [159, 295] on div "Business Tax Returns (2yrs)" at bounding box center [151, 299] width 132 height 11
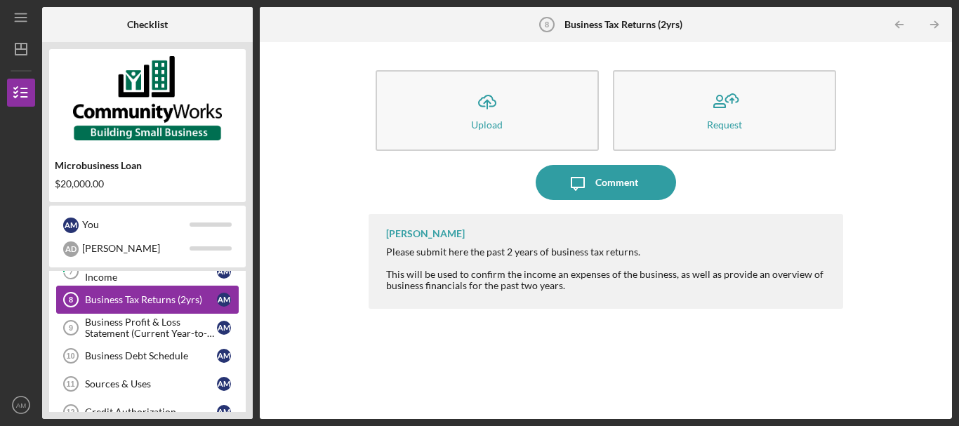
scroll to position [140, 0]
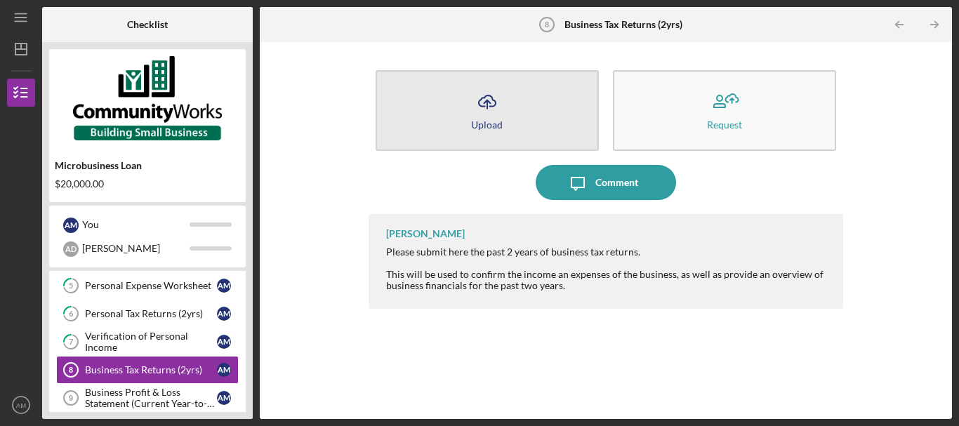
click at [472, 116] on icon "Icon/Upload" at bounding box center [486, 101] width 35 height 35
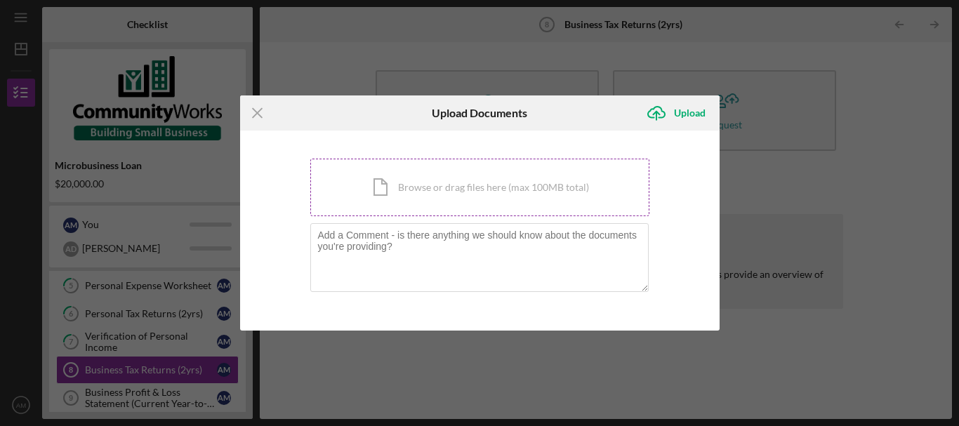
click at [380, 188] on div "Icon/Document Browse or drag files here (max 100MB total) Tap to choose files o…" at bounding box center [479, 188] width 339 height 58
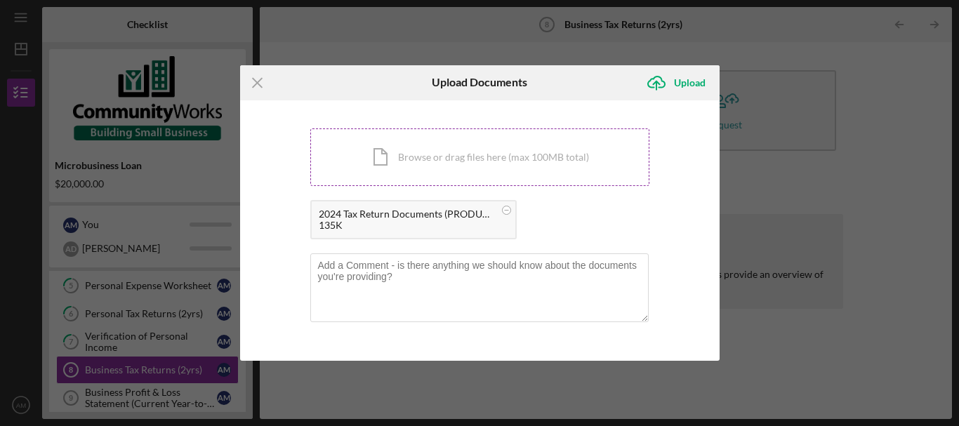
click at [417, 160] on div "Icon/Document Browse or drag files here (max 100MB total) Tap to choose files o…" at bounding box center [479, 157] width 339 height 58
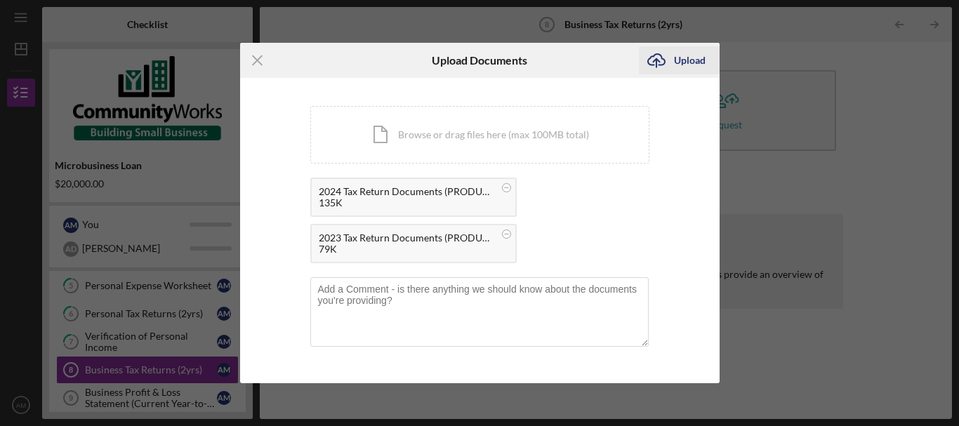
click at [697, 58] on div "Upload" at bounding box center [690, 60] width 32 height 28
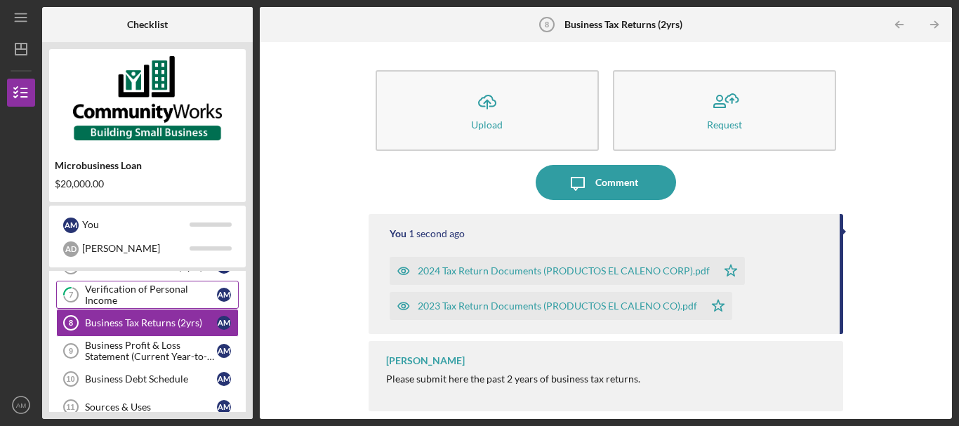
scroll to position [211, 0]
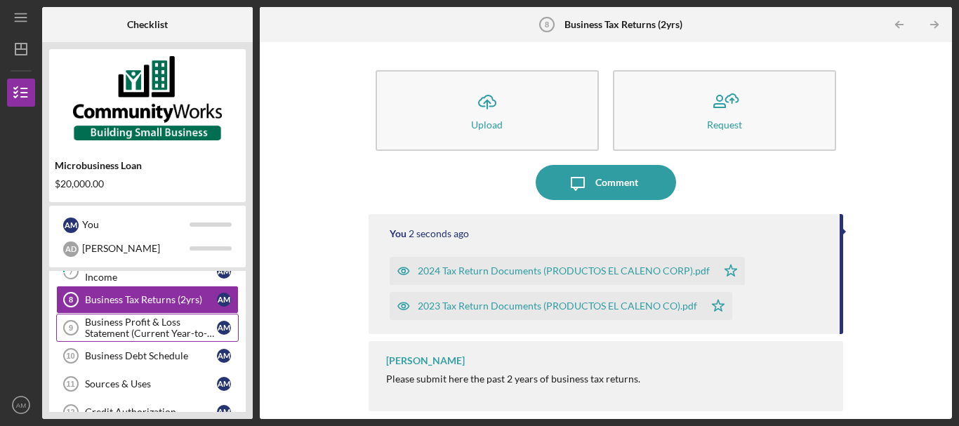
click at [138, 321] on div "Business Profit & Loss Statement (Current Year-to-Date)" at bounding box center [151, 327] width 132 height 22
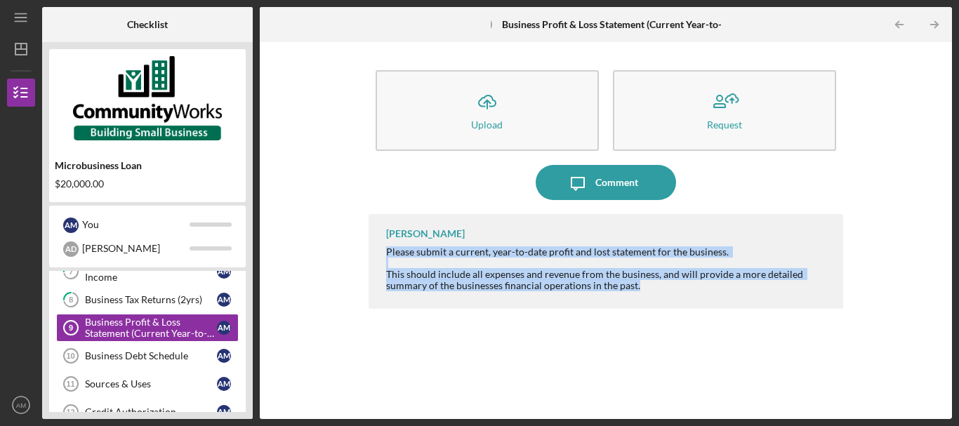
drag, startPoint x: 387, startPoint y: 249, endPoint x: 669, endPoint y: 293, distance: 284.7
click at [669, 293] on div "Matt Rivera Please submit a current, year-to-date profit and lost statement for…" at bounding box center [605, 261] width 474 height 95
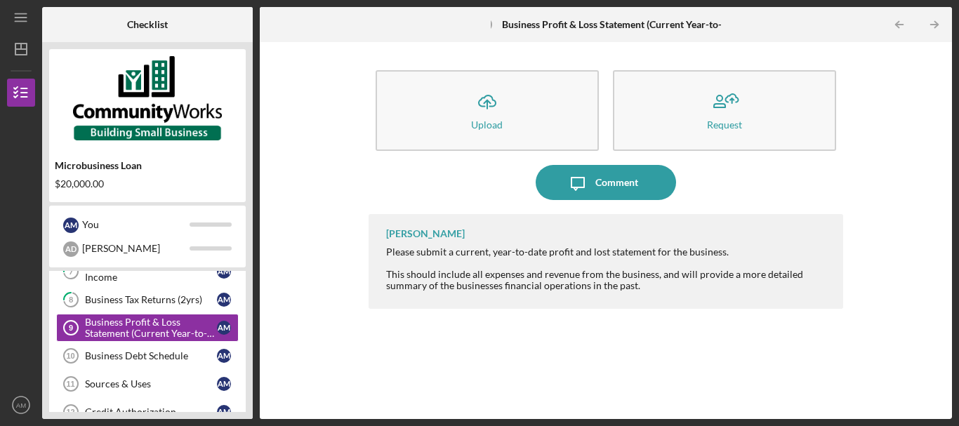
click at [321, 75] on div "Icon/Upload Upload Request Icon/Message Comment Matt Rivera Please submit a cur…" at bounding box center [606, 230] width 678 height 363
click at [100, 358] on div "Business Debt Schedule" at bounding box center [151, 355] width 132 height 11
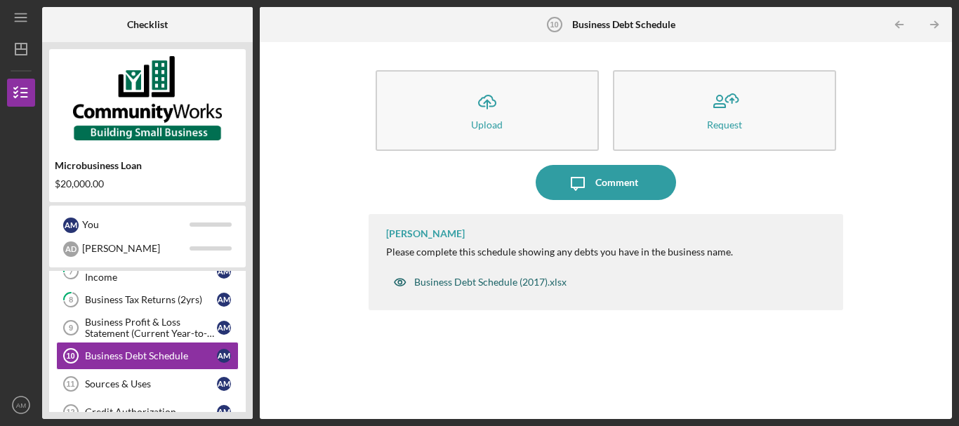
click at [485, 281] on div "Business Debt Schedule (2017).xlsx" at bounding box center [490, 281] width 152 height 11
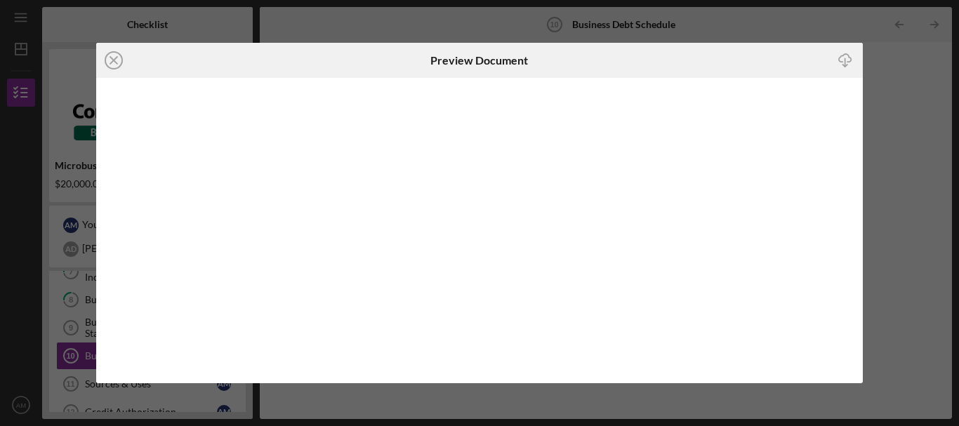
click at [848, 58] on icon "Icon/Download" at bounding box center [845, 60] width 32 height 32
click at [114, 55] on icon "Icon/Close" at bounding box center [113, 60] width 35 height 35
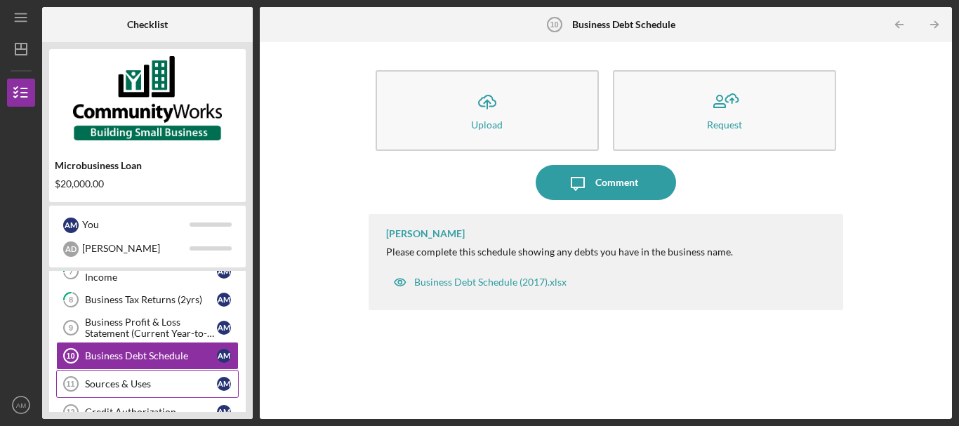
click at [137, 385] on div "Sources & Uses" at bounding box center [151, 383] width 132 height 11
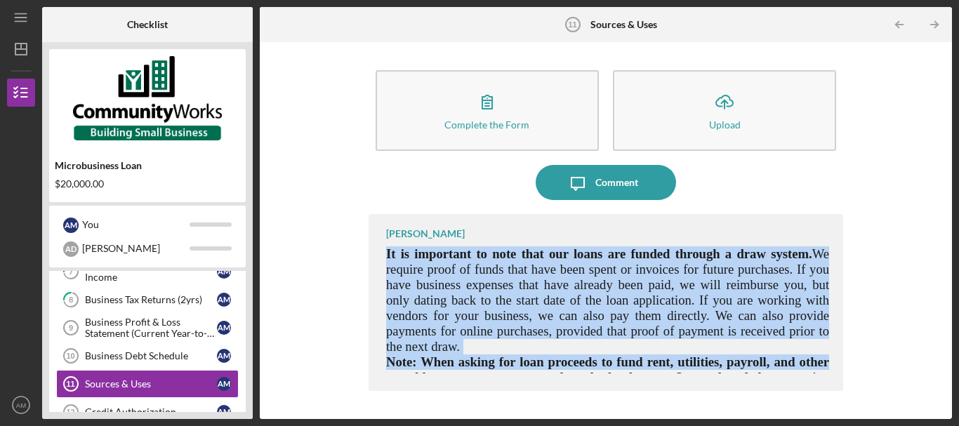
drag, startPoint x: 386, startPoint y: 248, endPoint x: 853, endPoint y: 367, distance: 481.5
click at [853, 367] on div "Complete the Form Form Icon/Upload Upload Icon/Message Comment Matt Rivera It i…" at bounding box center [606, 230] width 678 height 363
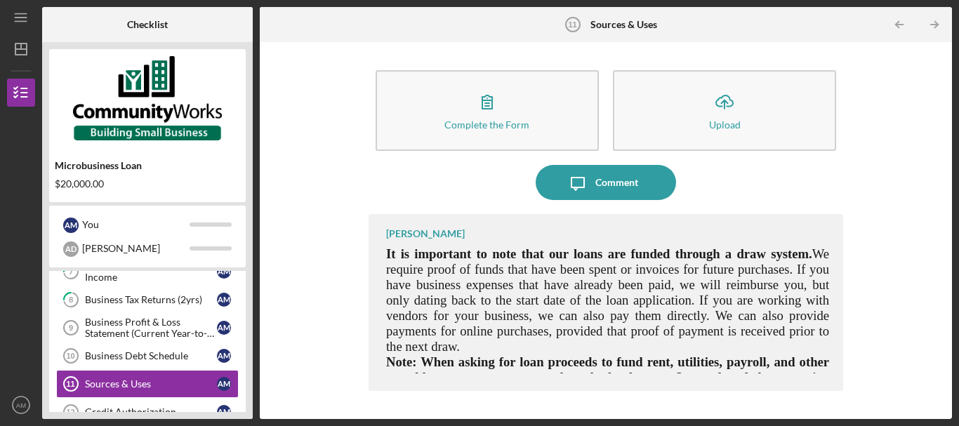
click at [321, 140] on div "Complete the Form Form Icon/Upload Upload Icon/Message Comment Matt Rivera It i…" at bounding box center [606, 230] width 678 height 363
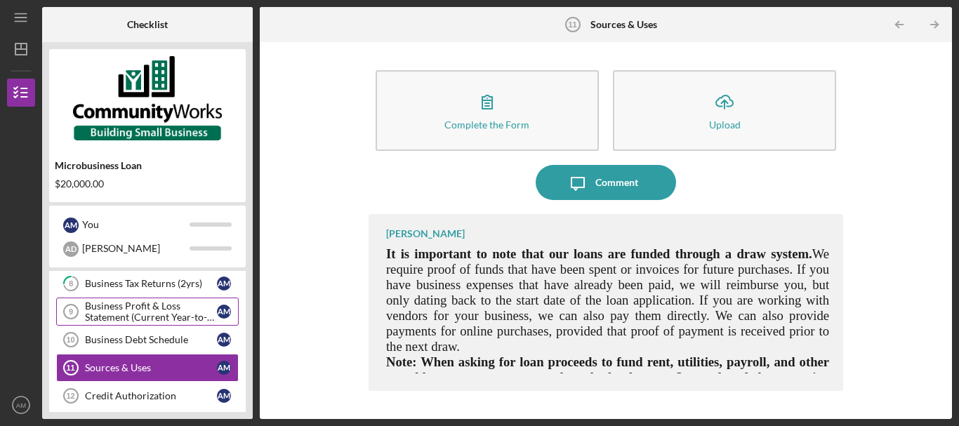
scroll to position [221, 0]
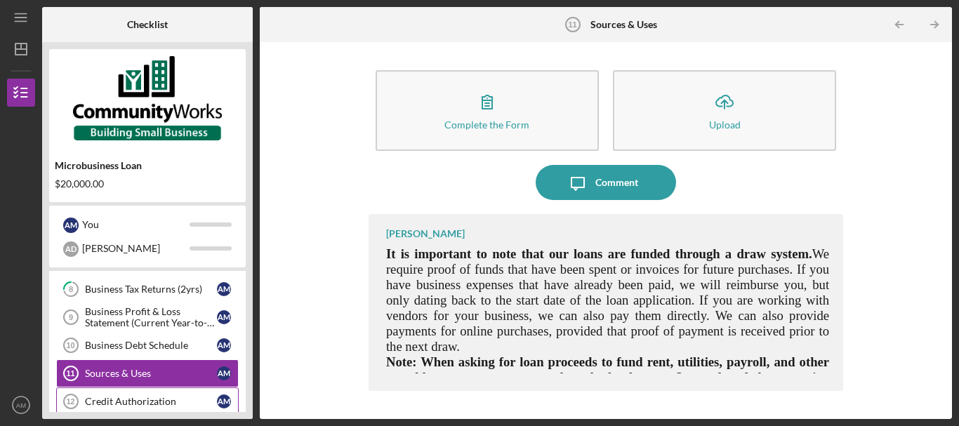
click at [124, 399] on div "Credit Authorization" at bounding box center [151, 401] width 132 height 11
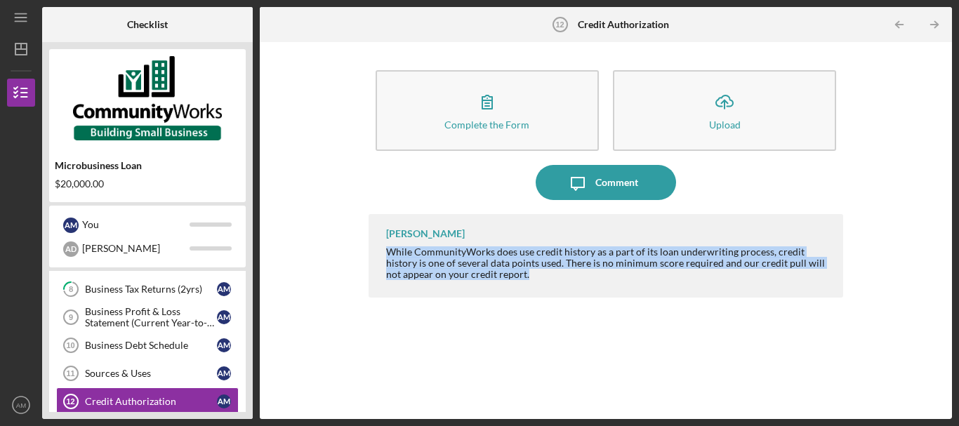
drag, startPoint x: 387, startPoint y: 251, endPoint x: 528, endPoint y: 259, distance: 141.3
click at [526, 288] on div "Matt Rivera While CommunityWorks does use credit history as a part of its loan …" at bounding box center [605, 256] width 474 height 84
click at [514, 335] on div "Matt Rivera While CommunityWorks does use credit history as a part of its loan …" at bounding box center [605, 306] width 474 height 184
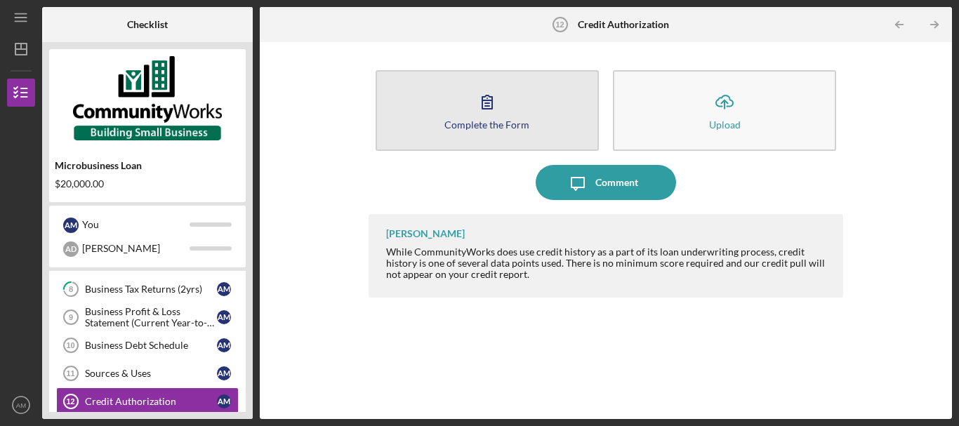
click at [493, 114] on icon "button" at bounding box center [486, 101] width 35 height 35
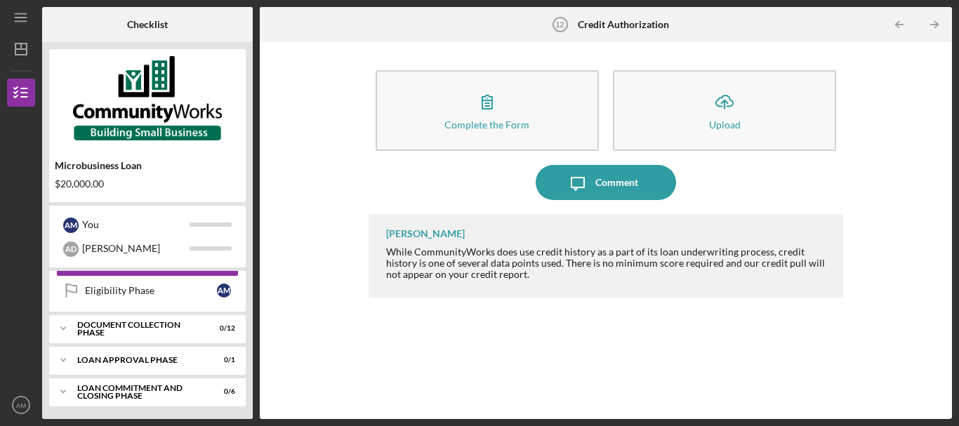
scroll to position [361, 0]
click at [154, 288] on div "Eligibility Phase" at bounding box center [151, 289] width 132 height 11
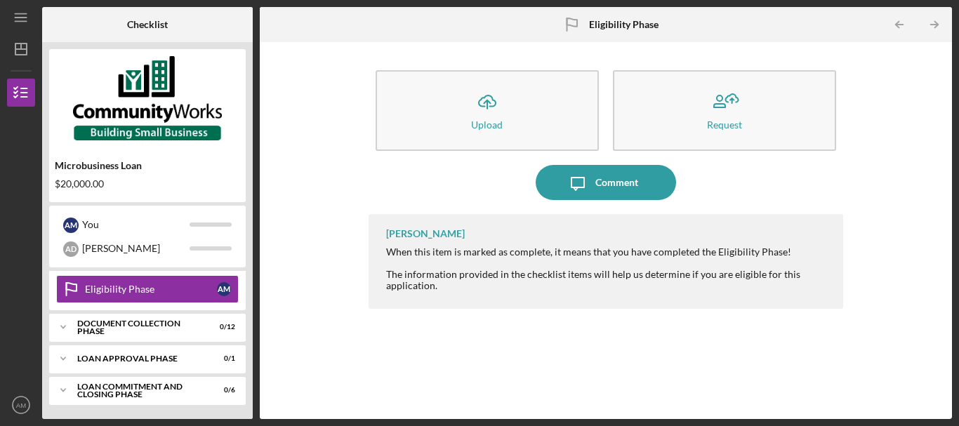
drag, startPoint x: 387, startPoint y: 248, endPoint x: 458, endPoint y: 298, distance: 87.0
click at [458, 291] on div "When this item is marked as complete, it means that you have completed the Elig…" at bounding box center [607, 268] width 443 height 45
click at [316, 111] on div "Icon/Upload Upload Request Icon/Message Comment Matt Rivera When this item is m…" at bounding box center [606, 230] width 678 height 363
click at [58, 322] on icon "Icon/Expander" at bounding box center [63, 327] width 28 height 28
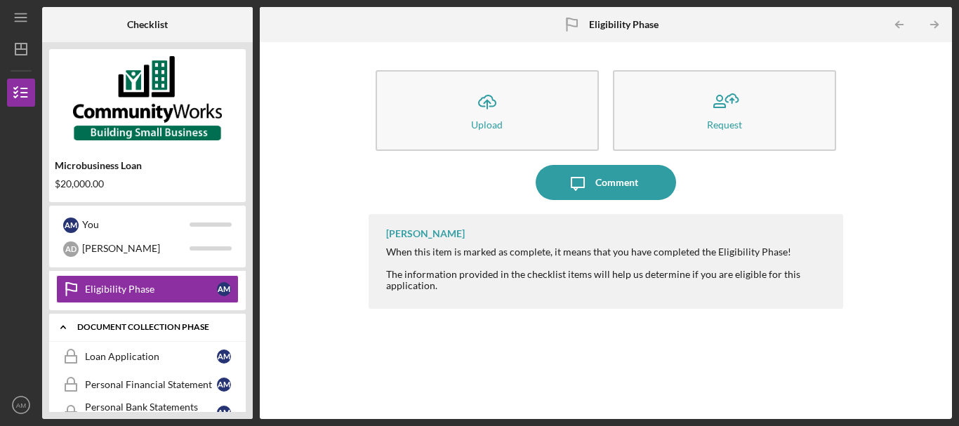
click at [65, 324] on icon "Icon/Expander" at bounding box center [63, 327] width 28 height 28
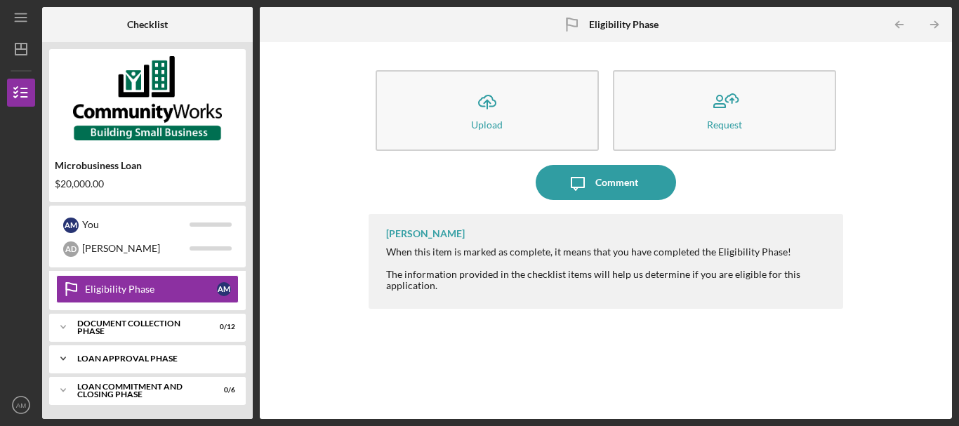
click at [63, 354] on icon "Icon/Expander" at bounding box center [63, 359] width 28 height 28
click at [59, 354] on icon "Icon/Expander" at bounding box center [63, 359] width 28 height 28
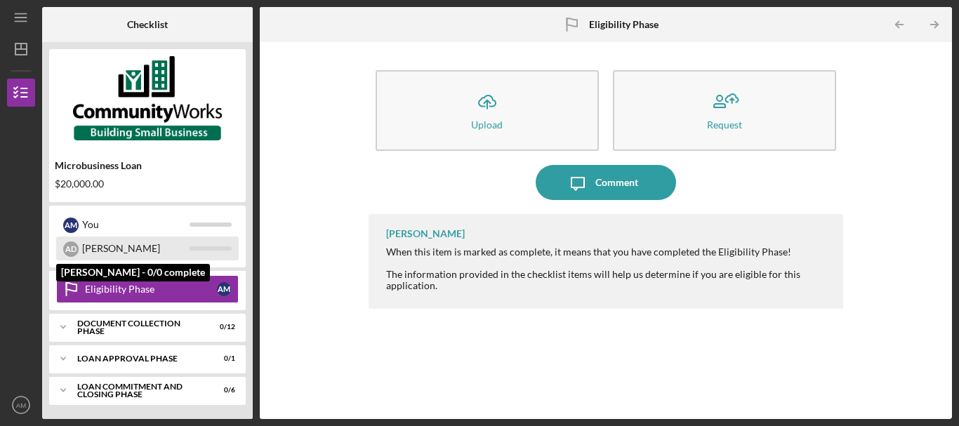
click at [72, 247] on div "A D" at bounding box center [70, 248] width 15 height 15
click at [213, 247] on div at bounding box center [210, 248] width 42 height 4
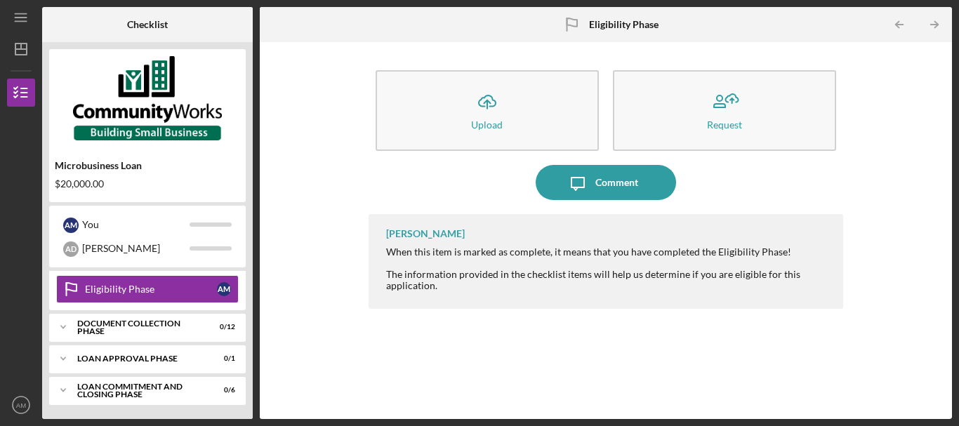
drag, startPoint x: 55, startPoint y: 319, endPoint x: 72, endPoint y: 309, distance: 20.1
click at [55, 318] on icon "Icon/Expander" at bounding box center [63, 327] width 28 height 28
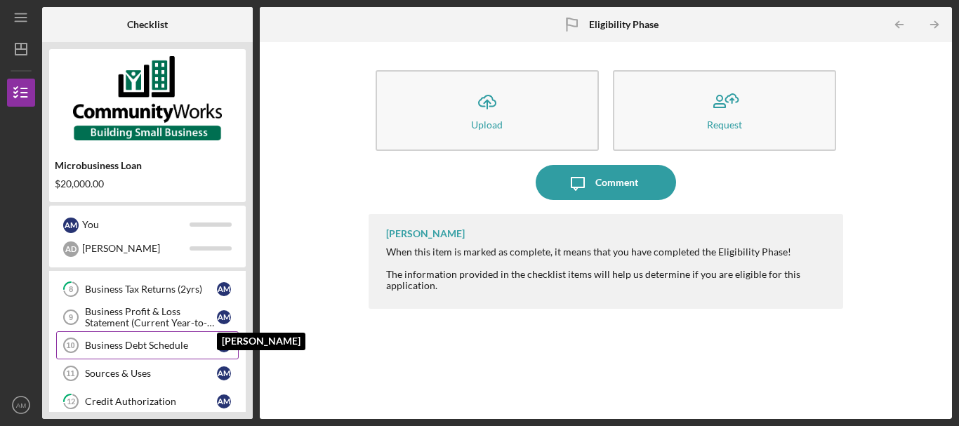
scroll to position [291, 0]
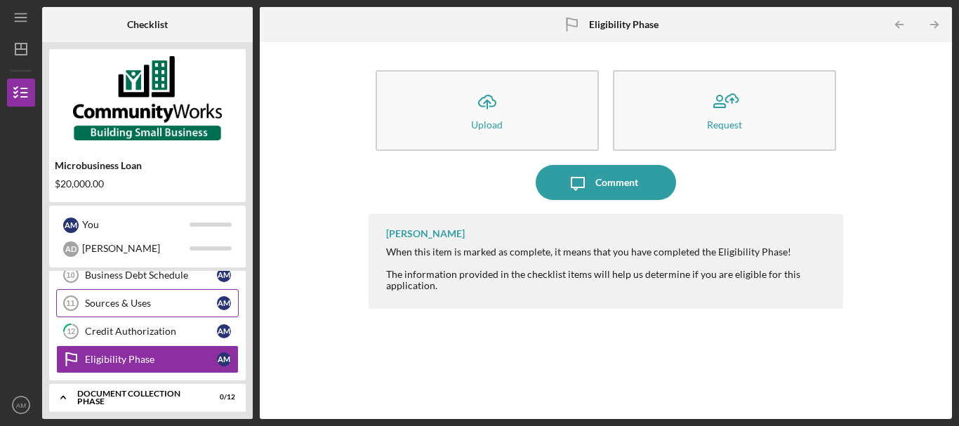
click at [113, 295] on link "Sources & Uses 11 Sources & Uses A M" at bounding box center [147, 303] width 182 height 28
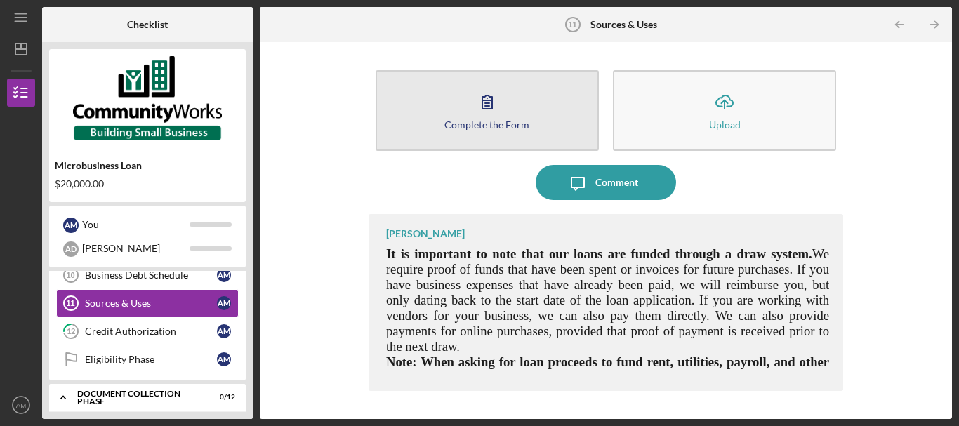
click at [547, 126] on button "Complete the Form Form" at bounding box center [486, 110] width 223 height 81
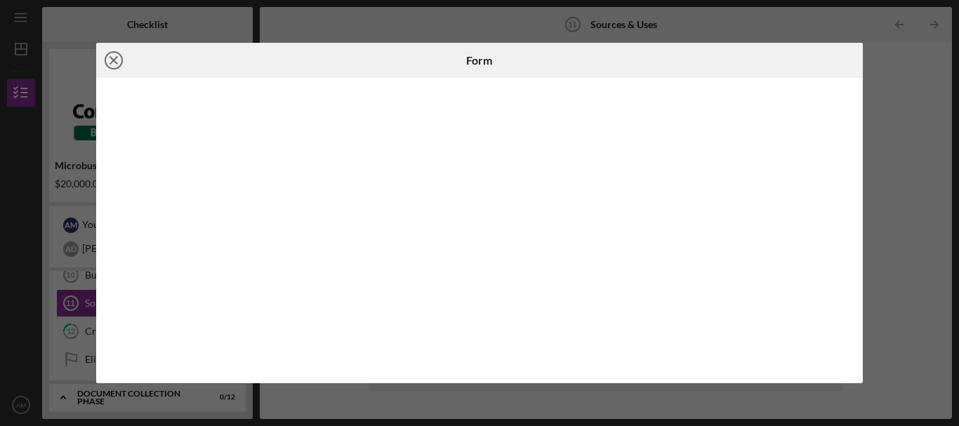
click at [116, 61] on icon "Icon/Close" at bounding box center [113, 60] width 35 height 35
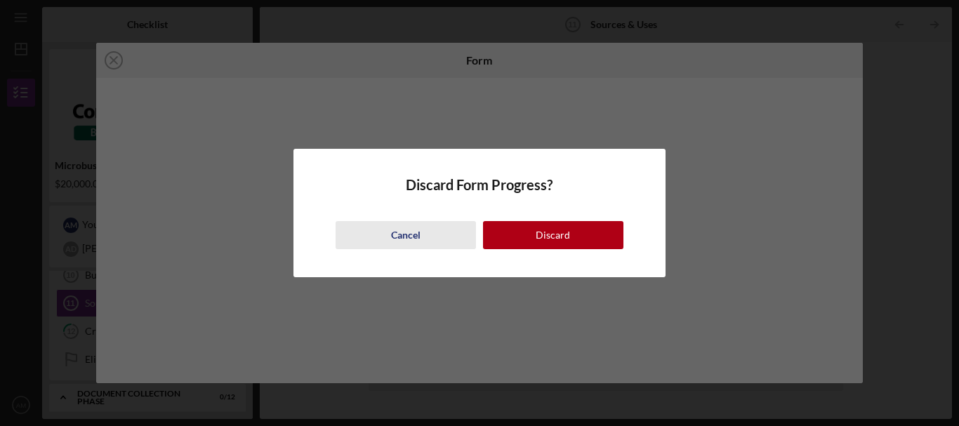
click at [414, 235] on div "Cancel" at bounding box center [405, 235] width 29 height 28
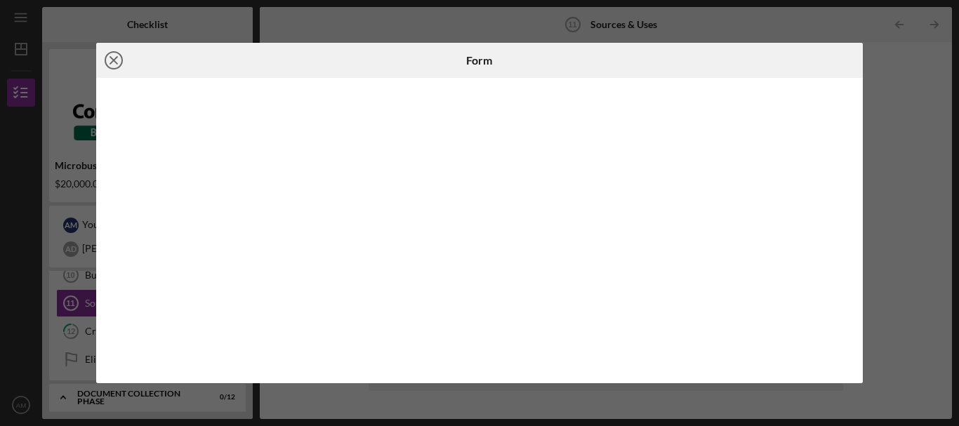
click at [108, 54] on circle at bounding box center [113, 60] width 17 height 17
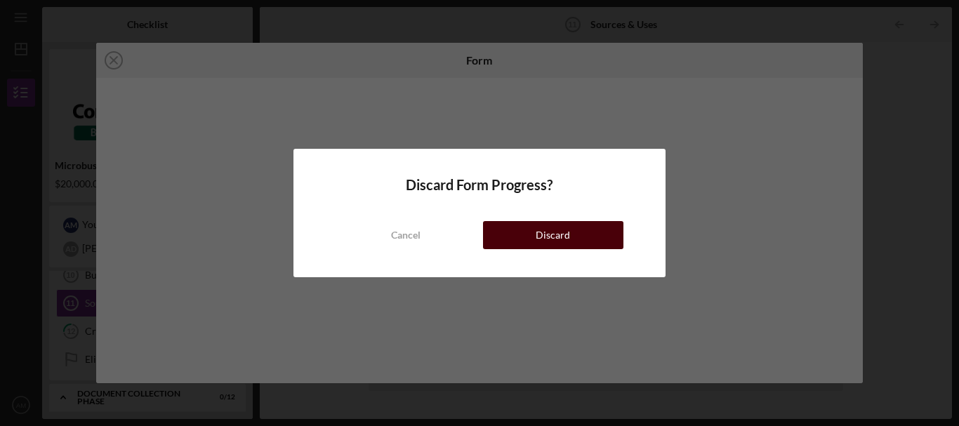
click at [561, 236] on div "Discard" at bounding box center [552, 235] width 34 height 28
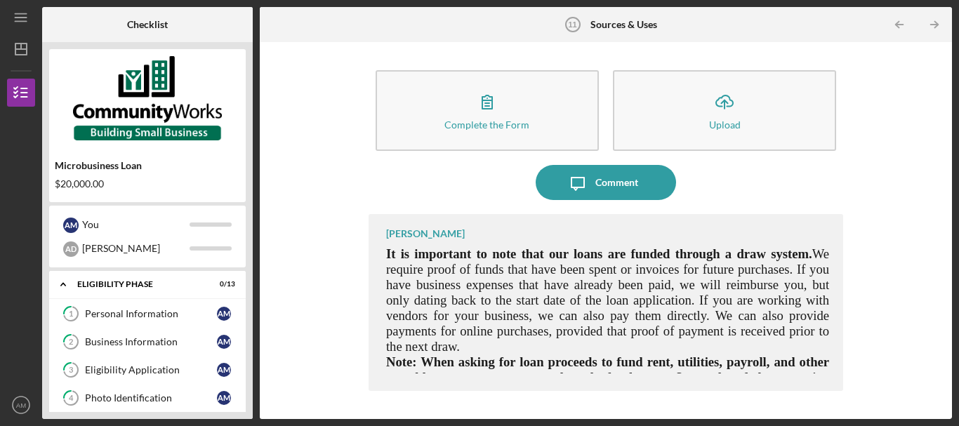
click at [107, 166] on div "Microbusiness Loan" at bounding box center [147, 165] width 185 height 11
click at [120, 314] on div "Personal Information" at bounding box center [151, 313] width 132 height 11
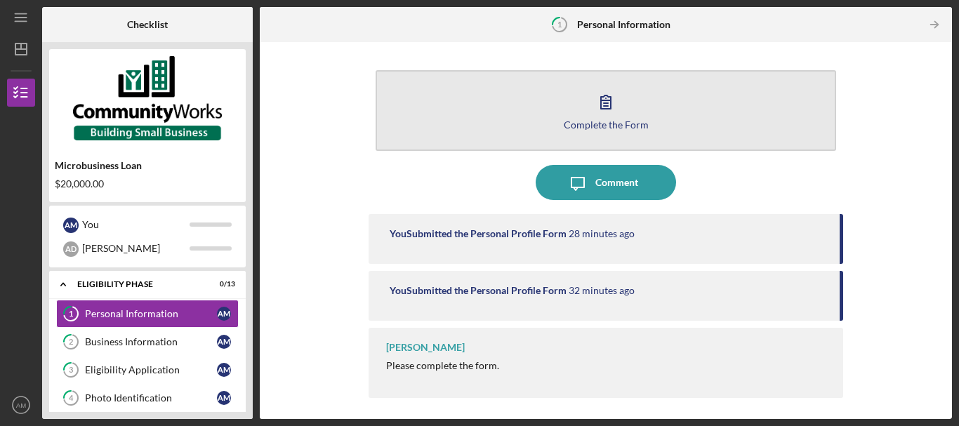
click at [581, 106] on button "Complete the Form Form" at bounding box center [605, 110] width 460 height 81
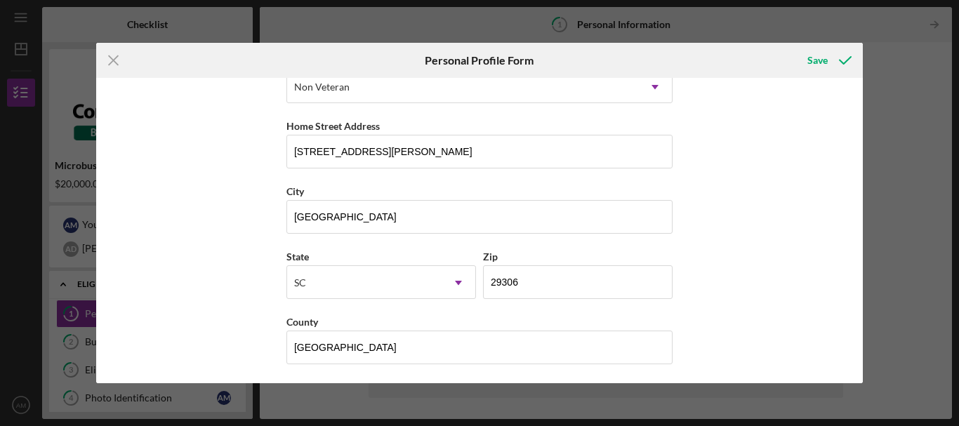
scroll to position [231, 0]
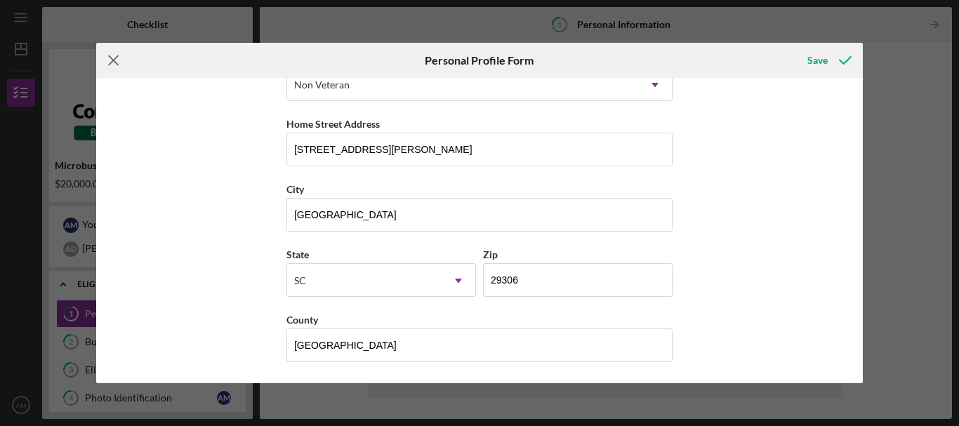
click at [114, 55] on icon "Icon/Menu Close" at bounding box center [113, 60] width 35 height 35
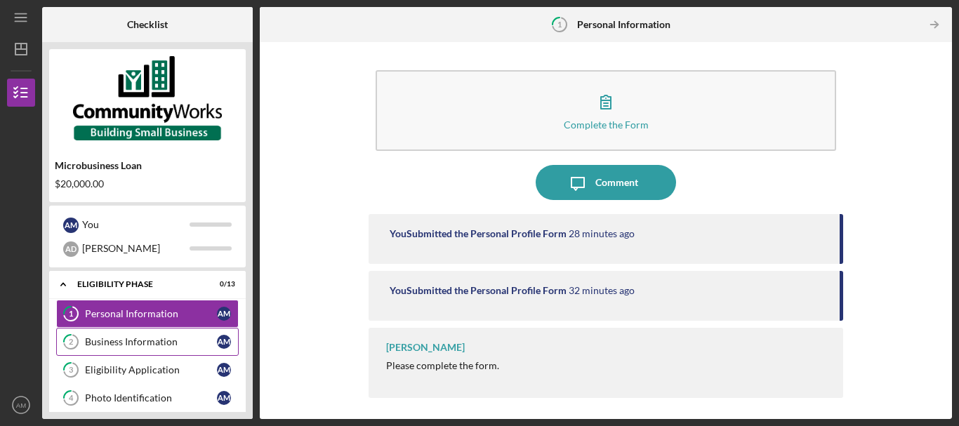
click at [109, 340] on div "Business Information" at bounding box center [151, 341] width 132 height 11
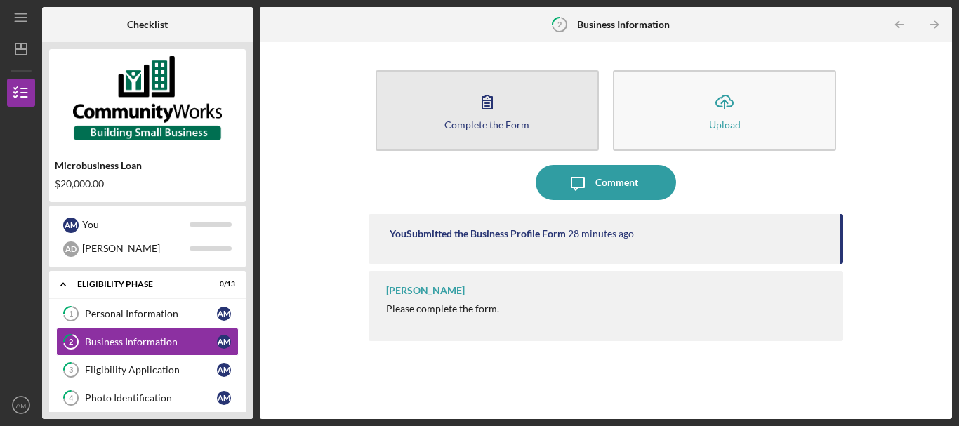
click at [493, 107] on icon "button" at bounding box center [486, 101] width 35 height 35
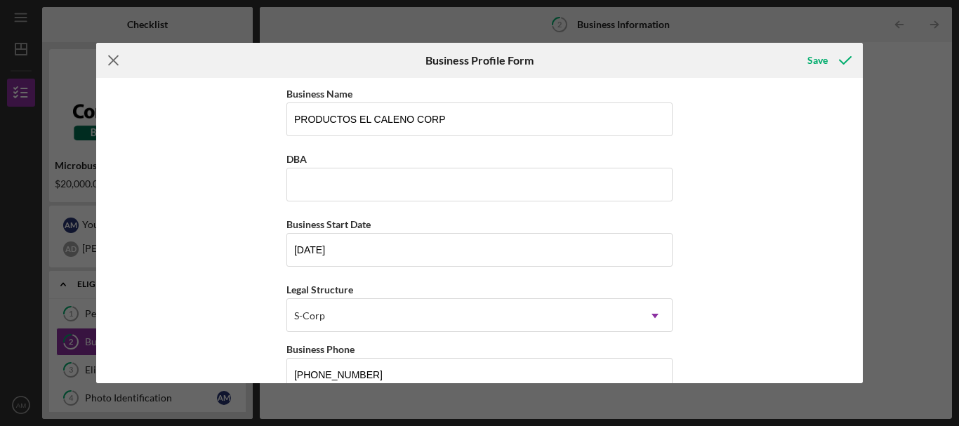
click at [121, 55] on icon "Icon/Menu Close" at bounding box center [113, 60] width 35 height 35
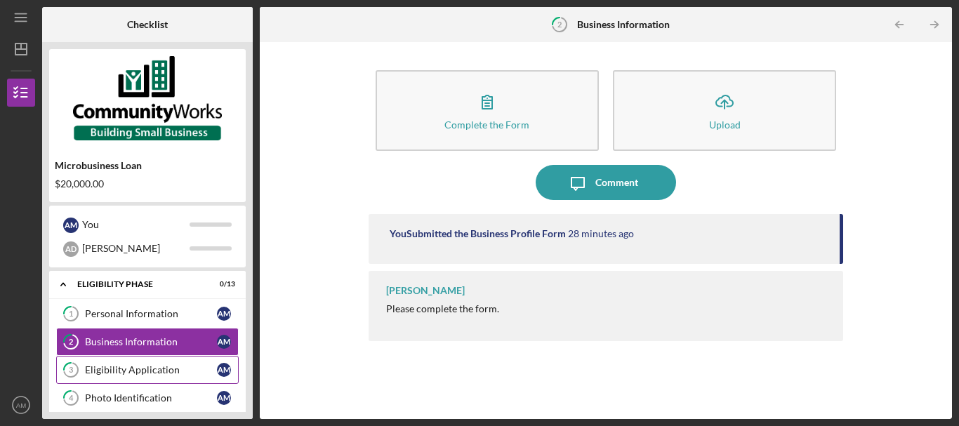
click at [138, 365] on div "Eligibility Application" at bounding box center [151, 369] width 132 height 11
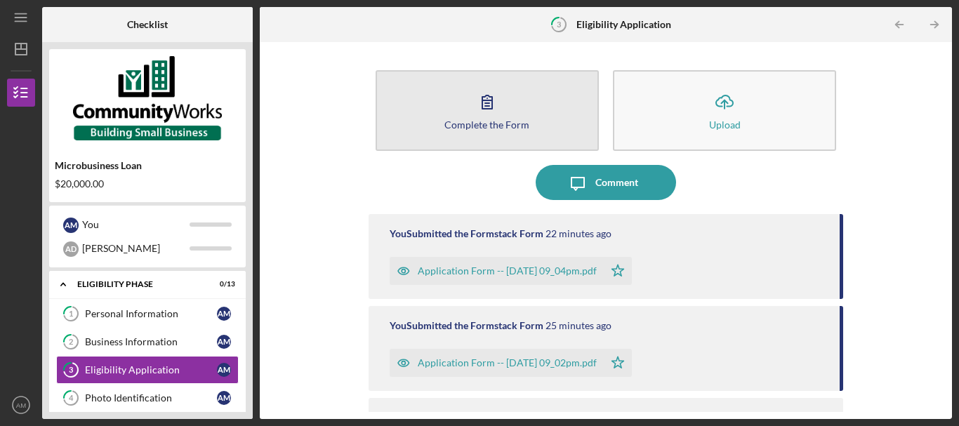
click at [462, 114] on button "Complete the Form Form" at bounding box center [486, 110] width 223 height 81
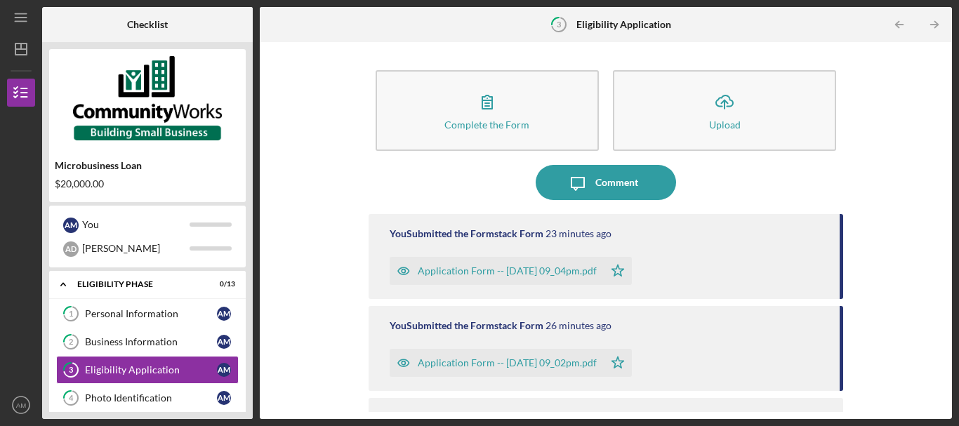
scroll to position [56, 0]
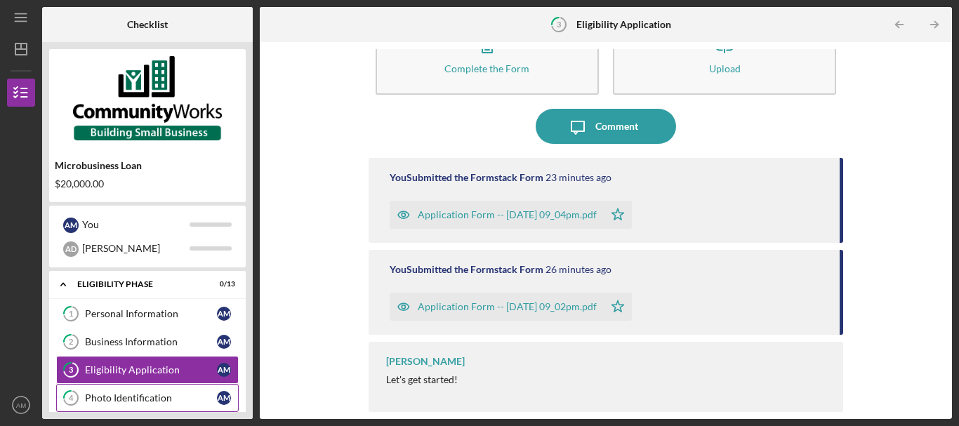
click at [130, 398] on div "Photo Identification" at bounding box center [151, 397] width 132 height 11
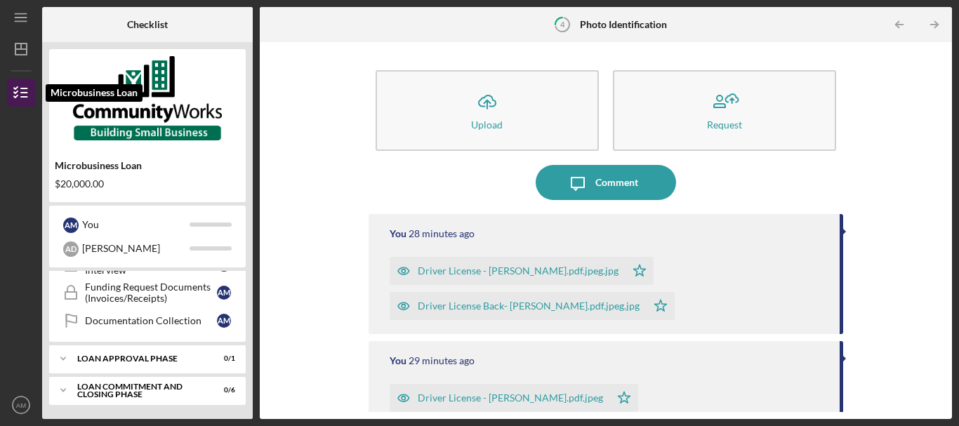
click at [17, 93] on icon "button" at bounding box center [21, 92] width 35 height 35
